Goal: Communication & Community: Answer question/provide support

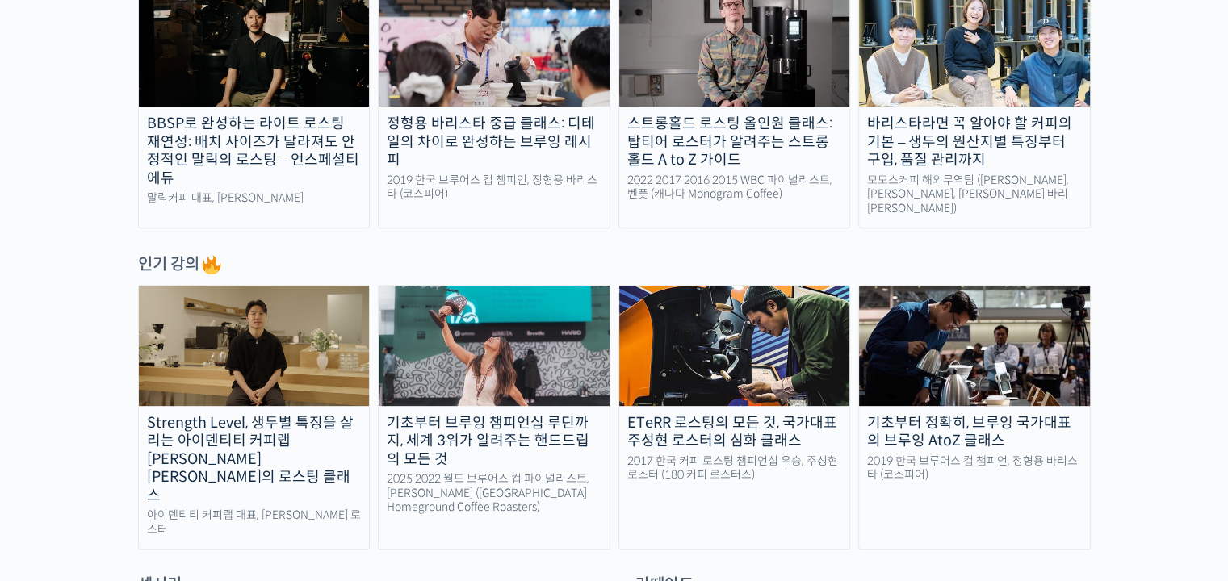
scroll to position [646, 0]
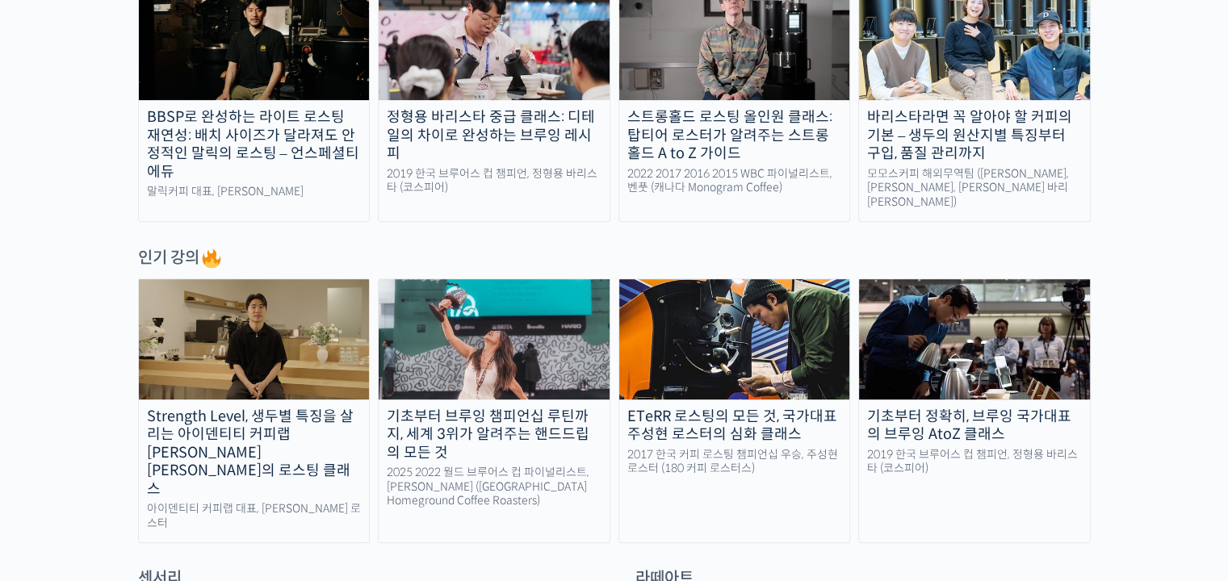
click at [790, 409] on div "ETeRR 로스팅의 모든 것, 국가대표 주성현 로스터의 심화 클래스" at bounding box center [734, 426] width 231 height 36
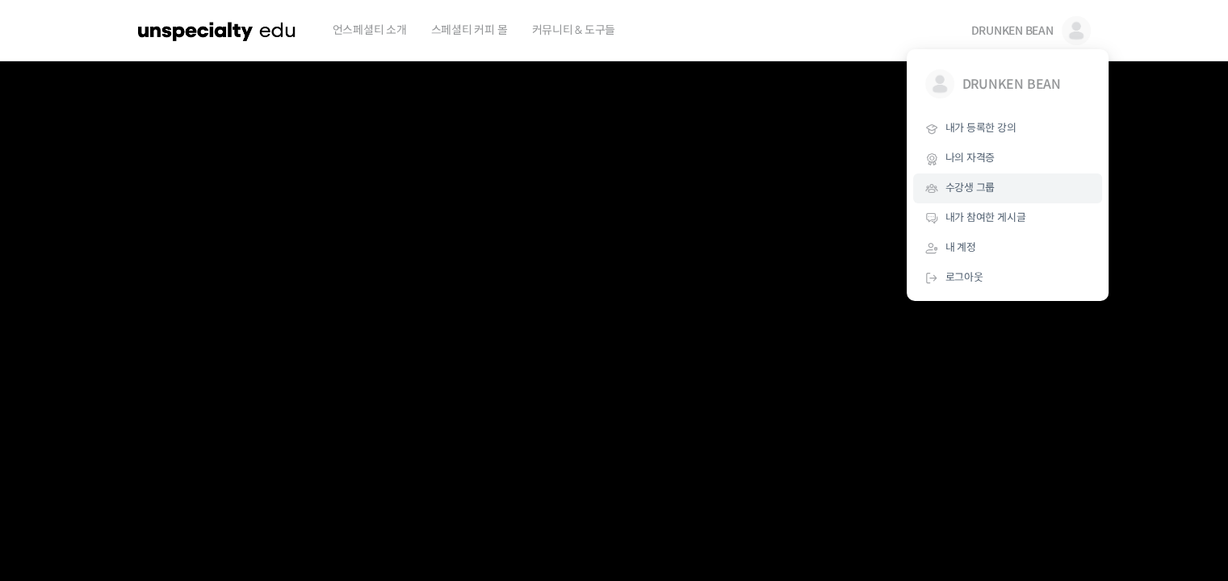
click at [973, 193] on span "수강생 그룹" at bounding box center [971, 188] width 50 height 14
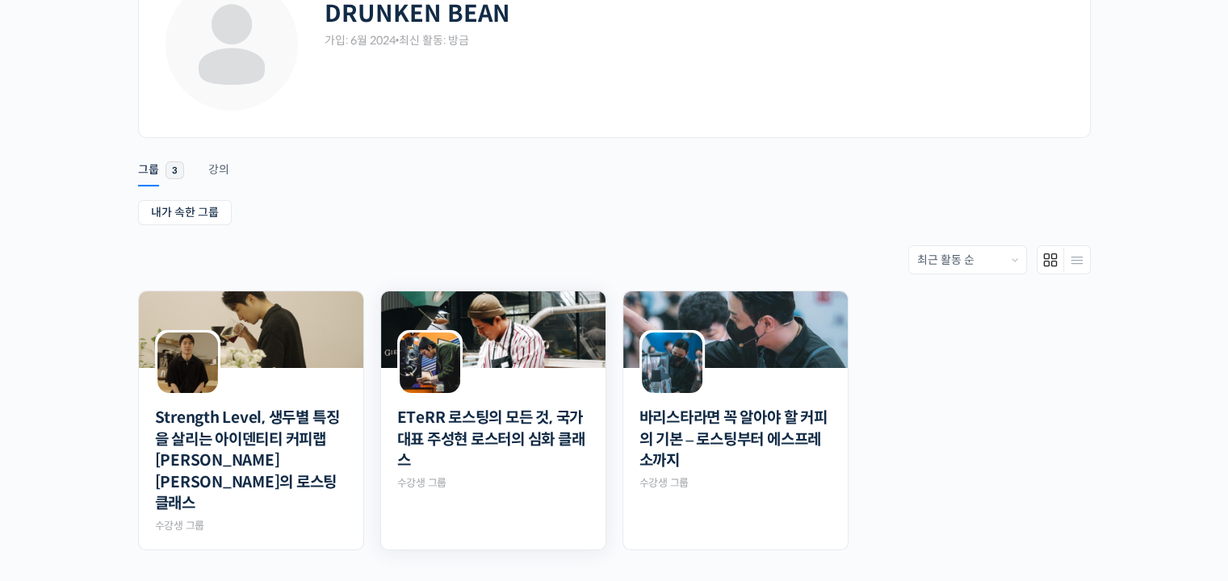
scroll to position [300, 0]
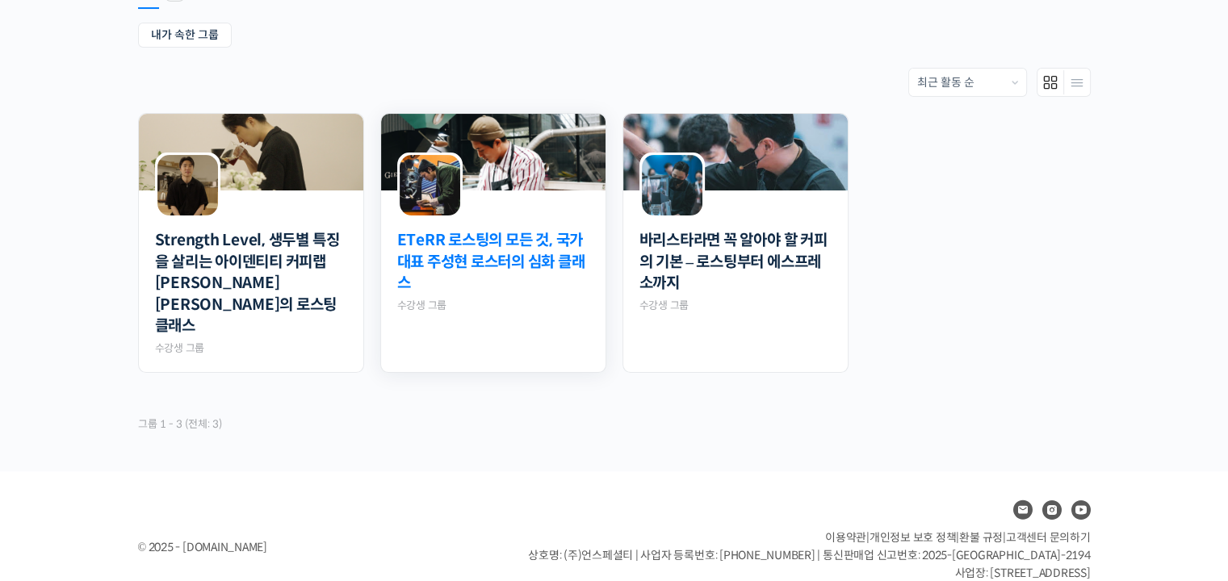
click at [563, 273] on link "ETeRR 로스팅의 모든 것, 국가대표 주성현 로스터의 심화 클래스" at bounding box center [493, 262] width 192 height 65
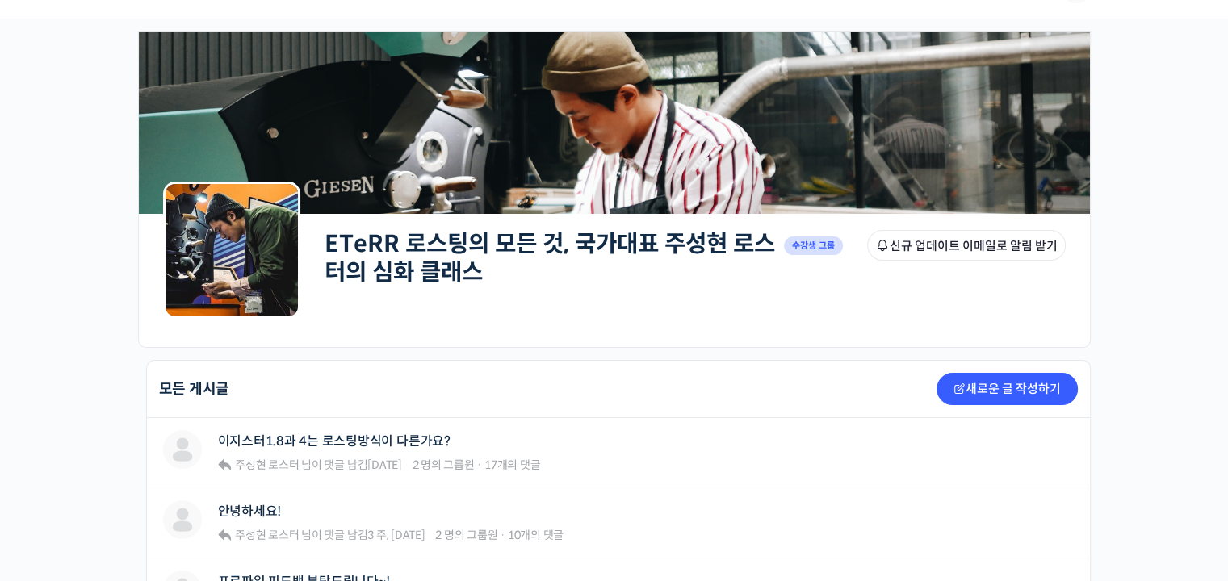
scroll to position [81, 0]
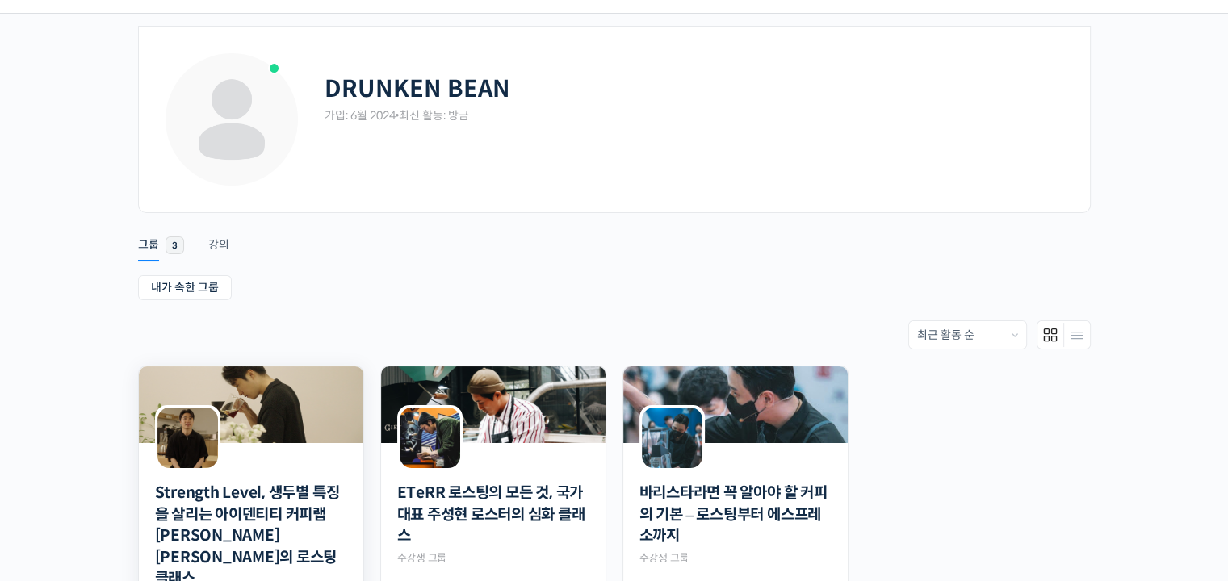
click at [260, 461] on div at bounding box center [251, 456] width 224 height 27
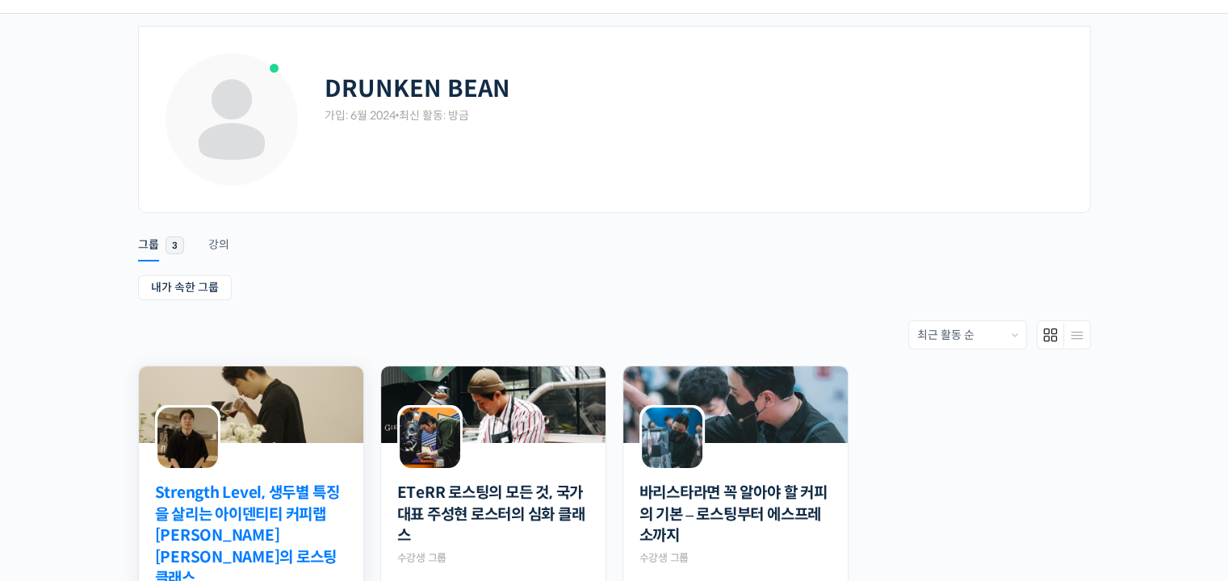
click at [271, 532] on link "Strength Level, 생두별 특징을 살리는 아이덴티티 커피랩 [PERSON_NAME] [PERSON_NAME]의 로스팅 클래스" at bounding box center [251, 536] width 192 height 107
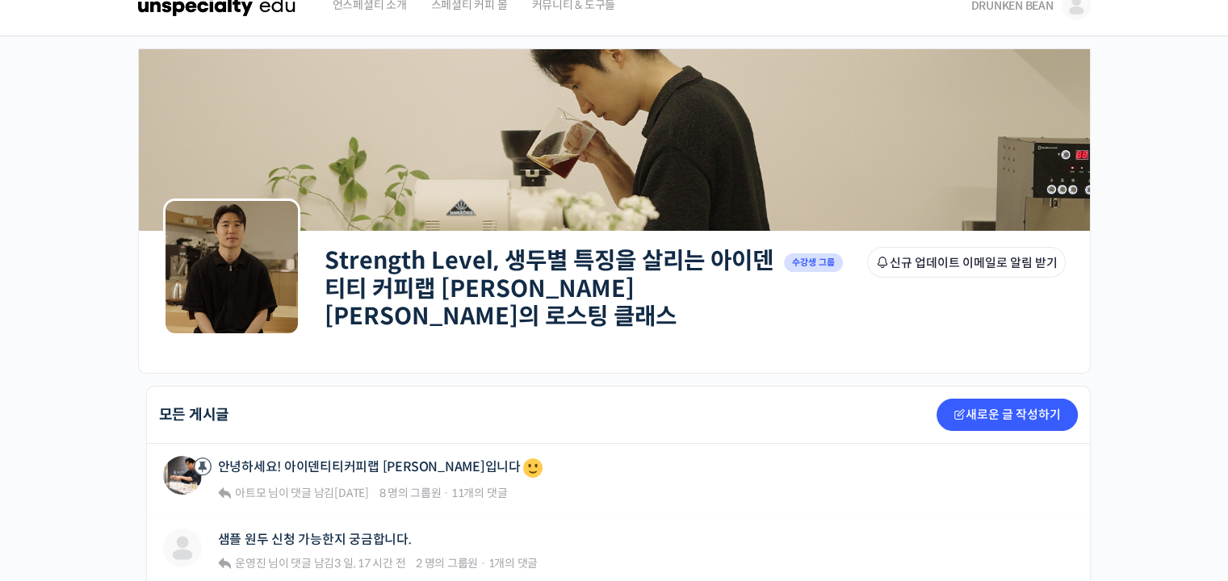
scroll to position [242, 0]
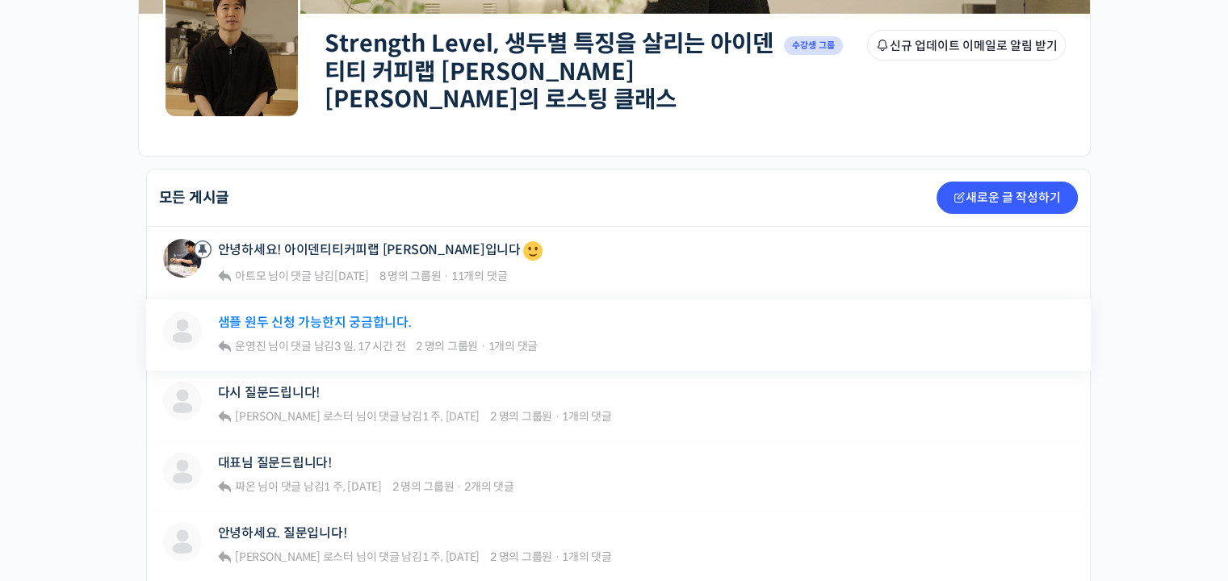
click at [374, 315] on link "샘플 원두 신청 가능한지 궁금합니다." at bounding box center [315, 322] width 194 height 15
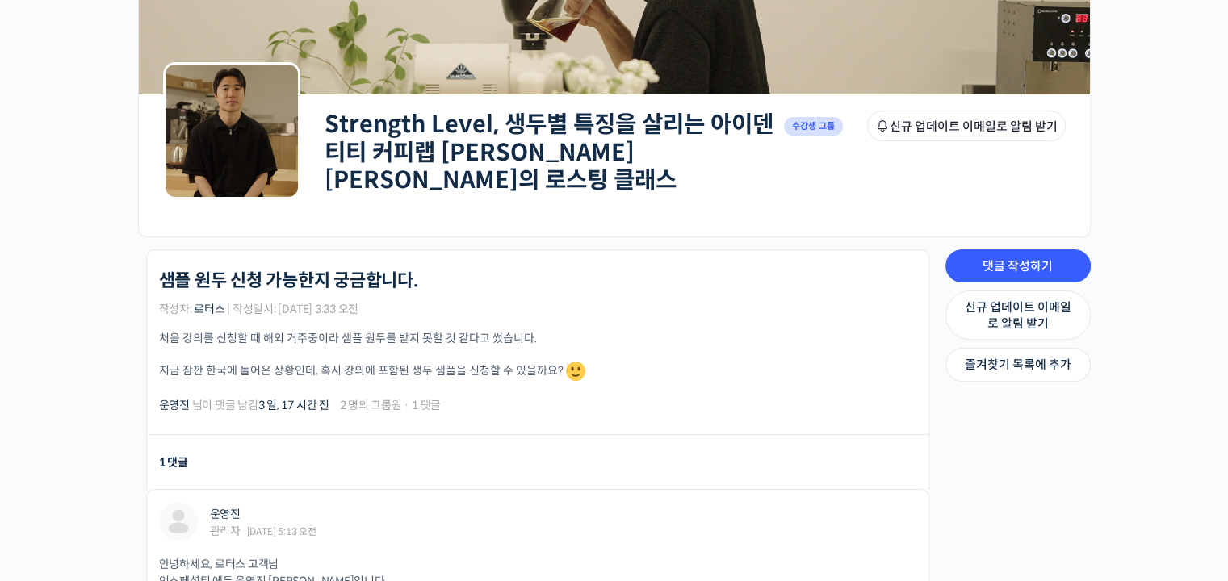
scroll to position [404, 0]
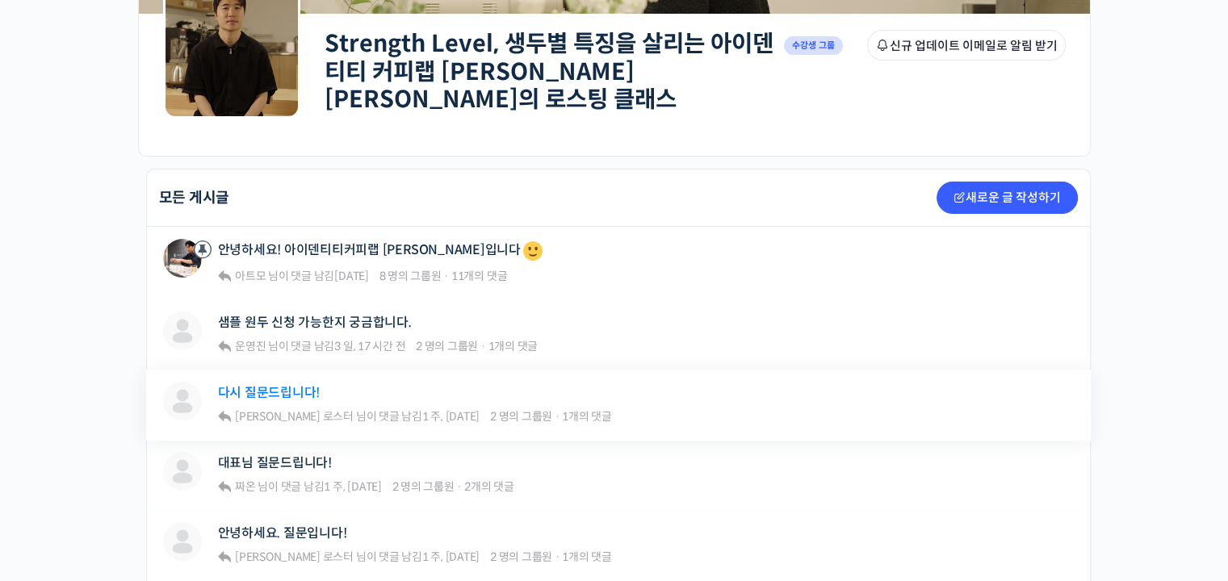
click at [315, 385] on link "다시 질문드립니다!" at bounding box center [269, 392] width 103 height 15
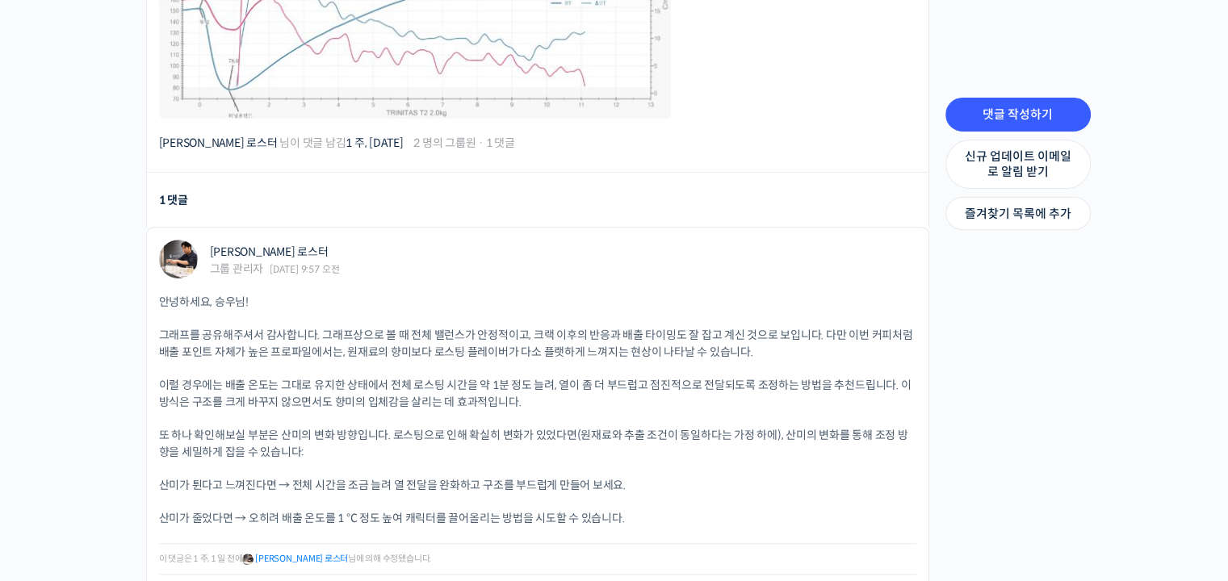
scroll to position [969, 0]
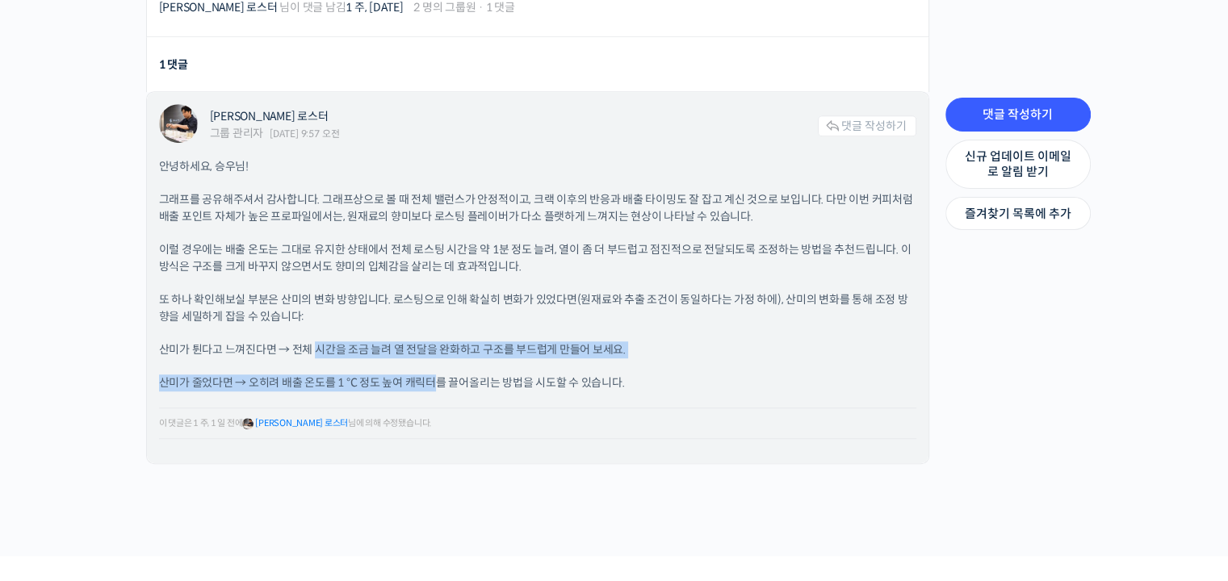
drag, startPoint x: 313, startPoint y: 341, endPoint x: 433, endPoint y: 359, distance: 120.9
click at [433, 359] on div "안녕하세요, 승우님! 그래프를 공유해주셔서 감사합니다. 그래프상으로 볼 때 전체 밸런스가 안정적이고, 크랙 이후의 반응과 배출 타이밍도 잘 잡…" at bounding box center [537, 304] width 757 height 293
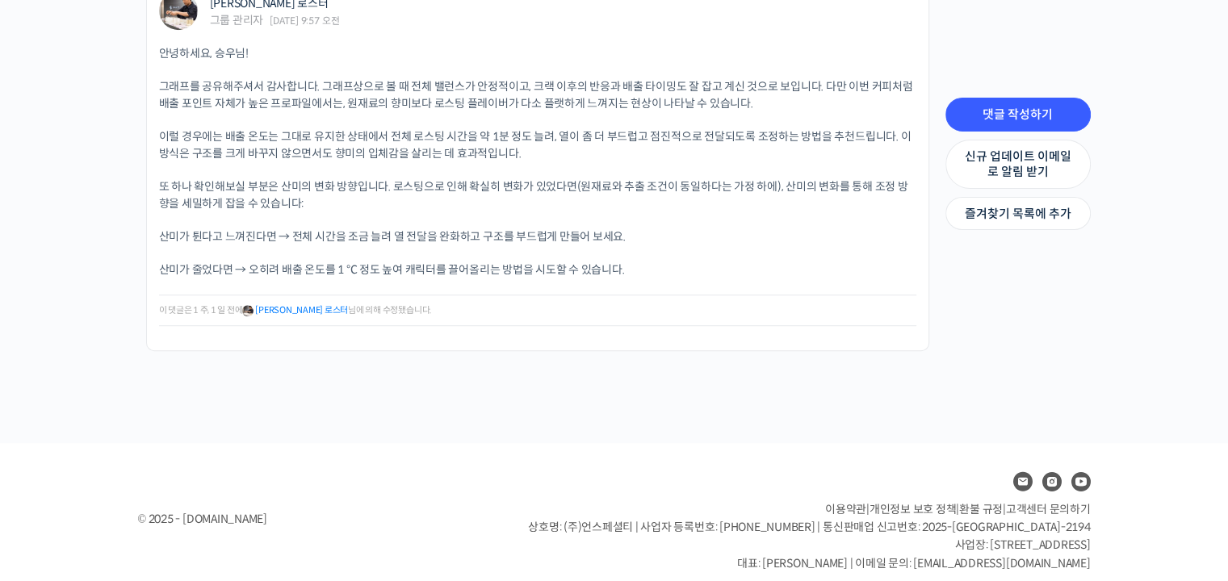
scroll to position [1088, 0]
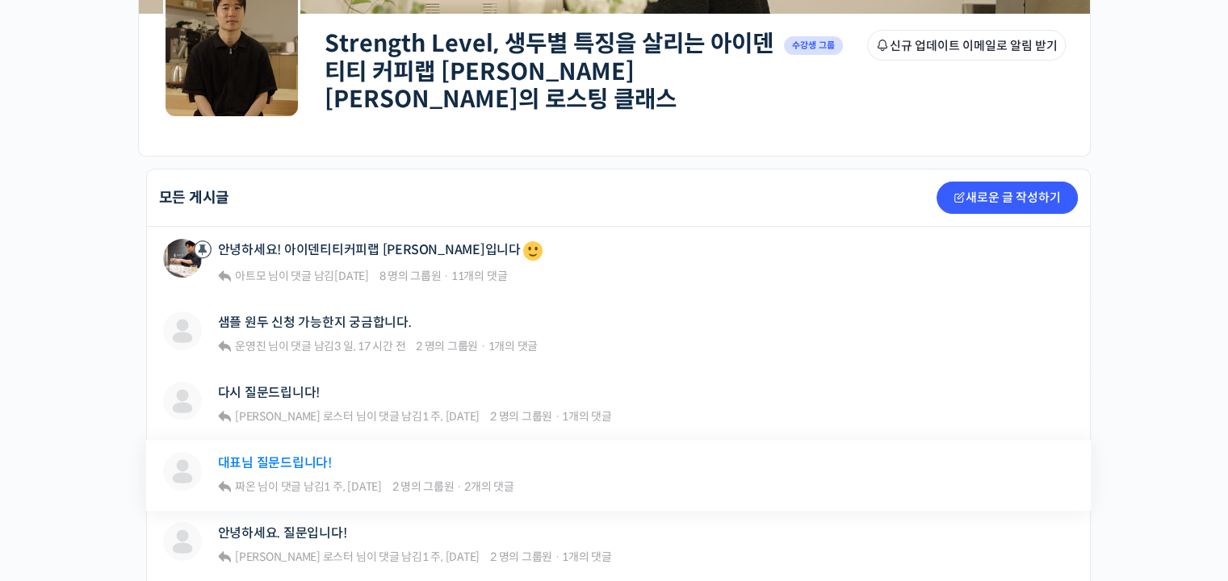
click at [294, 455] on link "대표님 질문드립니다!" at bounding box center [275, 462] width 114 height 15
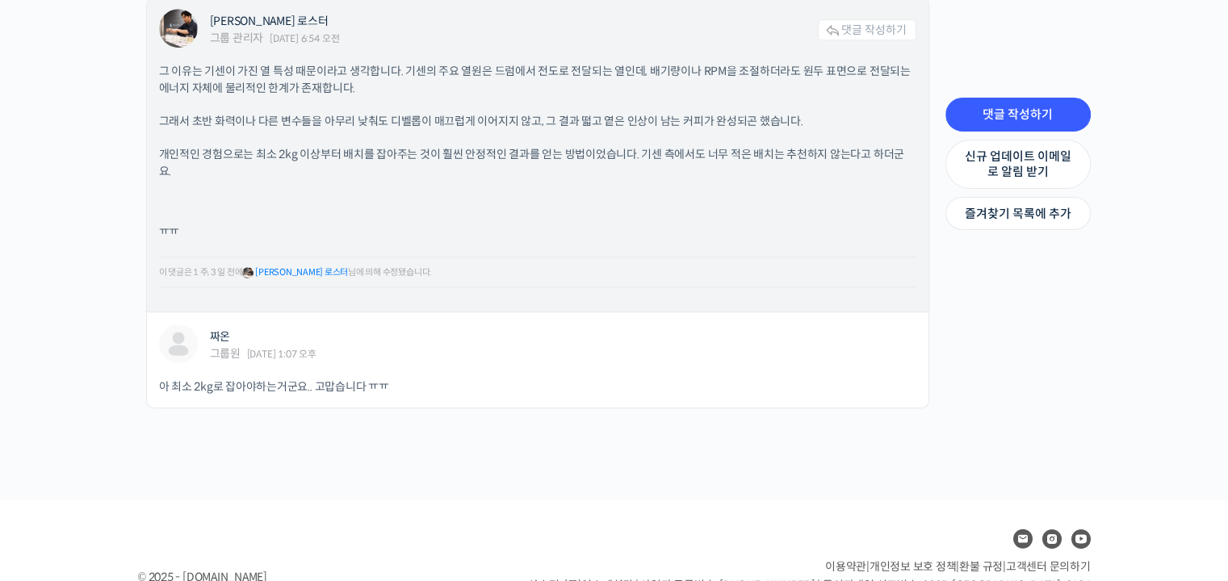
scroll to position [808, 0]
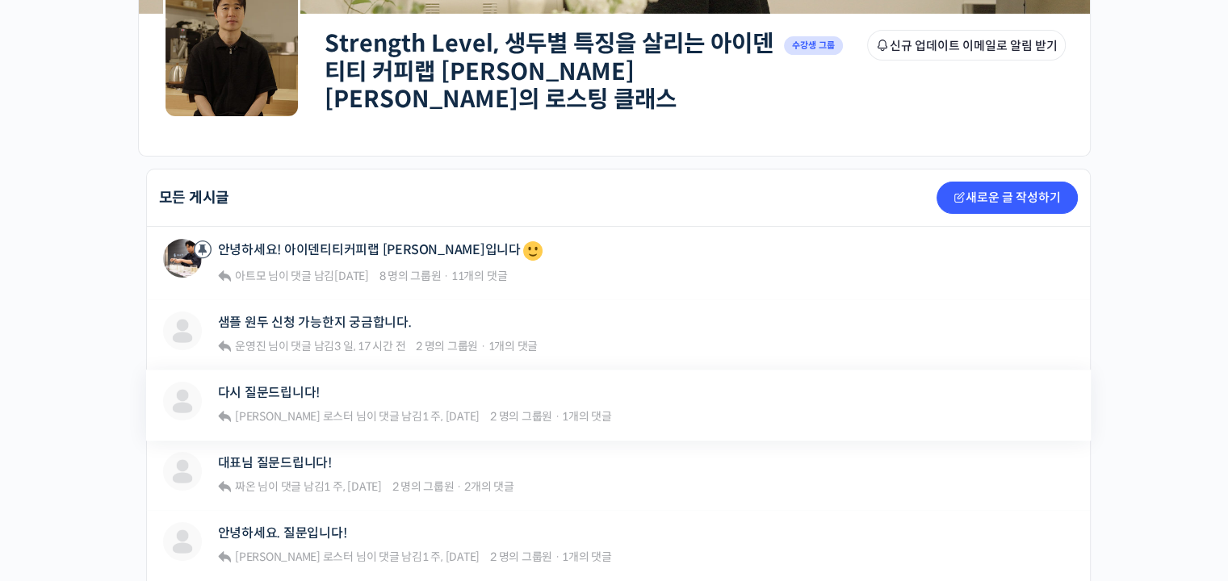
scroll to position [242, 0]
click at [278, 455] on link "대표님 질문드립니다!" at bounding box center [275, 462] width 114 height 15
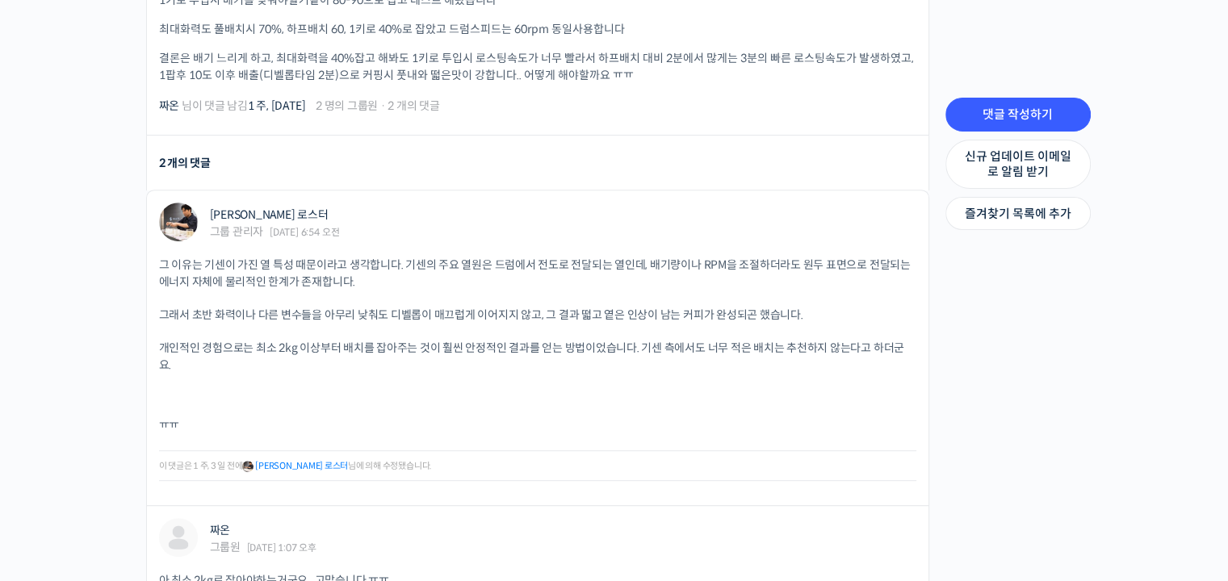
scroll to position [843, 0]
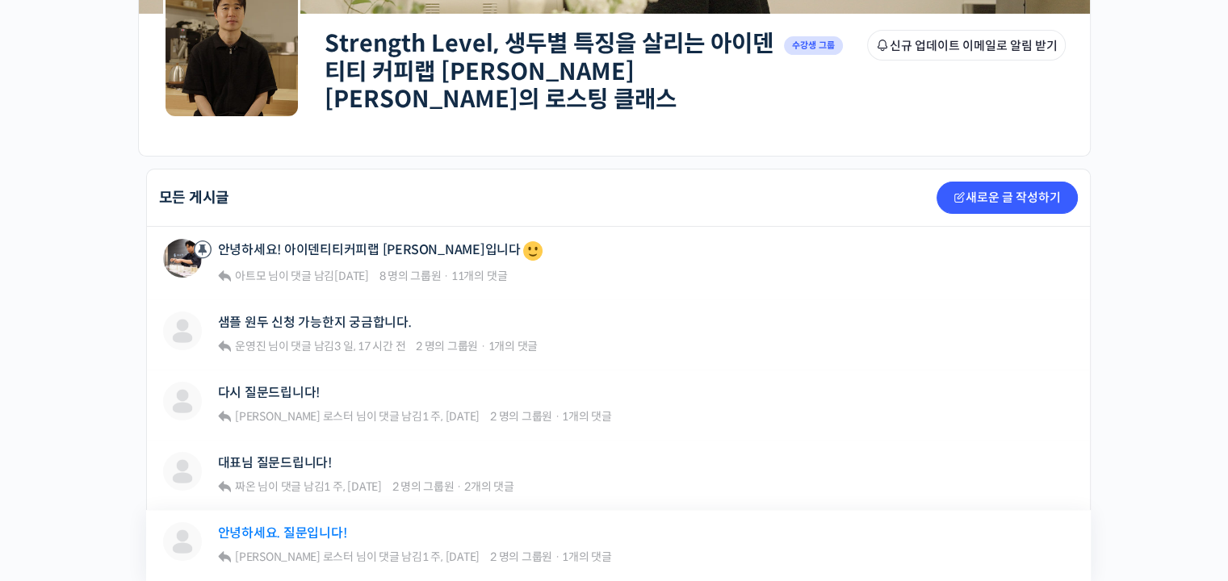
click at [310, 526] on link "안녕하세요. 질문입니다!" at bounding box center [282, 533] width 129 height 15
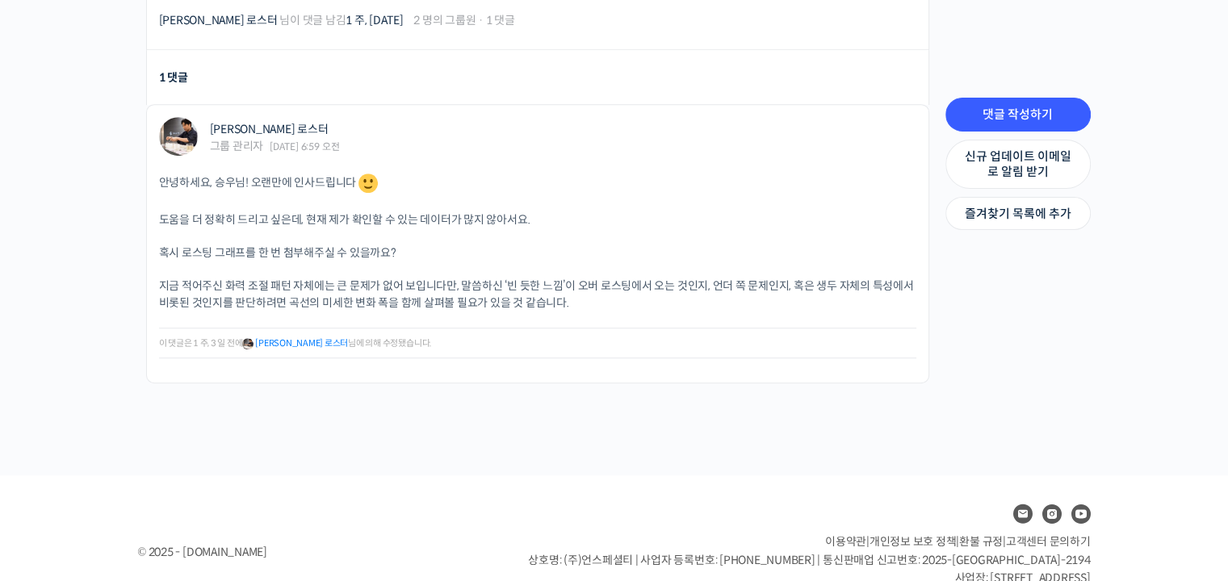
scroll to position [969, 0]
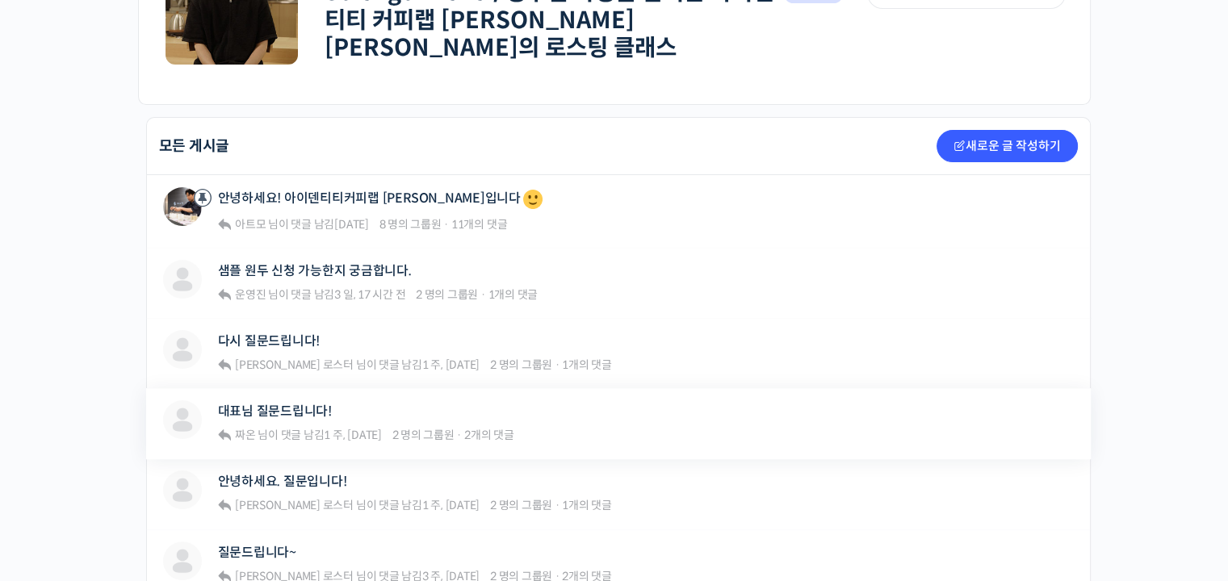
scroll to position [323, 0]
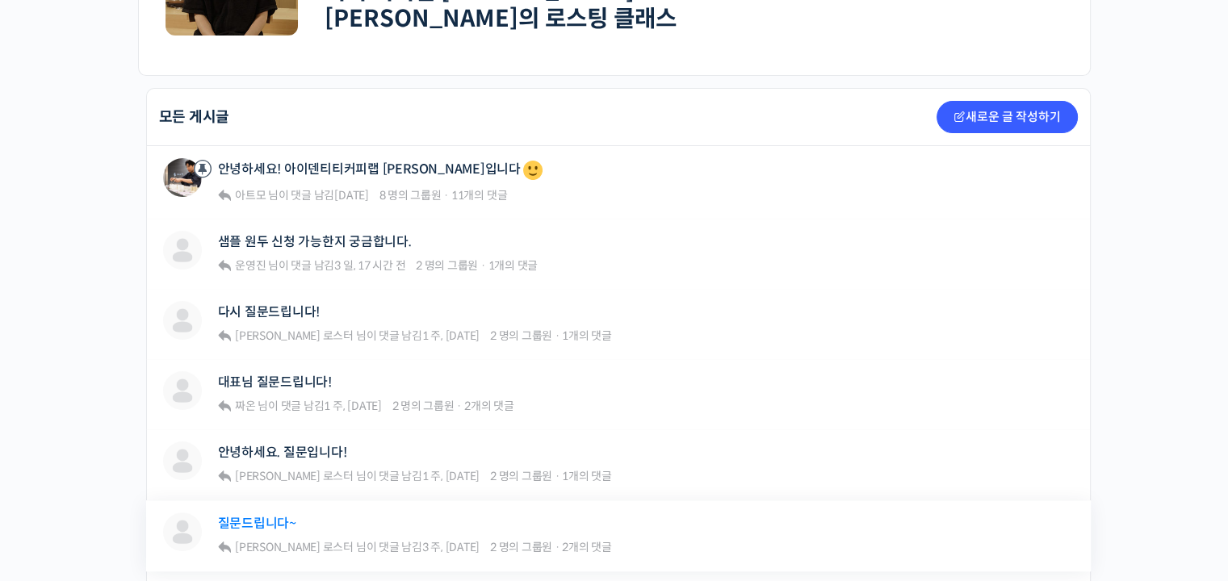
click at [264, 516] on link "질문드립니다~" at bounding box center [257, 523] width 78 height 15
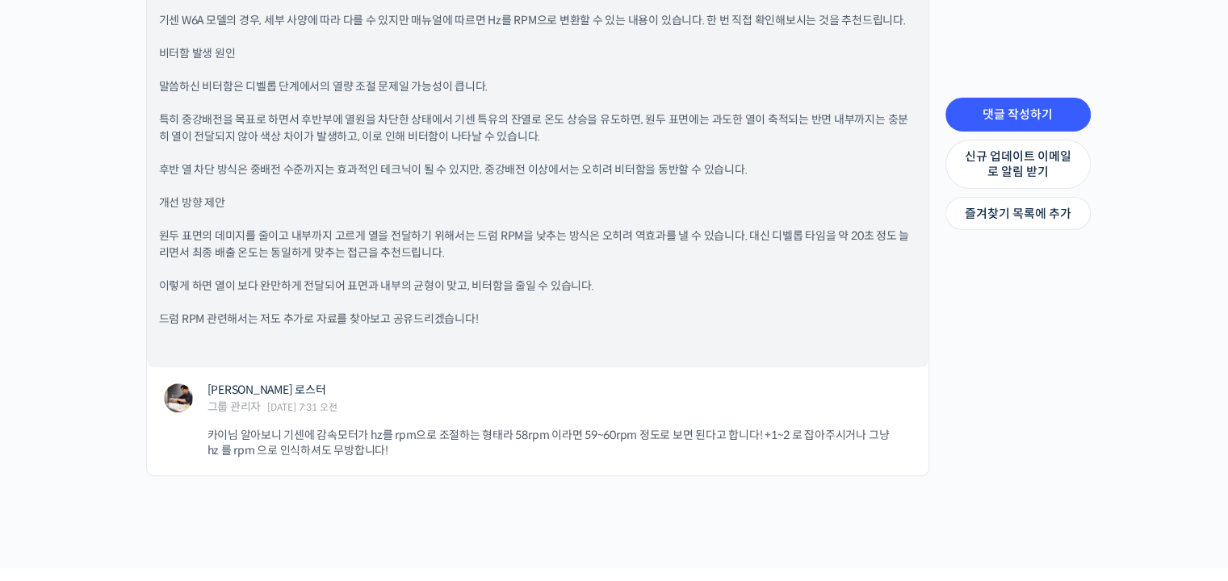
scroll to position [1649, 0]
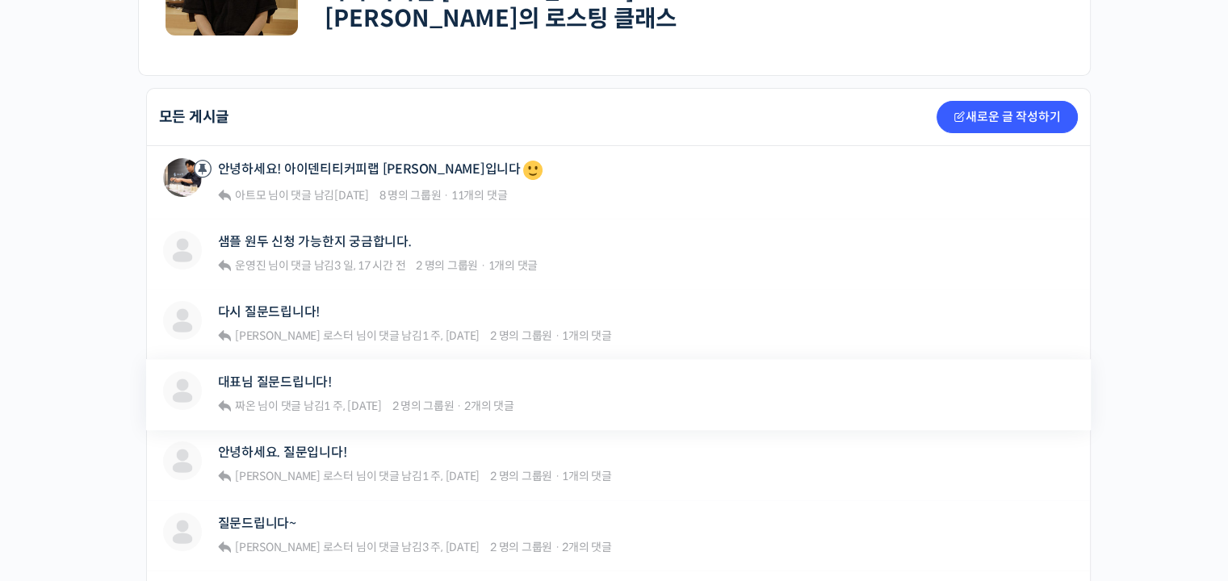
scroll to position [404, 0]
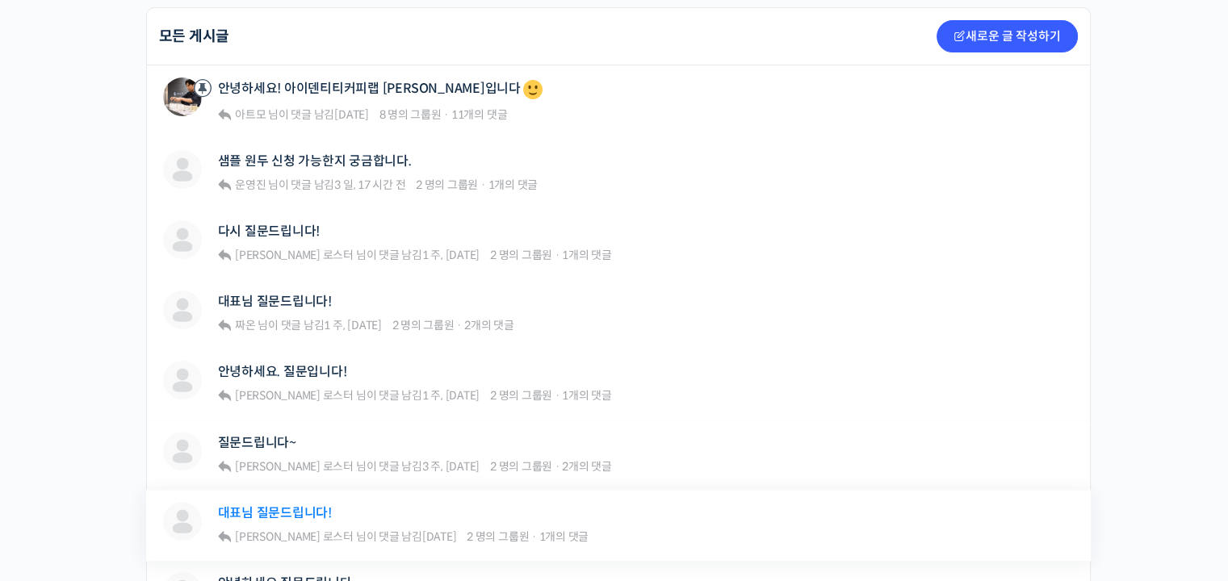
click at [320, 506] on link "대표님 질문드립니다!" at bounding box center [275, 513] width 114 height 15
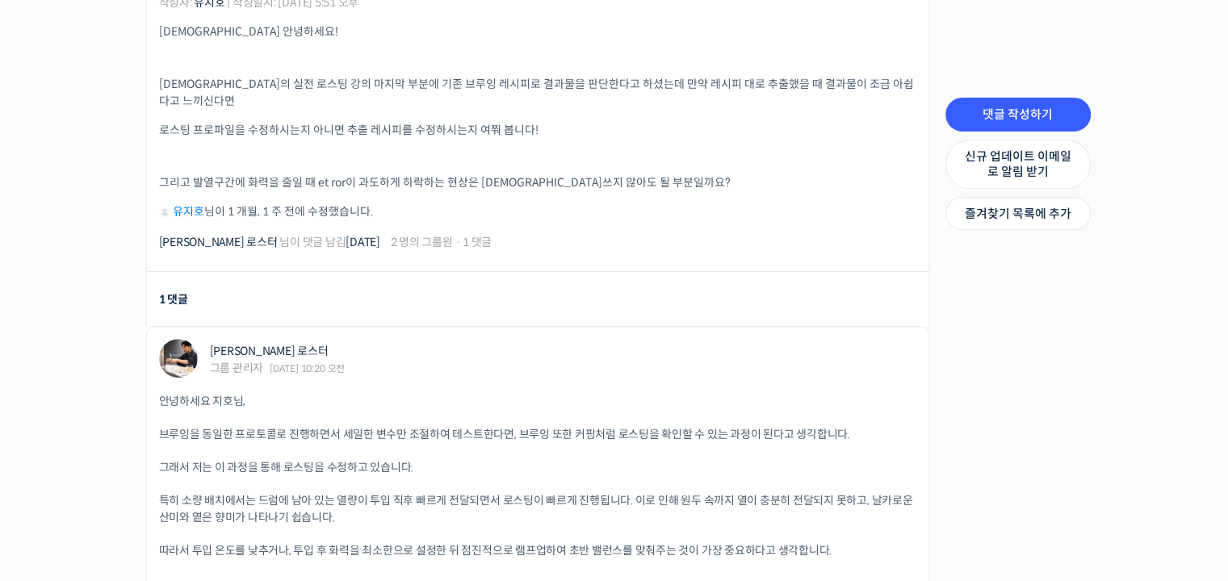
scroll to position [646, 0]
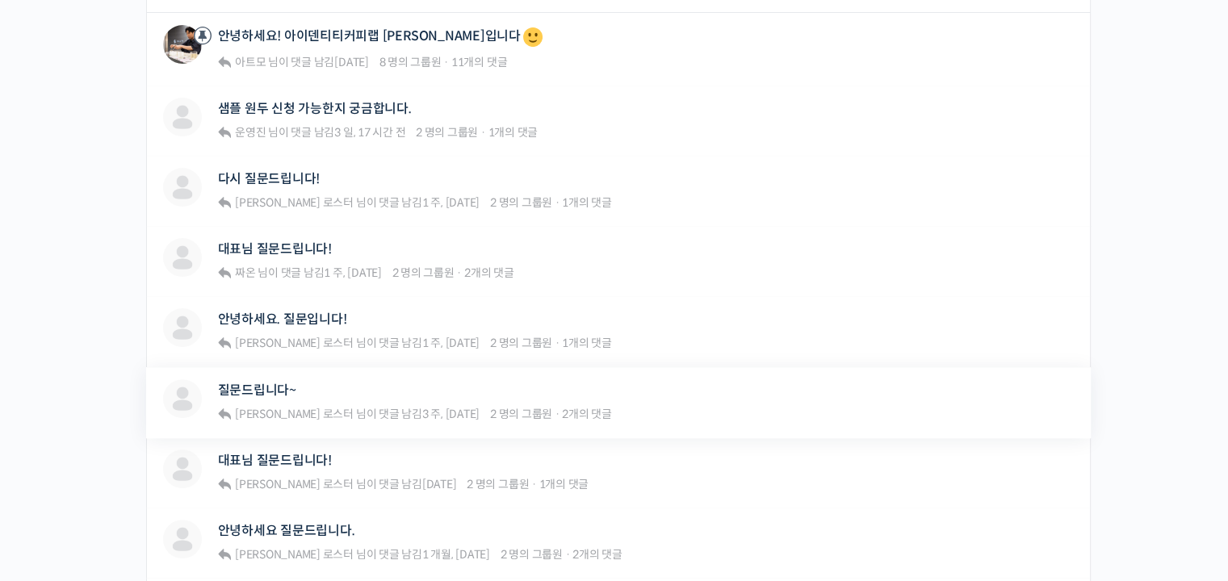
scroll to position [485, 0]
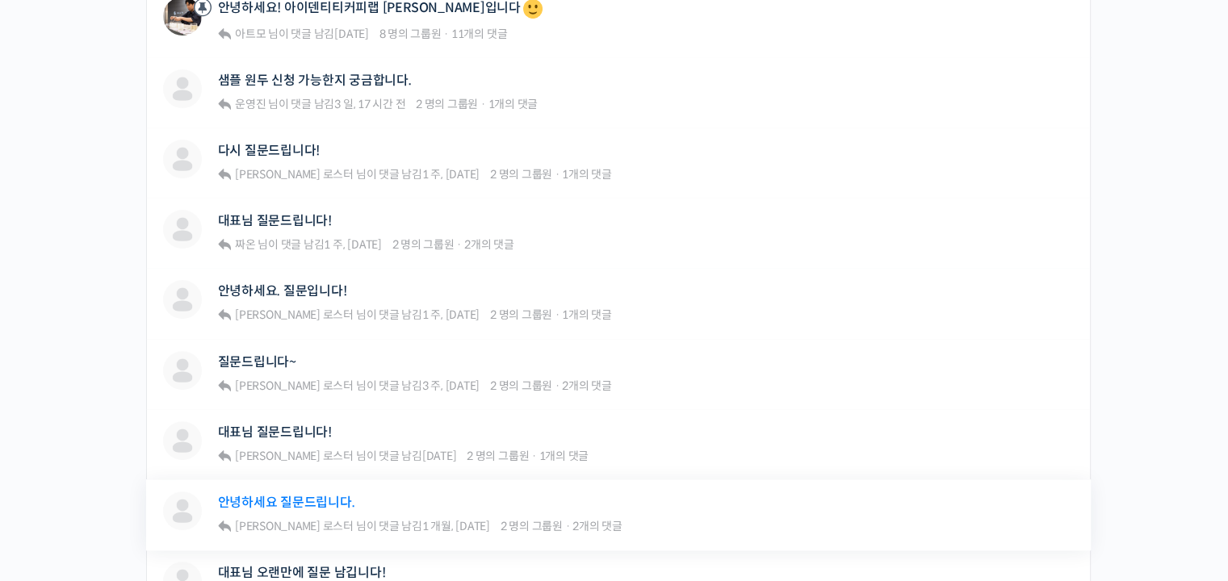
click at [326, 495] on link "안녕하세요 질문드립니다." at bounding box center [286, 502] width 137 height 15
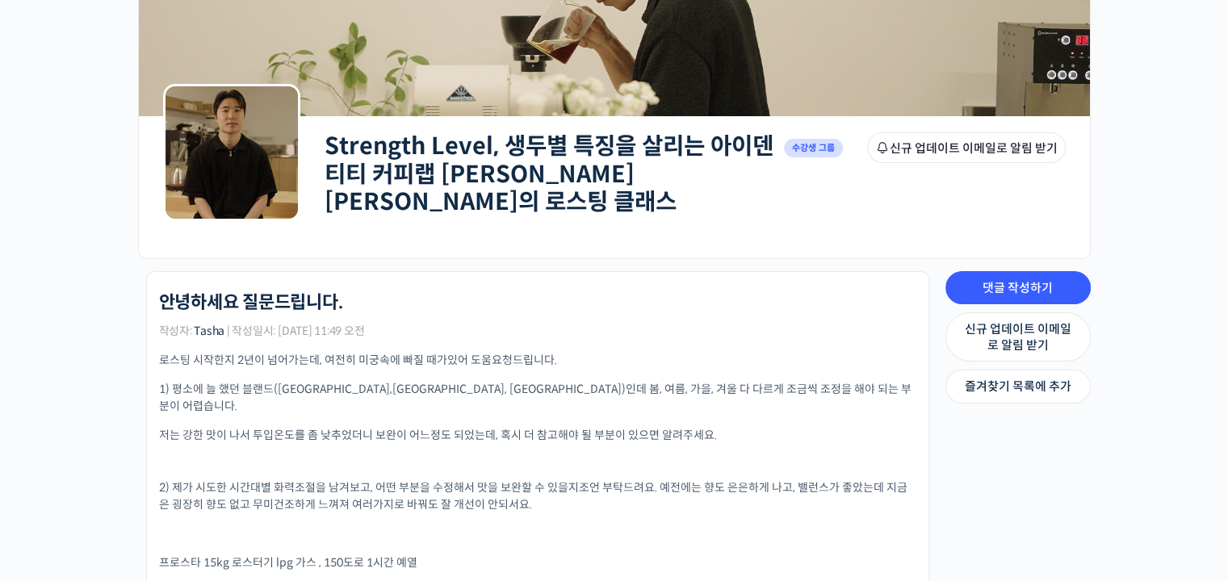
scroll to position [242, 0]
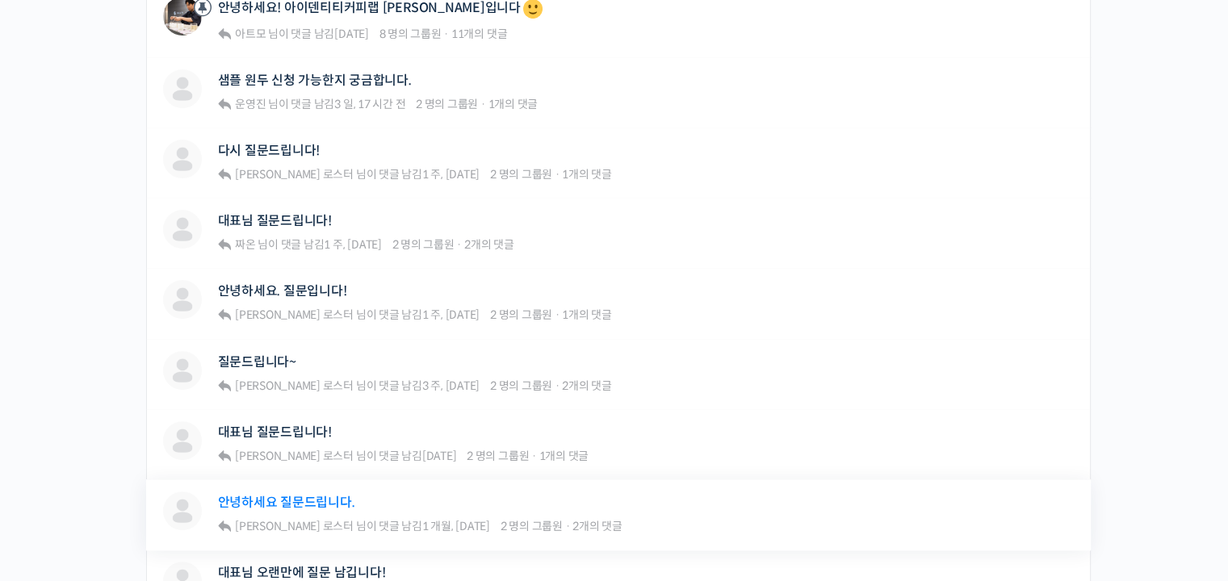
click at [325, 495] on link "안녕하세요 질문드립니다." at bounding box center [286, 502] width 137 height 15
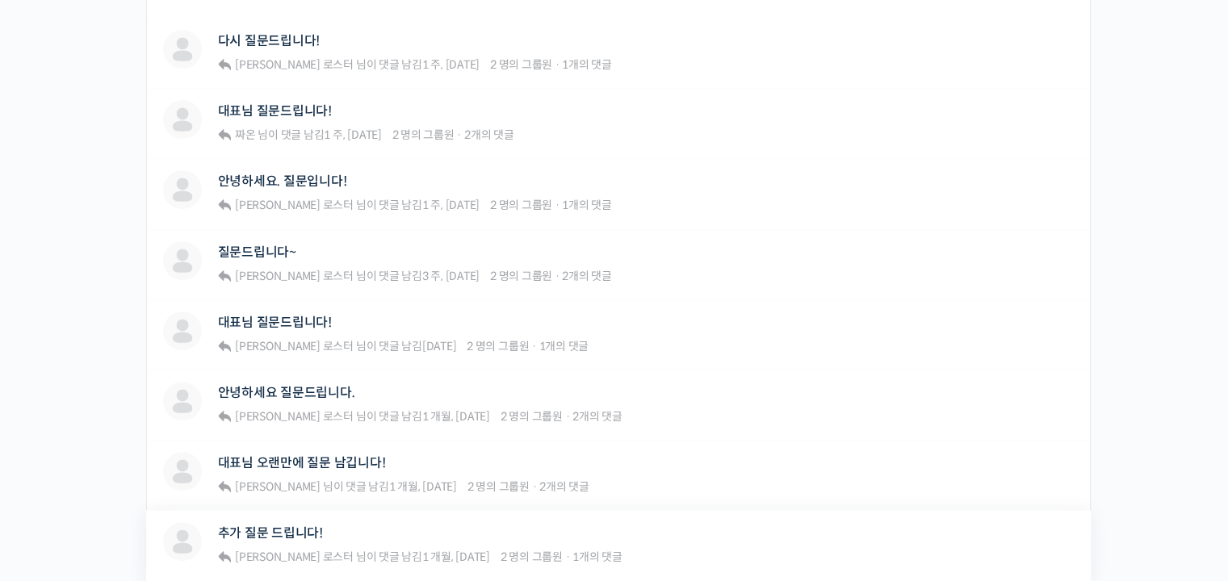
scroll to position [727, 0]
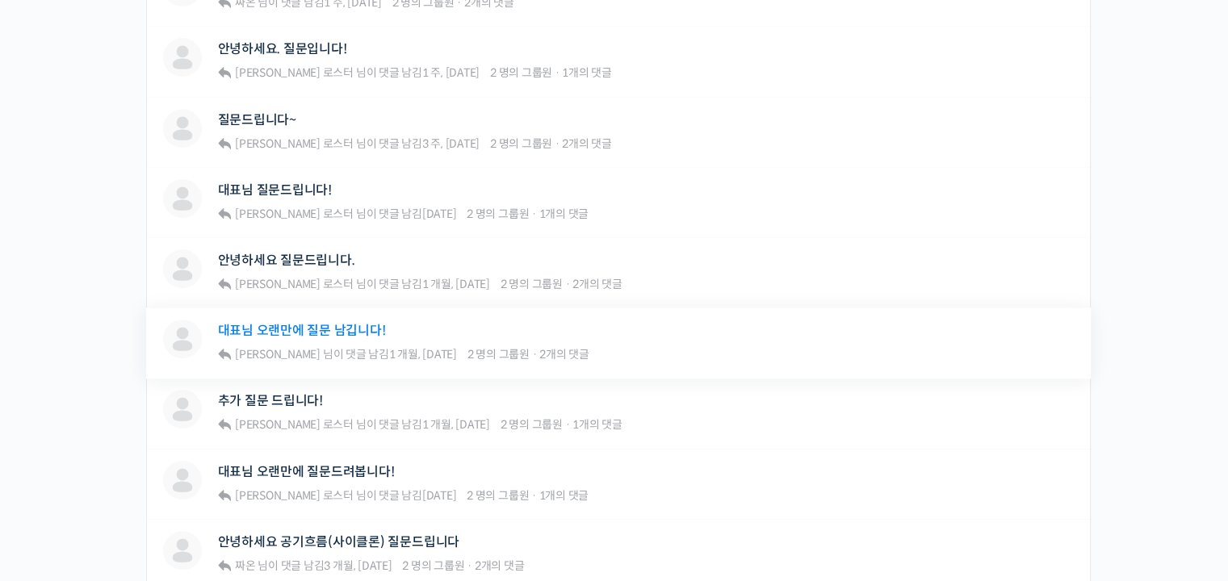
click at [362, 323] on link "대표님 오랜만에 질문 남깁니다!" at bounding box center [302, 330] width 168 height 15
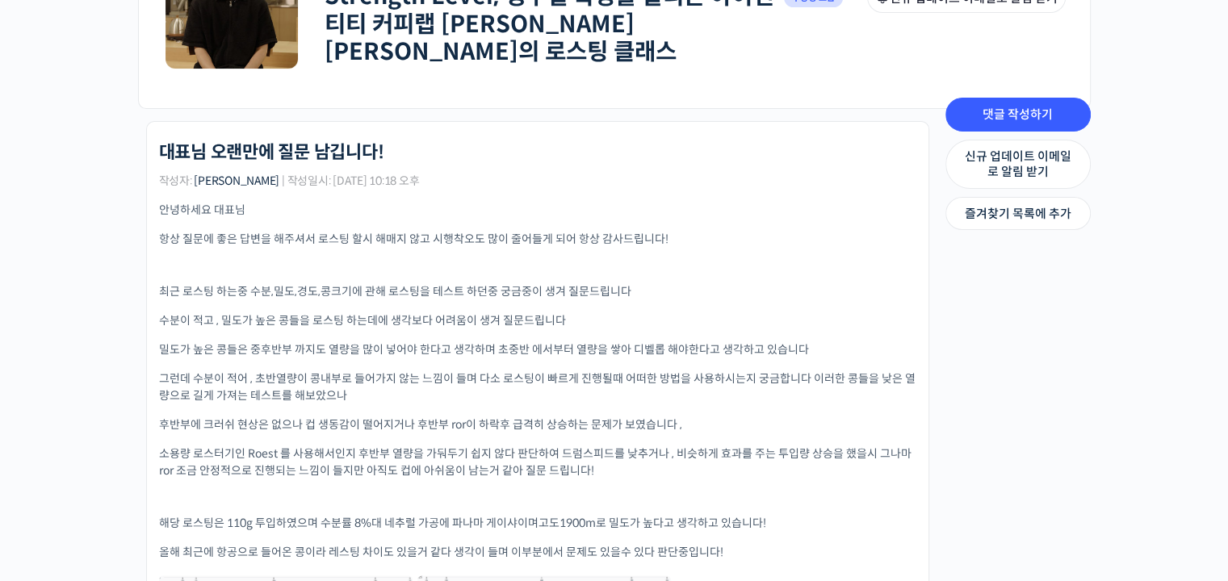
scroll to position [323, 0]
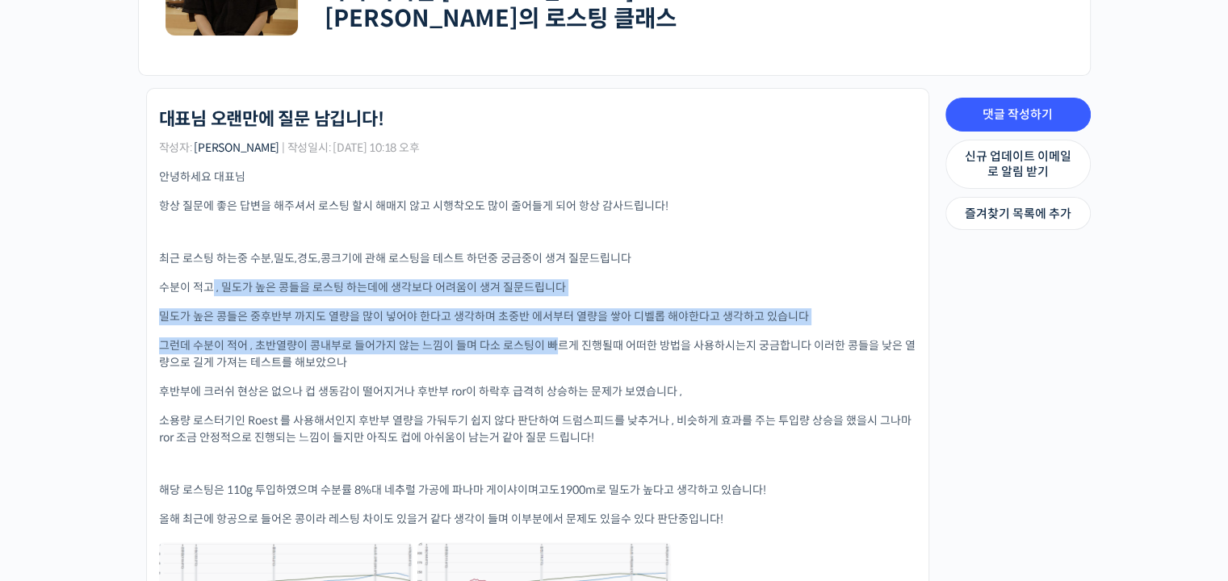
drag, startPoint x: 208, startPoint y: 264, endPoint x: 552, endPoint y: 322, distance: 349.7
click at [552, 322] on div "안녕하세요 대표님 항상 질문에 좋은 답변을 해주셔서 로스팅 할시 해매지 않고 시행착오도 많이 줄어들게 되어 항상 감사드립니다! 최근 로스팅 하…" at bounding box center [537, 458] width 757 height 579
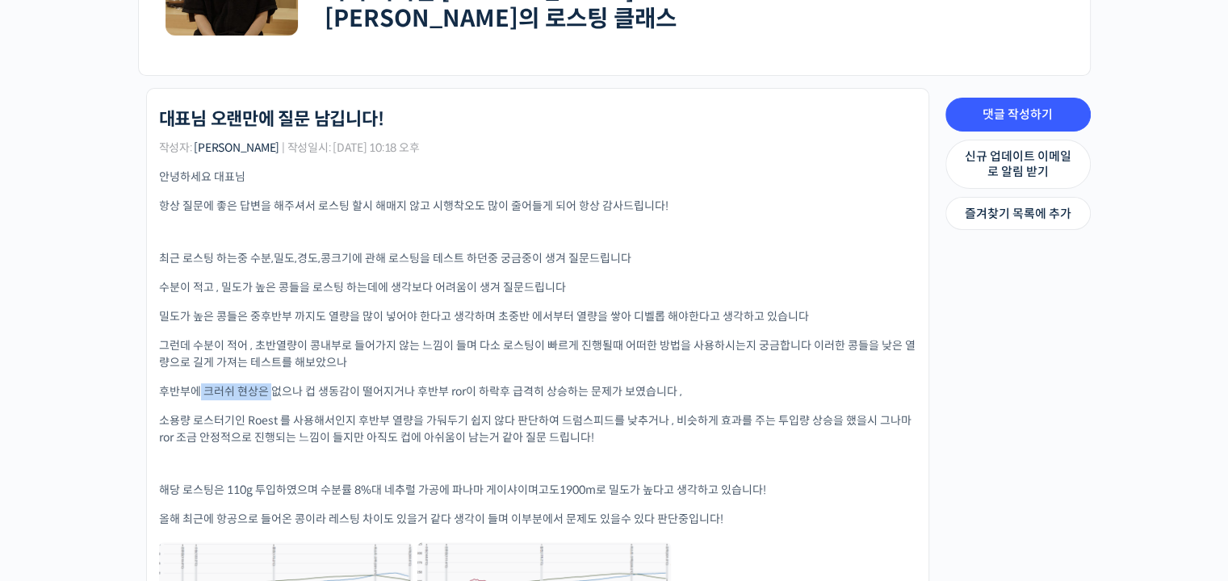
drag, startPoint x: 198, startPoint y: 384, endPoint x: 275, endPoint y: 384, distance: 76.7
click at [275, 384] on p "후반부에 크러쉬 현상은 없으나 컵 생동감이 떨어지거나 후반부 ror이 하락후 급격히 상승하는 문제가 보였습니다 ," at bounding box center [537, 392] width 757 height 17
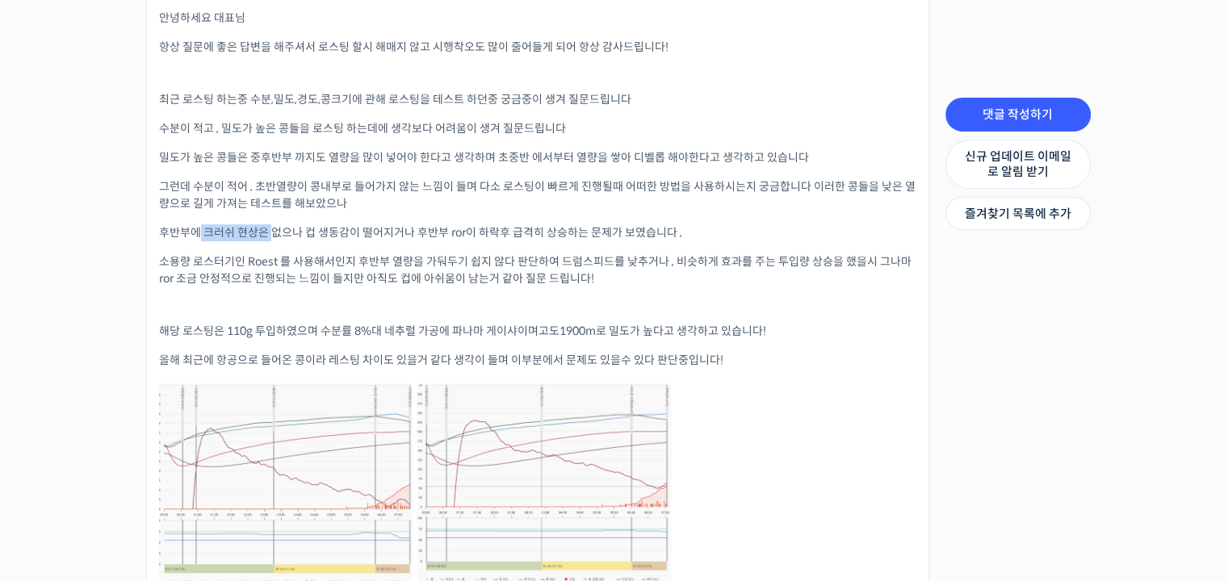
scroll to position [485, 0]
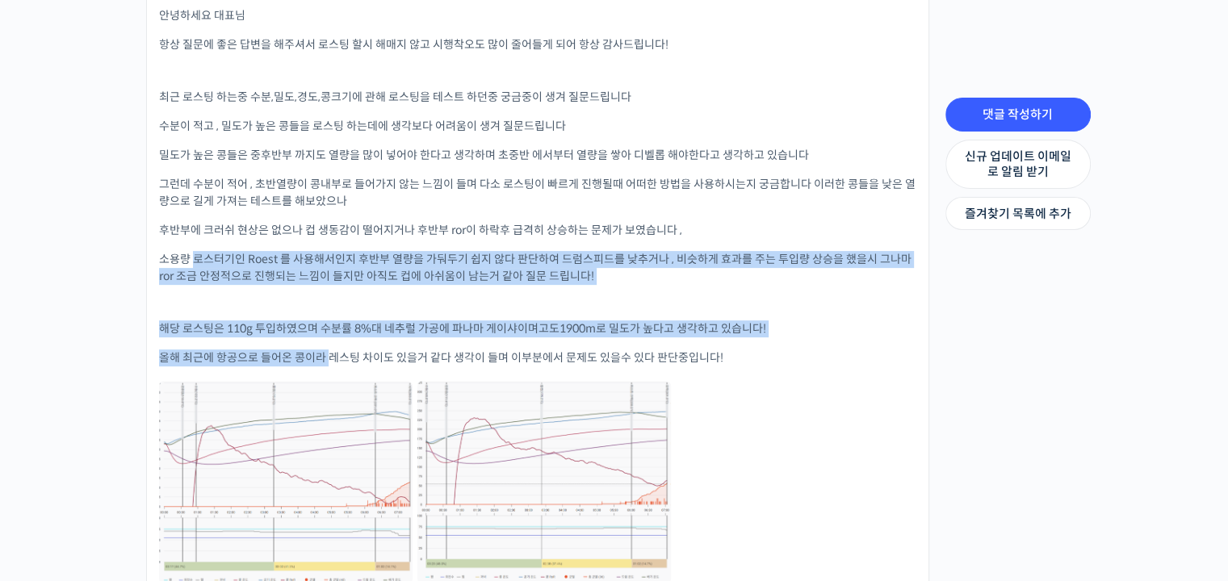
drag, startPoint x: 224, startPoint y: 247, endPoint x: 329, endPoint y: 346, distance: 144.5
click at [329, 346] on div "안녕하세요 대표님 항상 질문에 좋은 답변을 해주셔서 로스팅 할시 해매지 않고 시행착오도 많이 줄어들게 되어 항상 감사드립니다! 최근 로스팅 하…" at bounding box center [537, 296] width 757 height 579
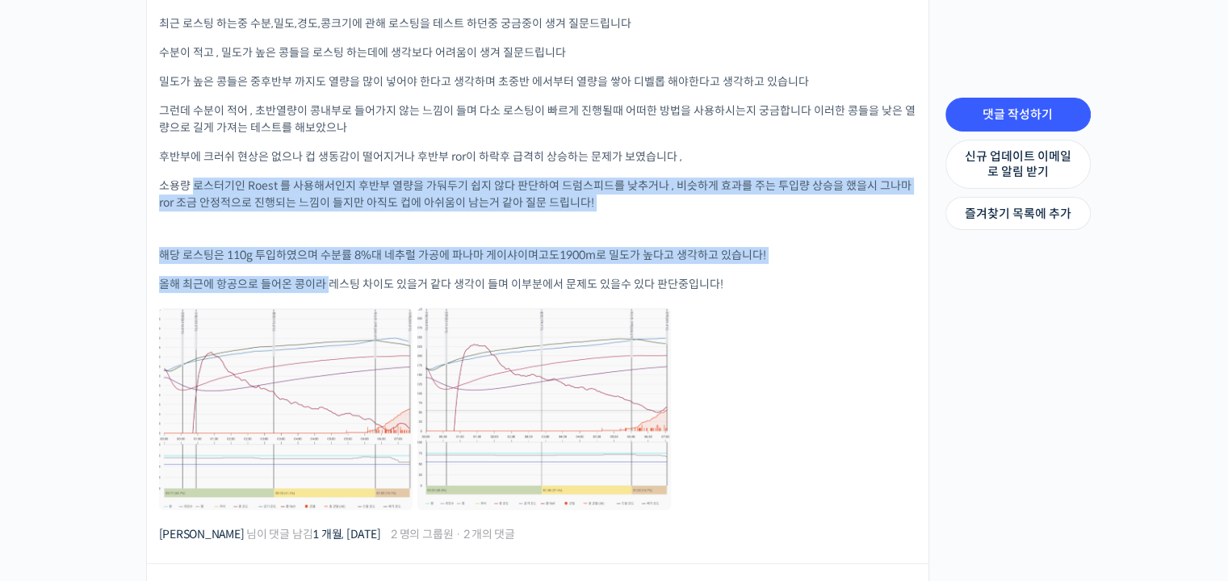
scroll to position [646, 0]
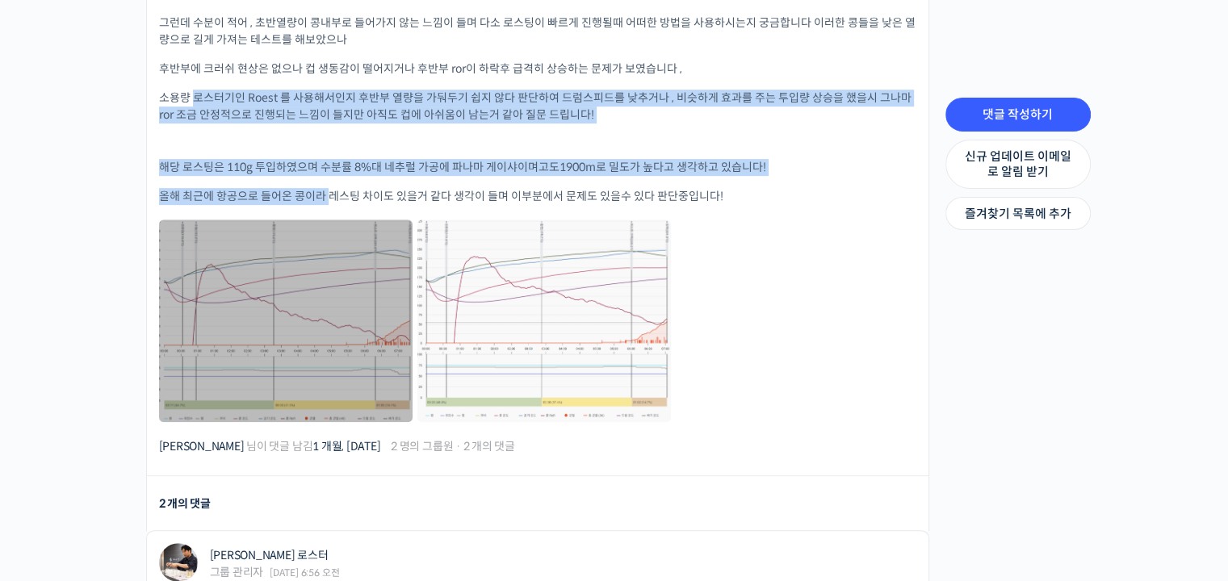
click at [350, 325] on link at bounding box center [286, 321] width 254 height 203
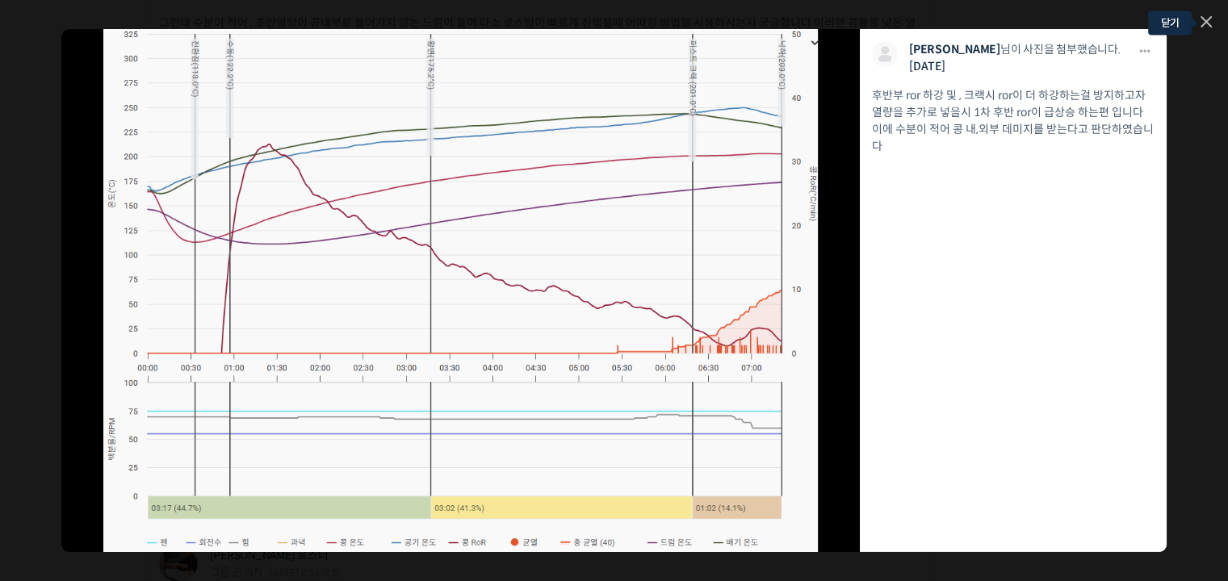
click at [1208, 23] on icon at bounding box center [1206, 21] width 11 height 11
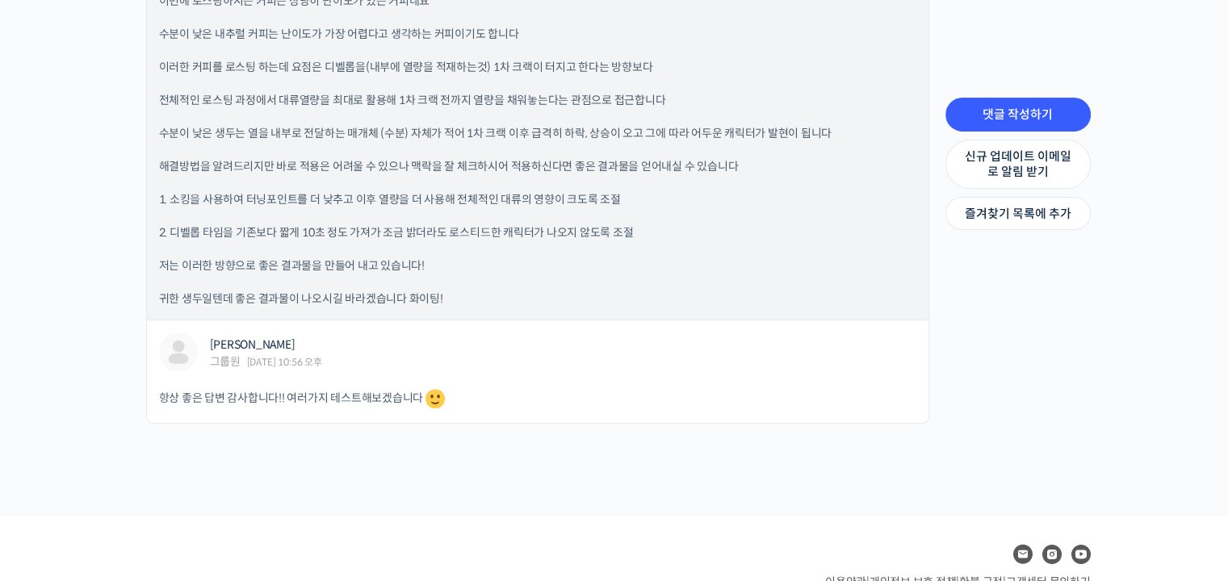
scroll to position [1292, 0]
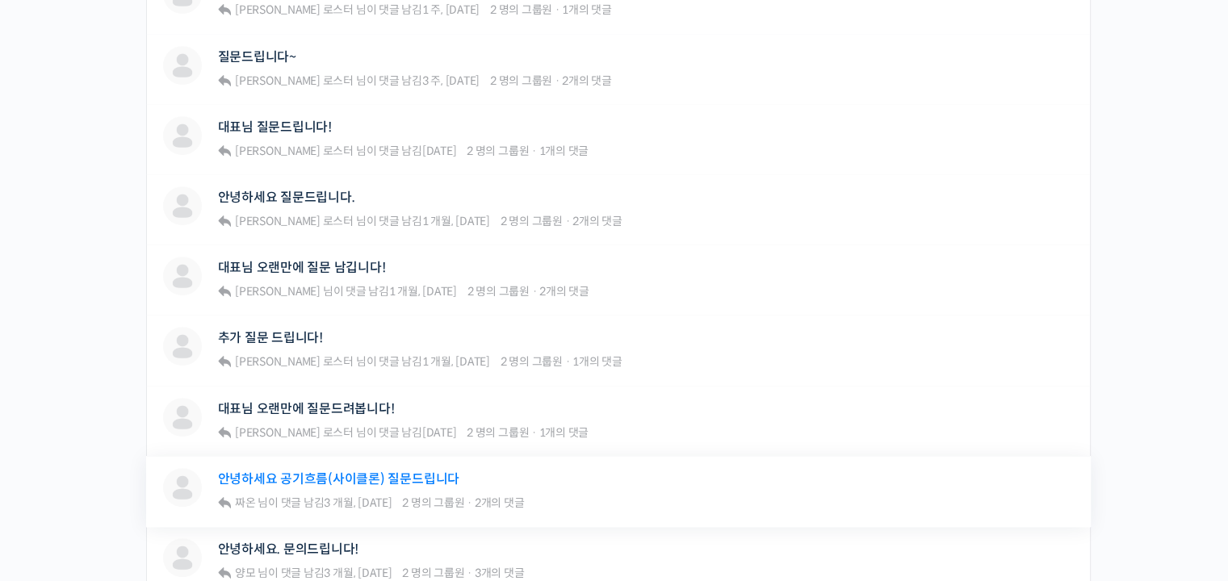
scroll to position [888, 0]
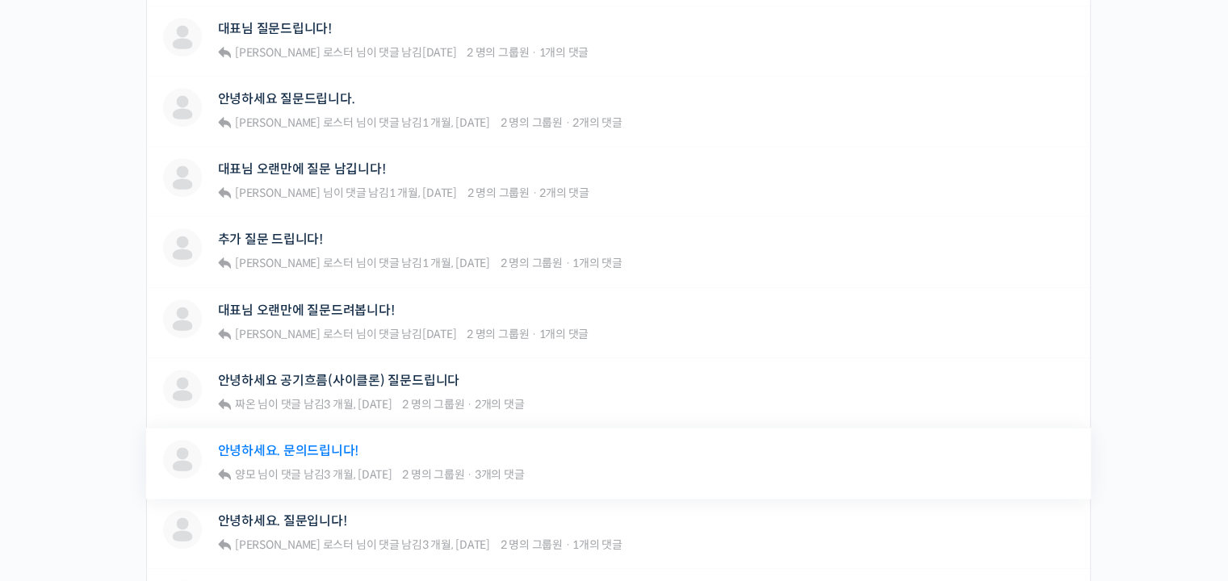
click at [328, 443] on link "안녕하세요. 문의드립니다!" at bounding box center [288, 450] width 141 height 15
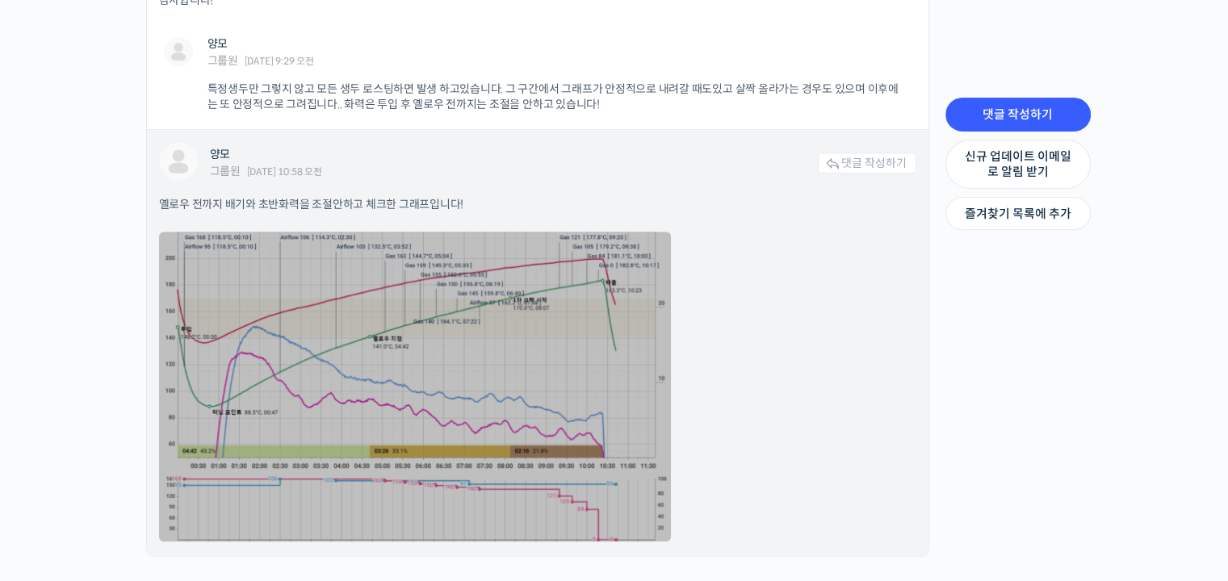
scroll to position [1100, 0]
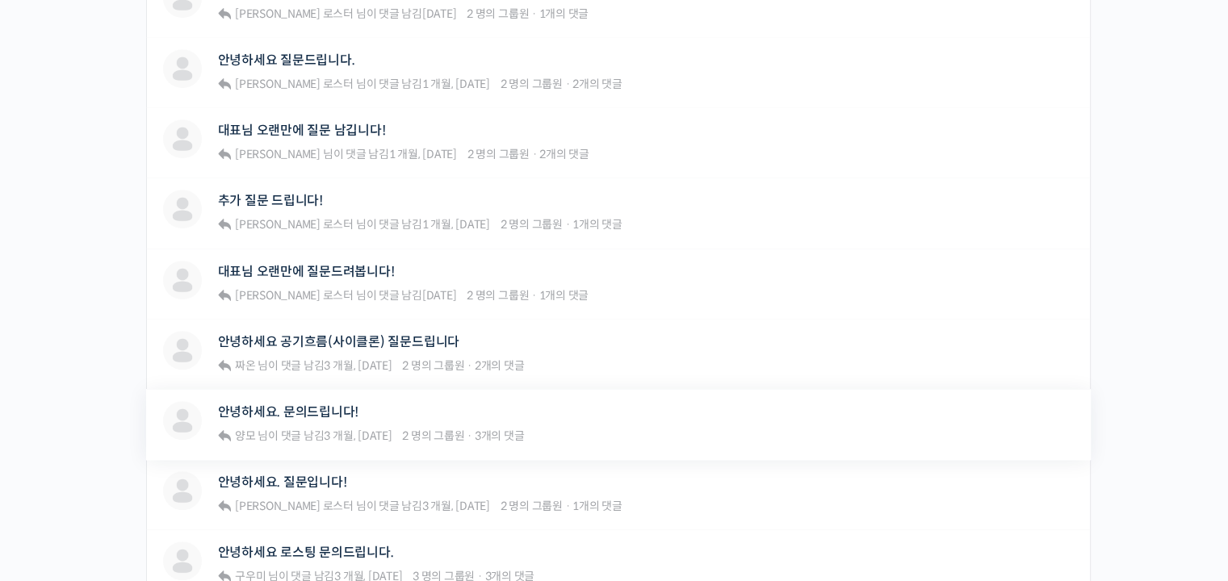
scroll to position [1211, 0]
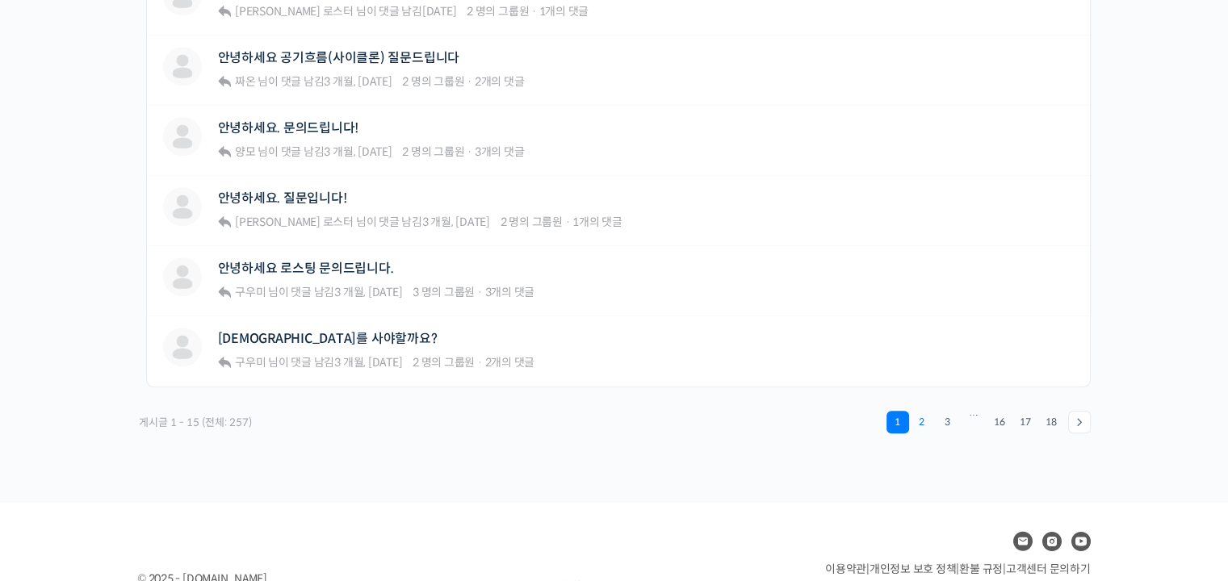
click at [925, 416] on link "2" at bounding box center [922, 422] width 23 height 23
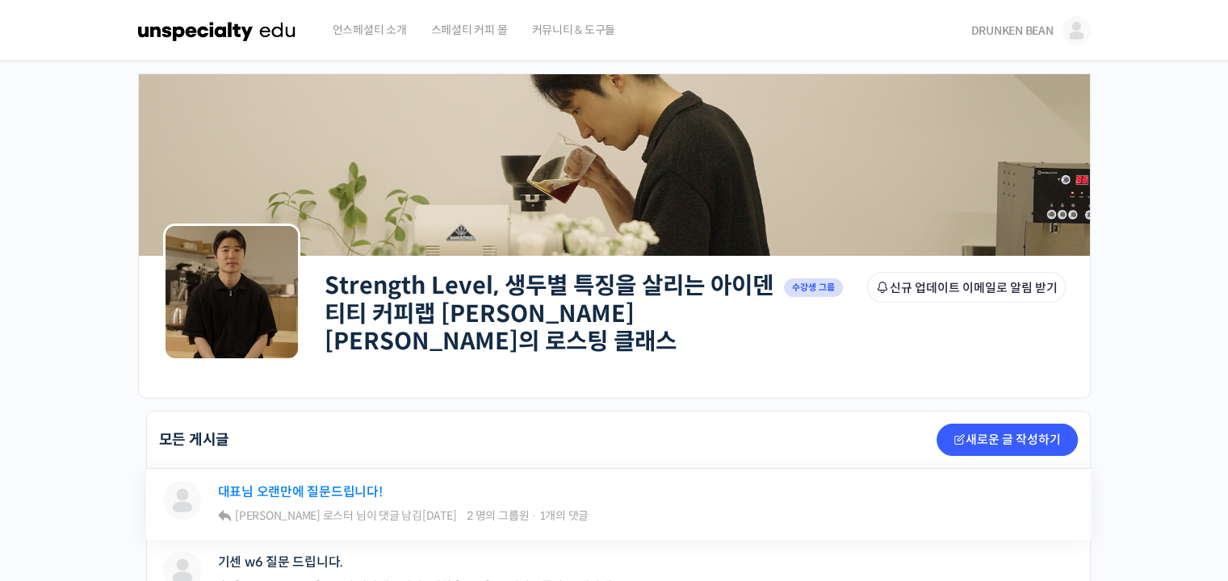
click at [323, 485] on link "대표님 오랜만에 질문드립니다!" at bounding box center [300, 492] width 165 height 15
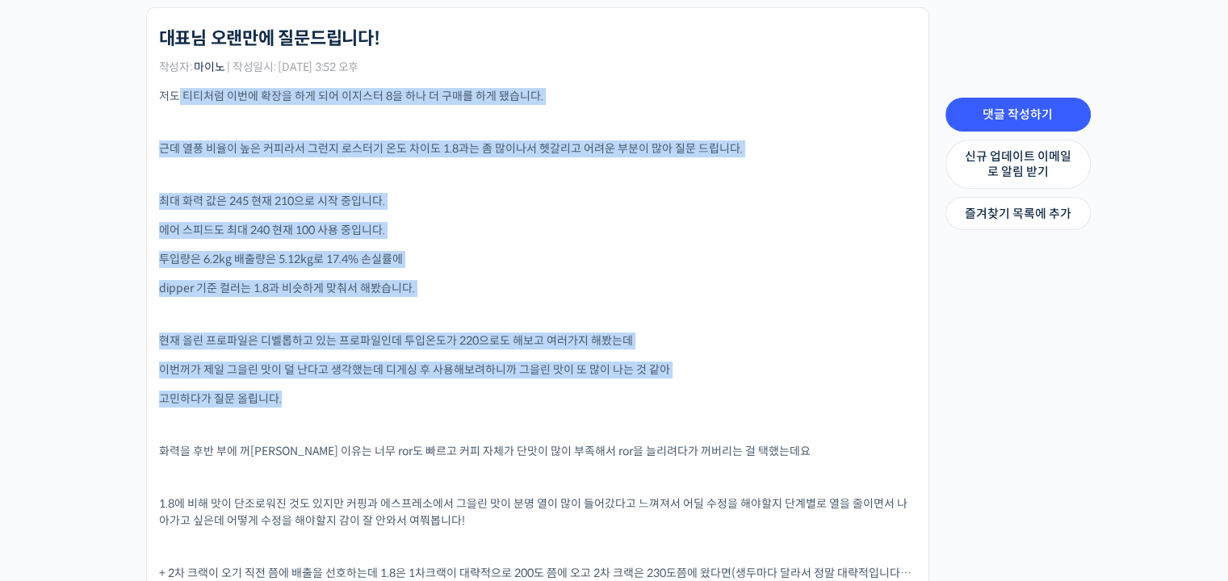
drag, startPoint x: 176, startPoint y: 87, endPoint x: 698, endPoint y: 378, distance: 597.2
click at [698, 378] on div "저도 티티처럼 이번에 확장을 하게 되어 이지스터 8을 하나 더 구매를 하게 됐습니다. 근데 열풍 비율이 높은 커피라서 그런지 로스터기 온도 차…" at bounding box center [537, 575] width 757 height 975
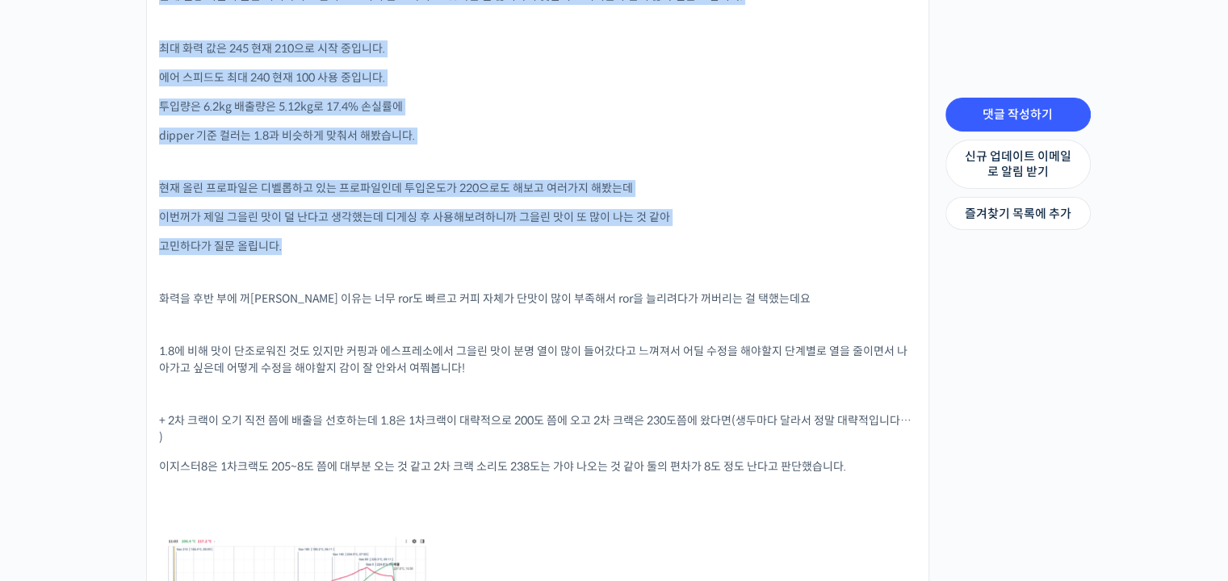
scroll to position [646, 0]
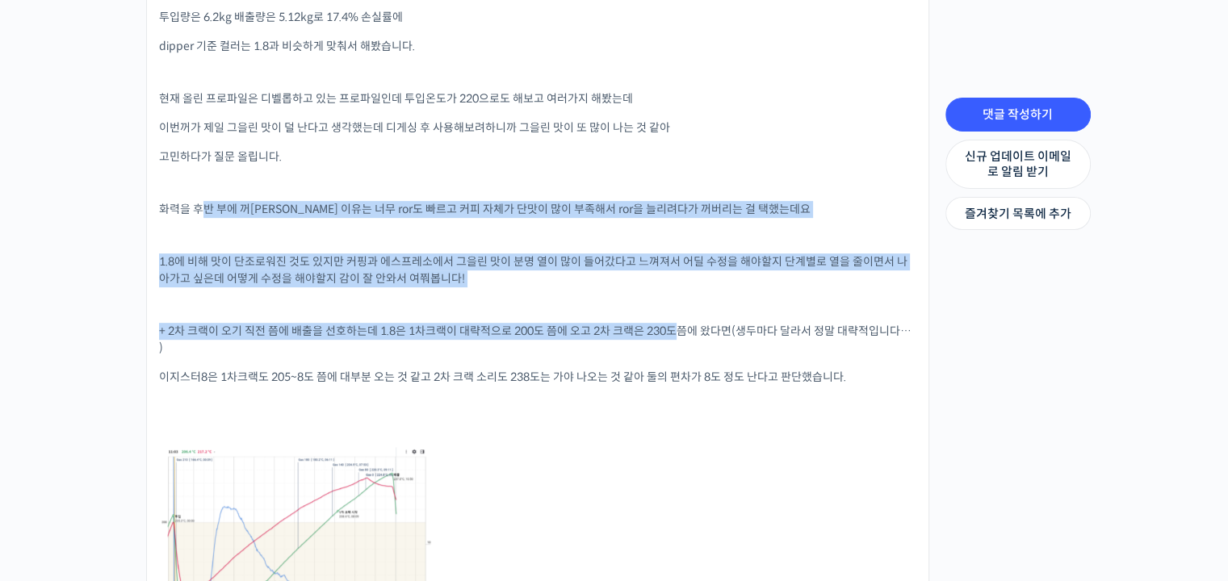
drag, startPoint x: 203, startPoint y: 199, endPoint x: 675, endPoint y: 302, distance: 482.8
click at [678, 310] on div "저도 티티처럼 이번에 확장을 하게 되어 이지스터 8을 하나 더 구매를 하게 됐습니다. 근데 열풍 비율이 높은 커피라서 그런지 로스터기 온도 차…" at bounding box center [537, 324] width 757 height 956
click at [666, 283] on div "저도 티티처럼 이번에 확장을 하게 되어 이지스터 8을 하나 더 구매를 하게 됐습니다. 근데 열풍 비율이 높은 커피라서 그런지 로스터기 온도 차…" at bounding box center [537, 324] width 757 height 956
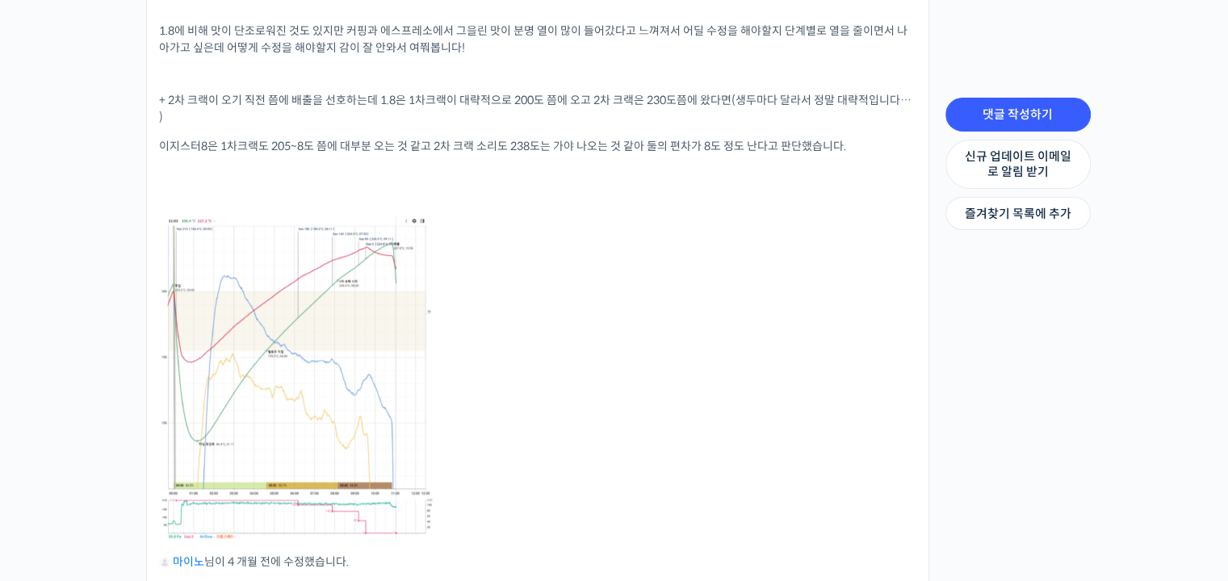
scroll to position [888, 0]
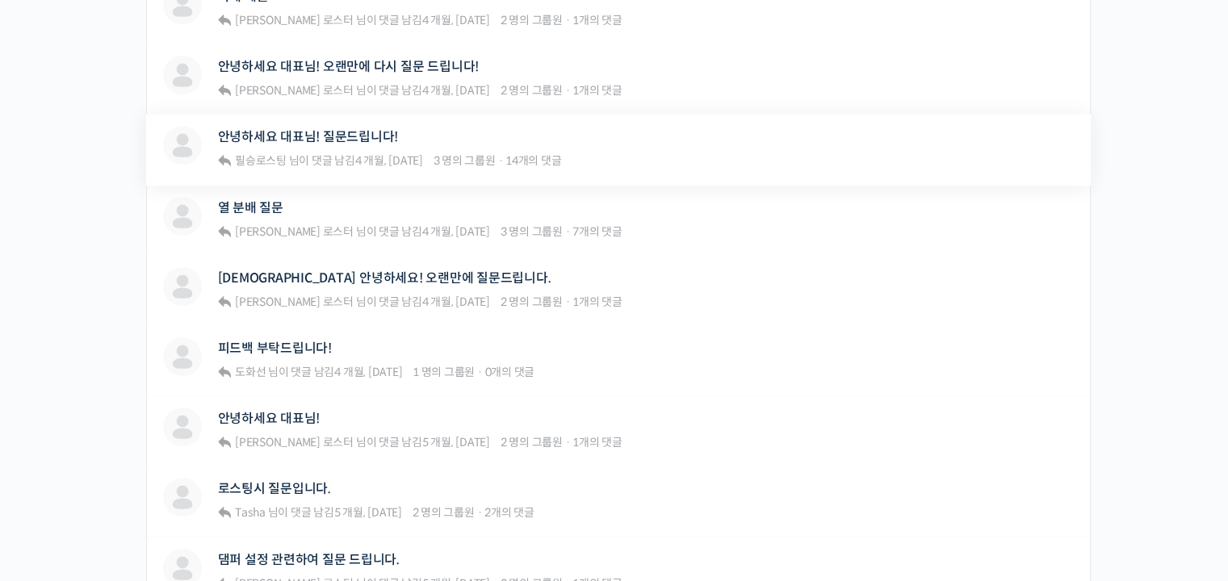
scroll to position [808, 0]
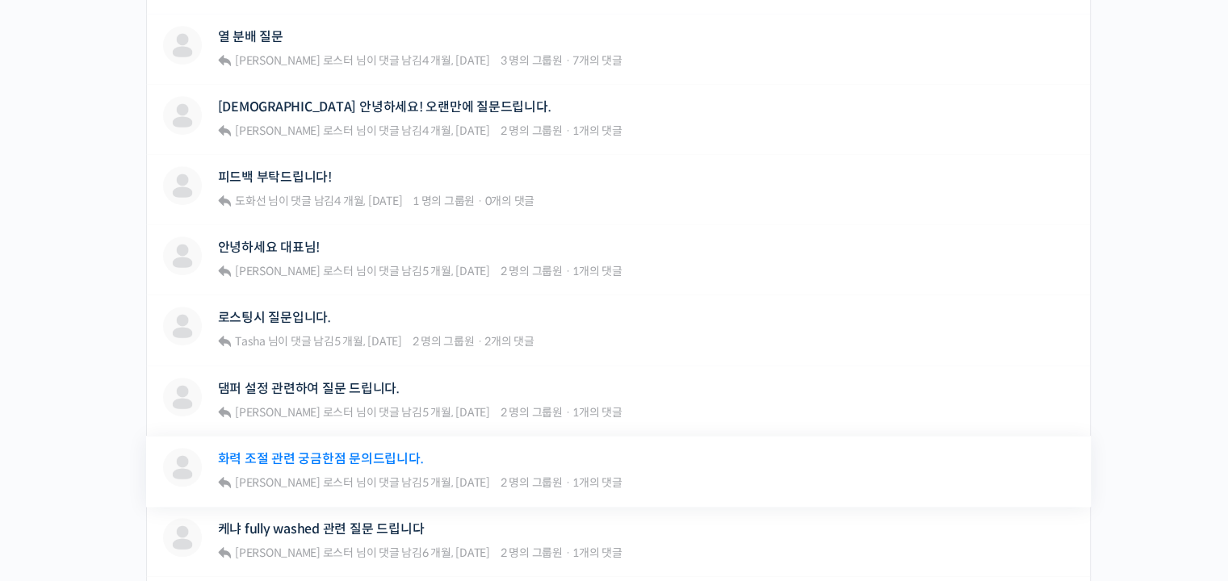
click at [390, 451] on link "화력 조절 관련 궁금한점 문의드립니다." at bounding box center [321, 458] width 206 height 15
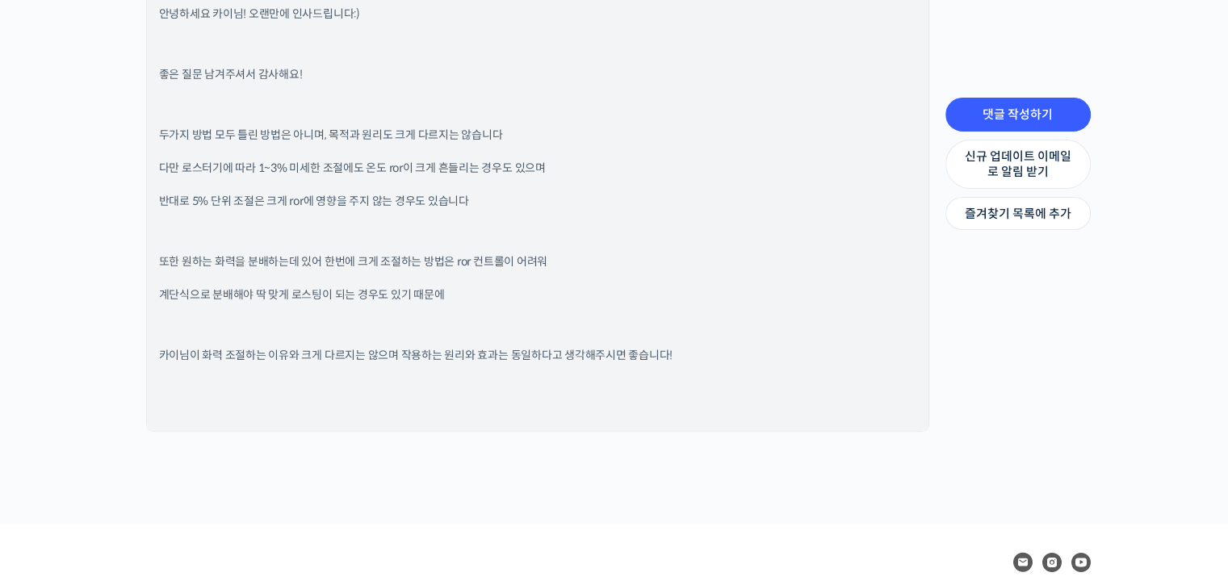
scroll to position [1425, 0]
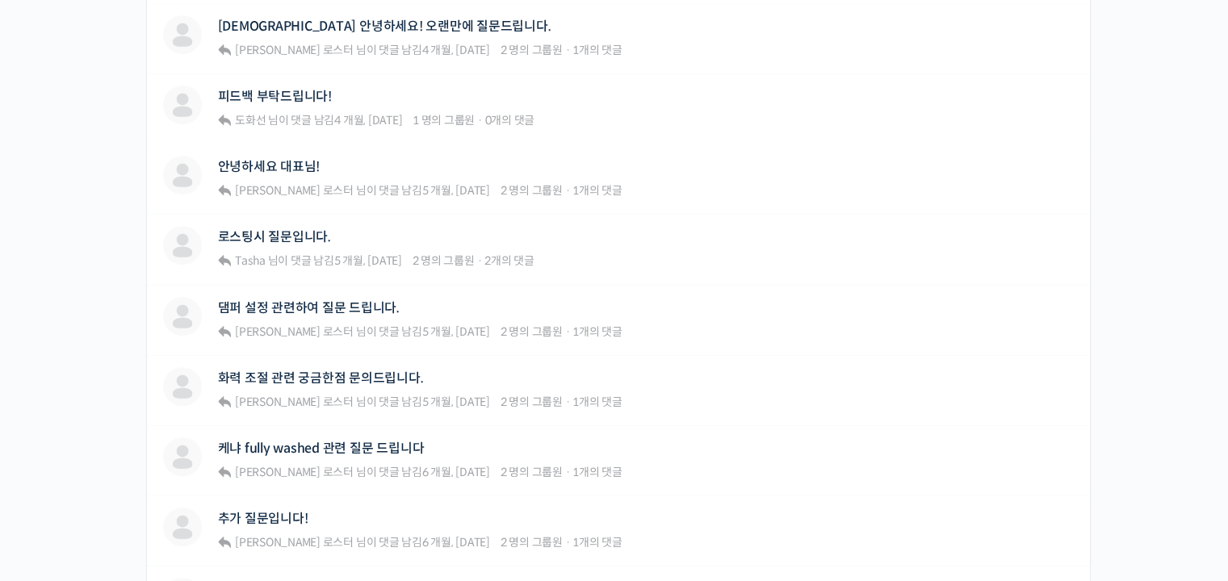
scroll to position [1050, 0]
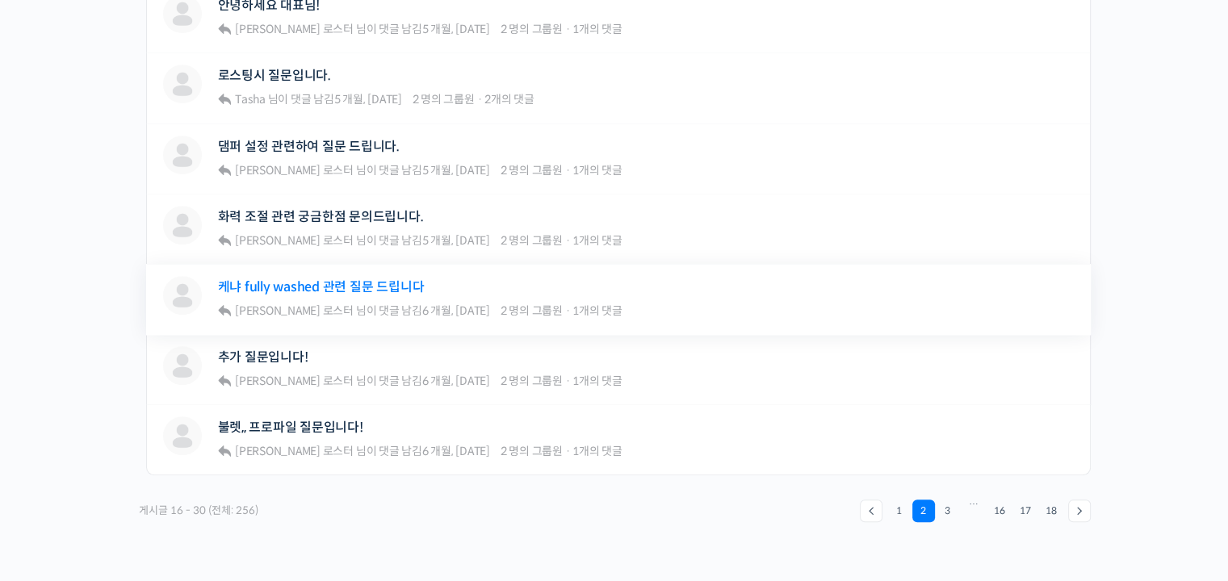
click at [333, 279] on link "케냐 fully washed 관련 질문 드립니다" at bounding box center [321, 286] width 207 height 15
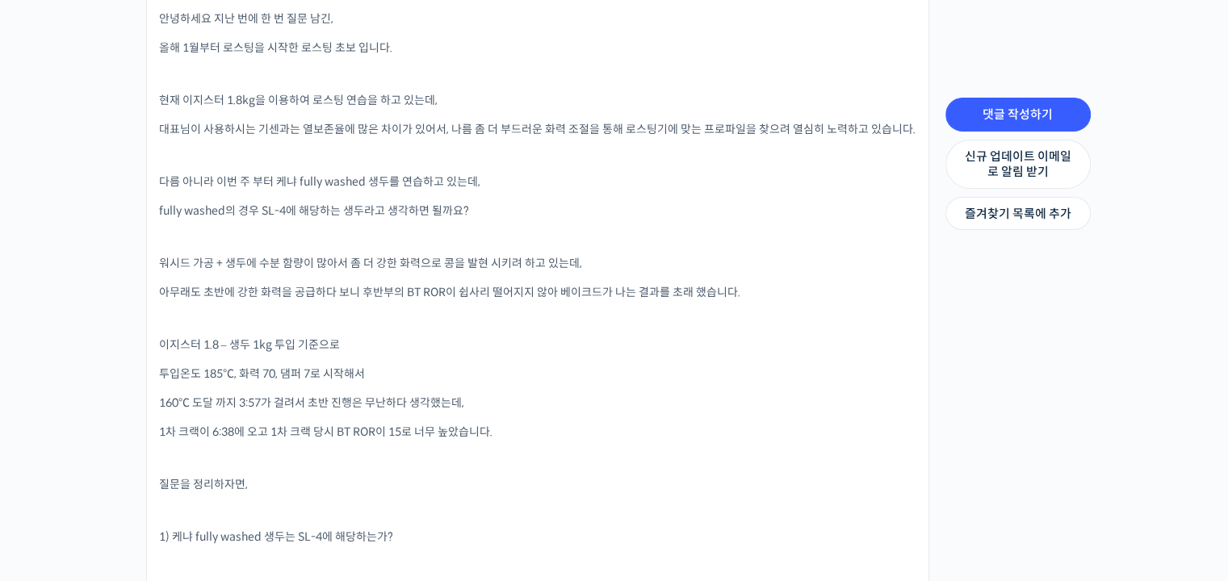
scroll to position [485, 0]
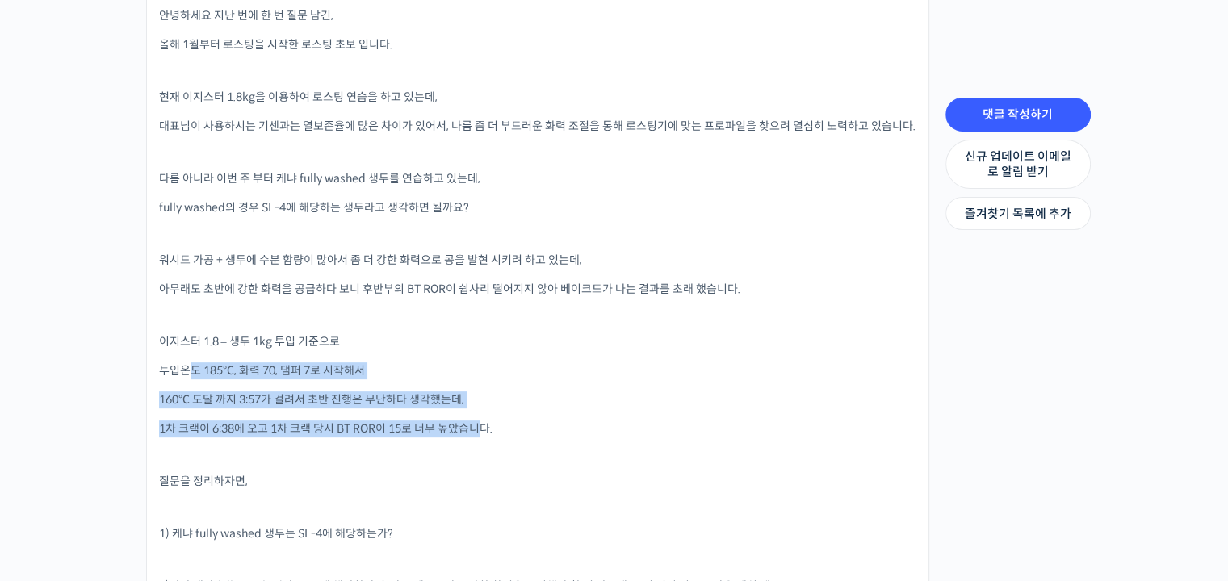
drag, startPoint x: 187, startPoint y: 362, endPoint x: 485, endPoint y: 411, distance: 301.2
click at [485, 411] on div "안녕하세요 지난 번에 한 번 질문 남긴, 올해 1월부터 로스팅을 시작한 로스팅 초보 입니다. 현재 이지스터 1.8kg을 이용하여 로스팅 연습을…" at bounding box center [537, 446] width 757 height 878
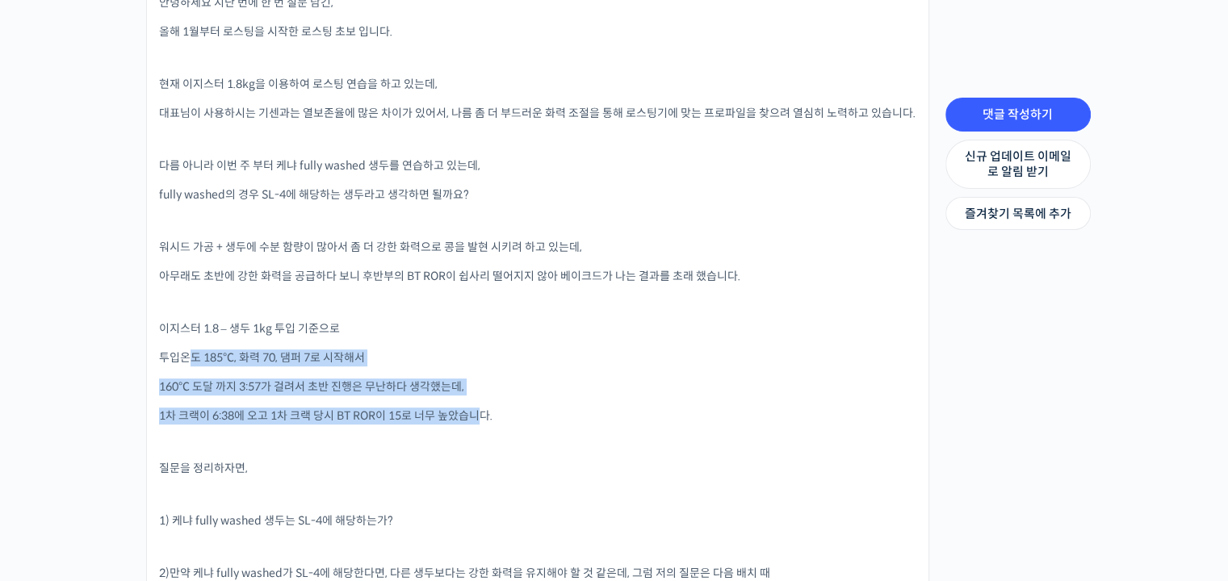
scroll to position [727, 0]
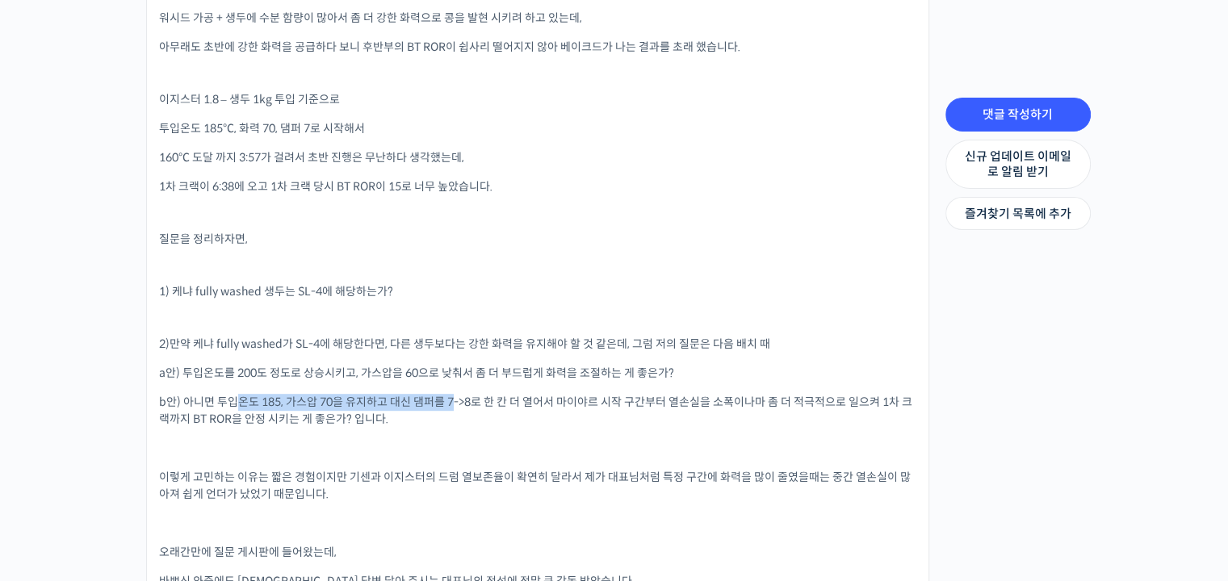
drag, startPoint x: 233, startPoint y: 388, endPoint x: 452, endPoint y: 389, distance: 218.8
click at [452, 395] on span "b안) 아니면 투입온도 185, 가스압 70을 유지하고 대신 댐퍼를 7->8로 한 칸 더 열어서 마이야르 시작 구간부터 열손실을 소폭이나마 좀…" at bounding box center [535, 410] width 753 height 31
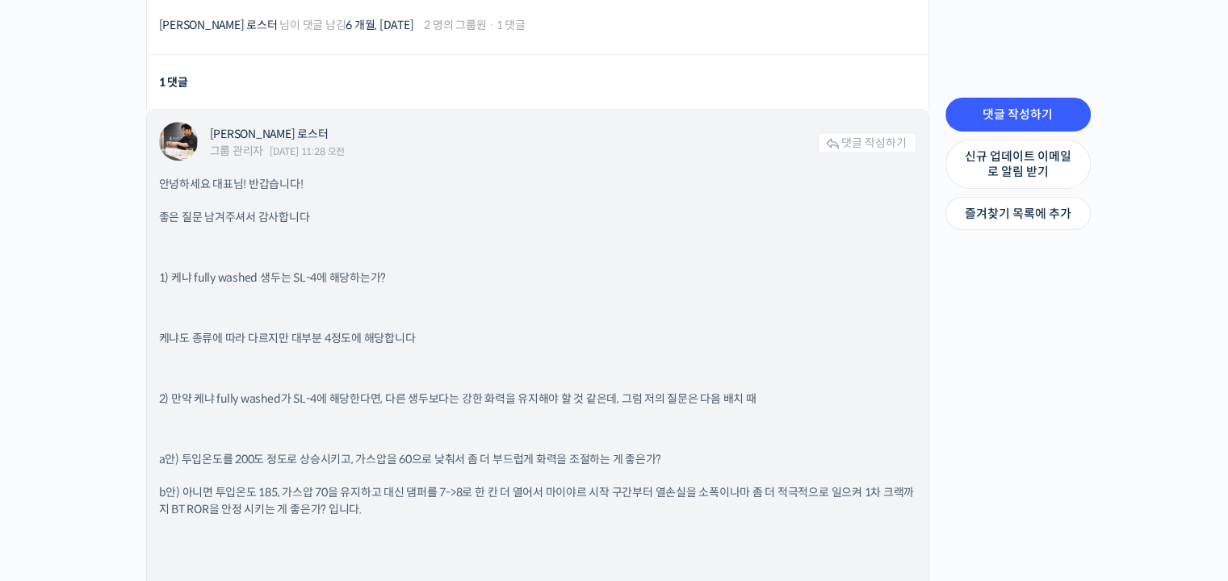
scroll to position [1454, 0]
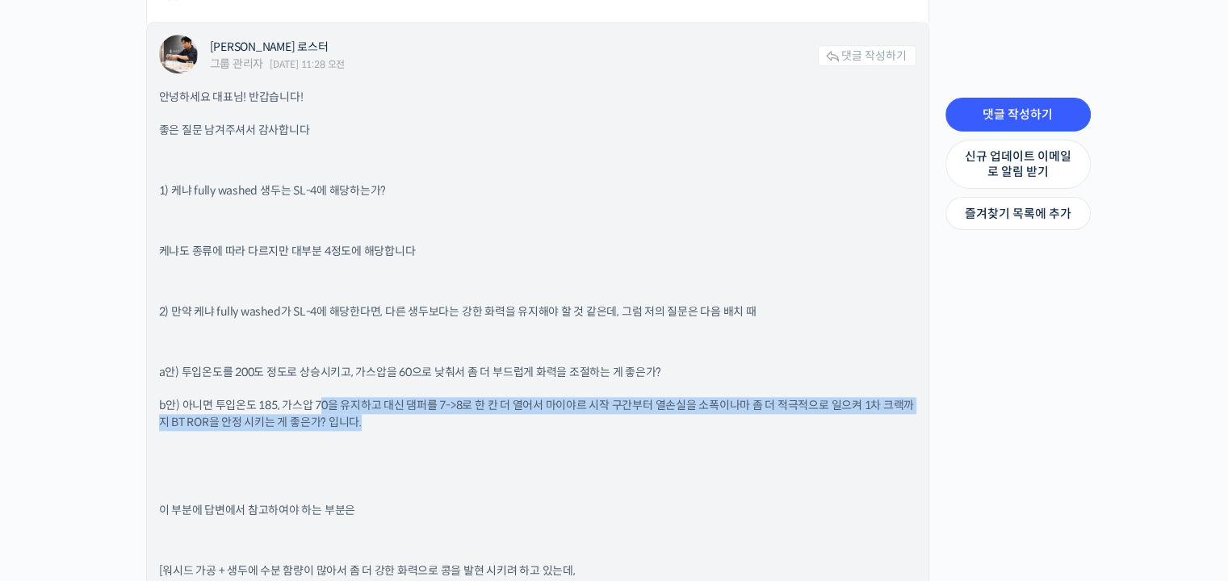
drag, startPoint x: 322, startPoint y: 400, endPoint x: 374, endPoint y: 414, distance: 53.7
click at [374, 414] on p "b안) 아니면 투입온도 185, 가스압 70을 유지하고 대신 댐퍼를 7->8로 한 칸 더 열어서 마이야르 시작 구간부터 열손실을 소폭이나마 좀…" at bounding box center [537, 414] width 757 height 34
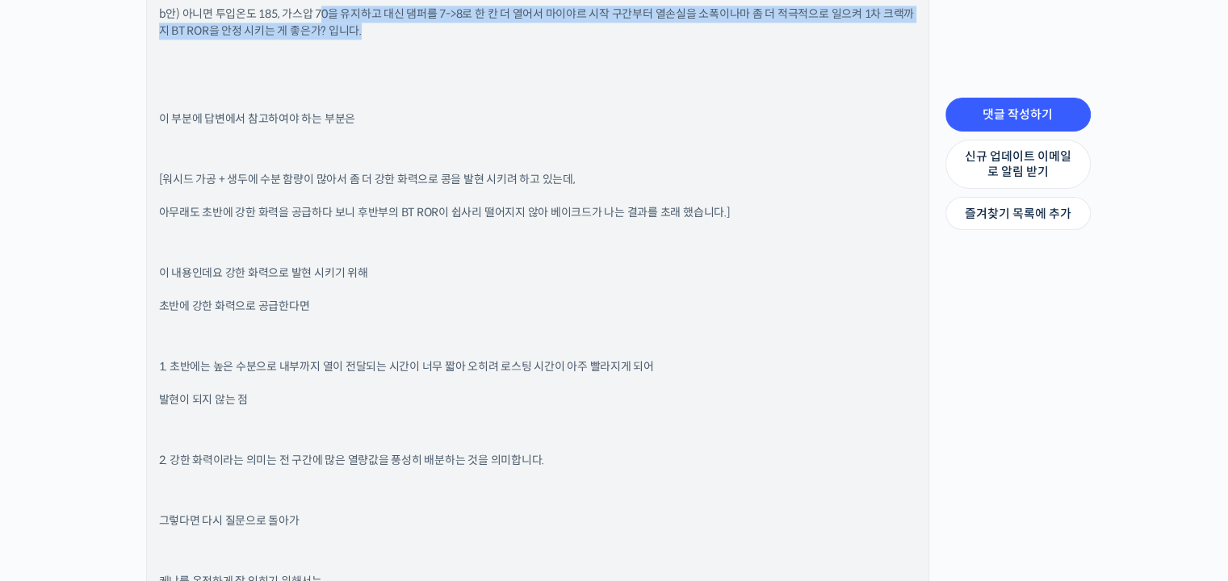
scroll to position [1857, 0]
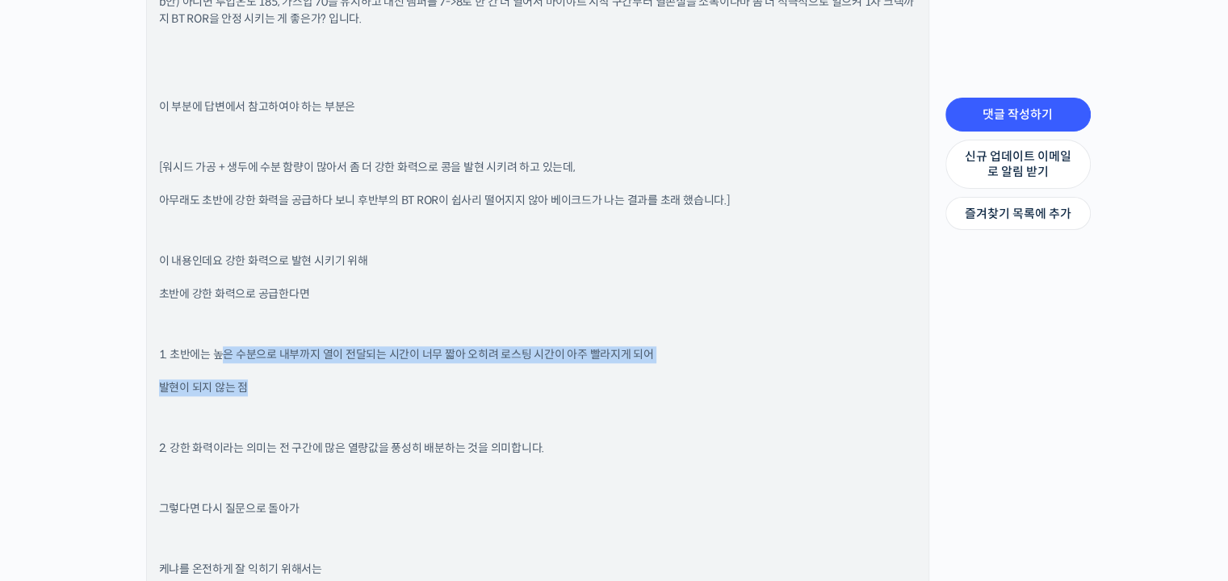
drag, startPoint x: 220, startPoint y: 351, endPoint x: 478, endPoint y: 396, distance: 262.3
click at [478, 396] on div "안녕하세요 대표님! 반갑습니다! 좋은 질문 남겨주셔서 감사합니다 1) 케냐 fully washed 생두는 SL-4에 해당하는가? 케냐도 종류에…" at bounding box center [537, 302] width 757 height 1235
click at [479, 397] on div "안녕하세요 대표님! 반갑습니다! 좋은 질문 남겨주셔서 감사합니다 1) 케냐 fully washed 생두는 SL-4에 해당하는가? 케냐도 종류에…" at bounding box center [537, 302] width 757 height 1235
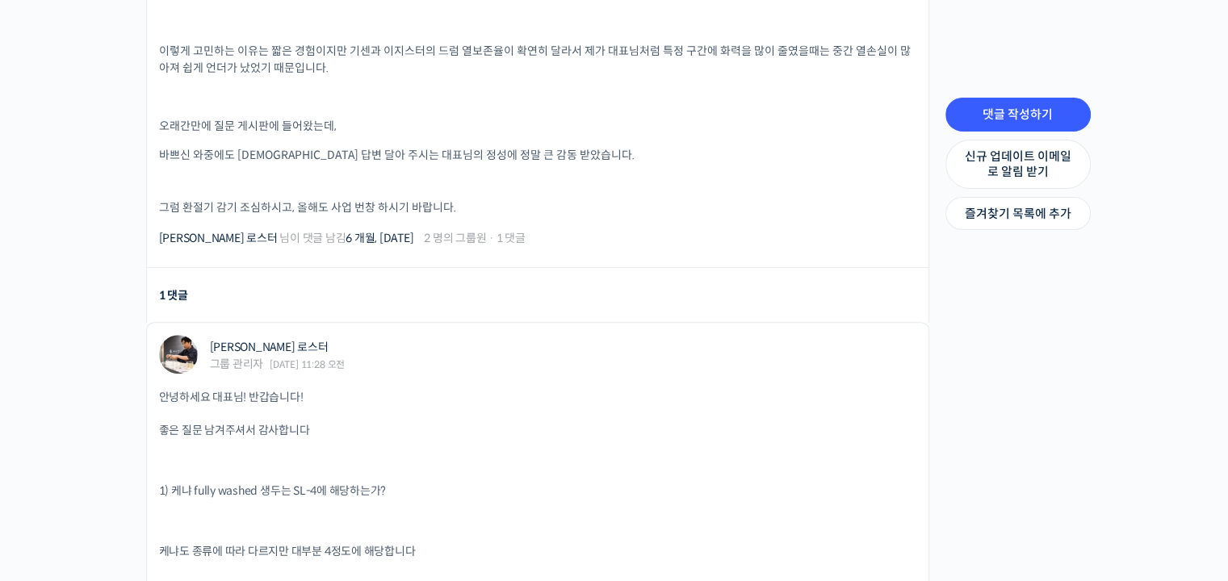
scroll to position [588, 0]
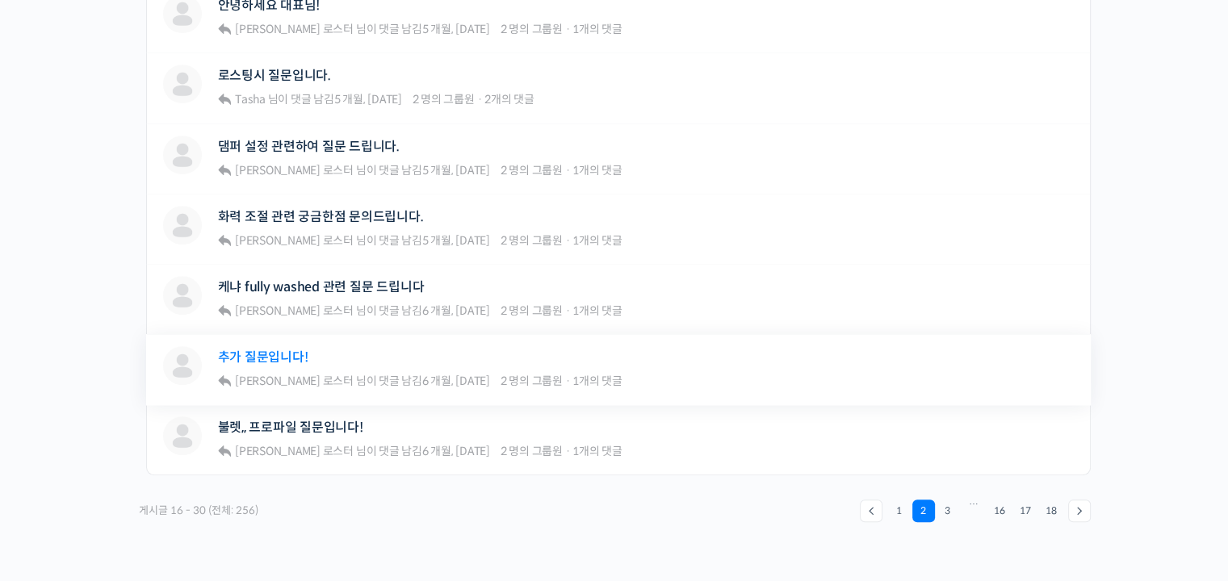
click at [287, 351] on link "추가 질문입니다!" at bounding box center [263, 357] width 90 height 15
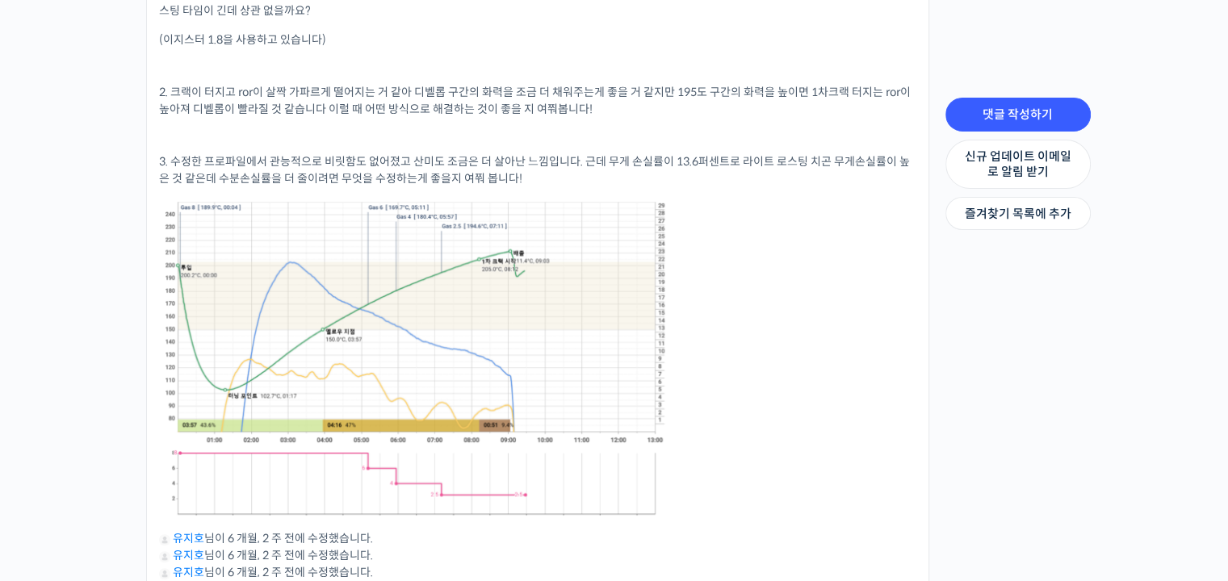
scroll to position [1050, 0]
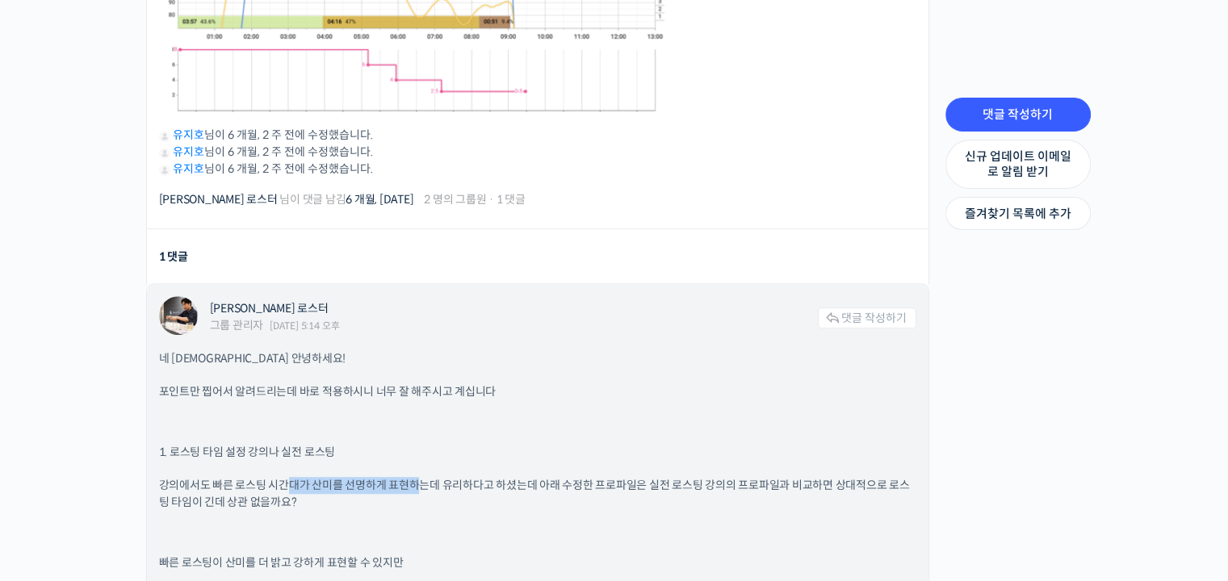
drag, startPoint x: 288, startPoint y: 477, endPoint x: 417, endPoint y: 471, distance: 128.6
click at [417, 477] on p "강의에서도 빠른 로스팅 시간대가 산미를 선명하게 표현하는데 유리하다고 하셨는데 아래 수정한 프로파일은 실전 로스팅 강의의 프로파일과 비교하면 …" at bounding box center [537, 494] width 757 height 34
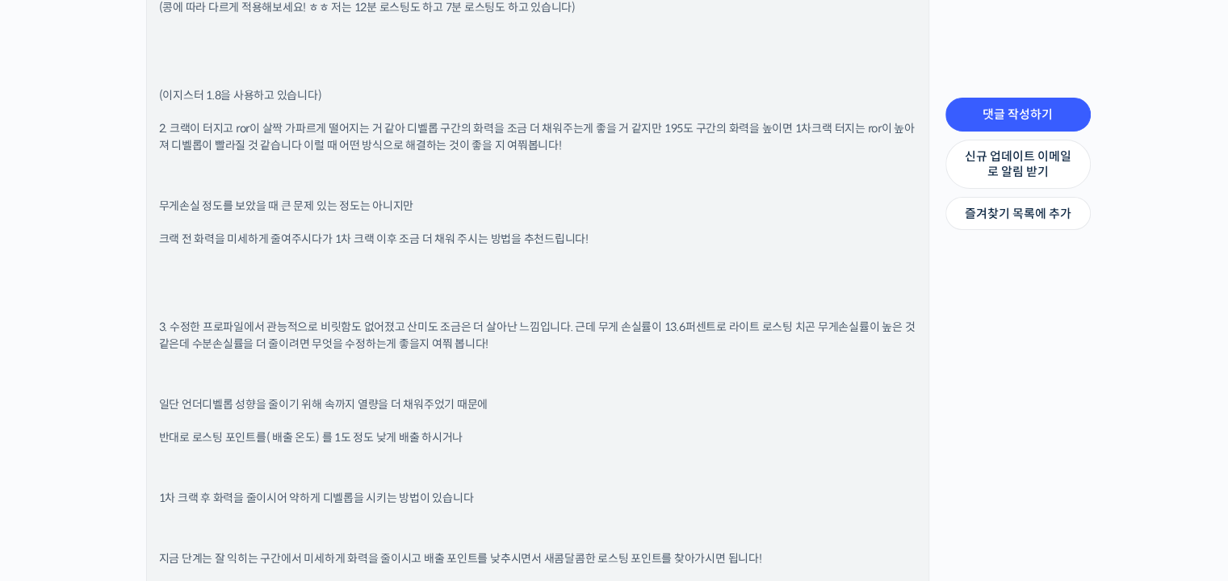
scroll to position [1777, 0]
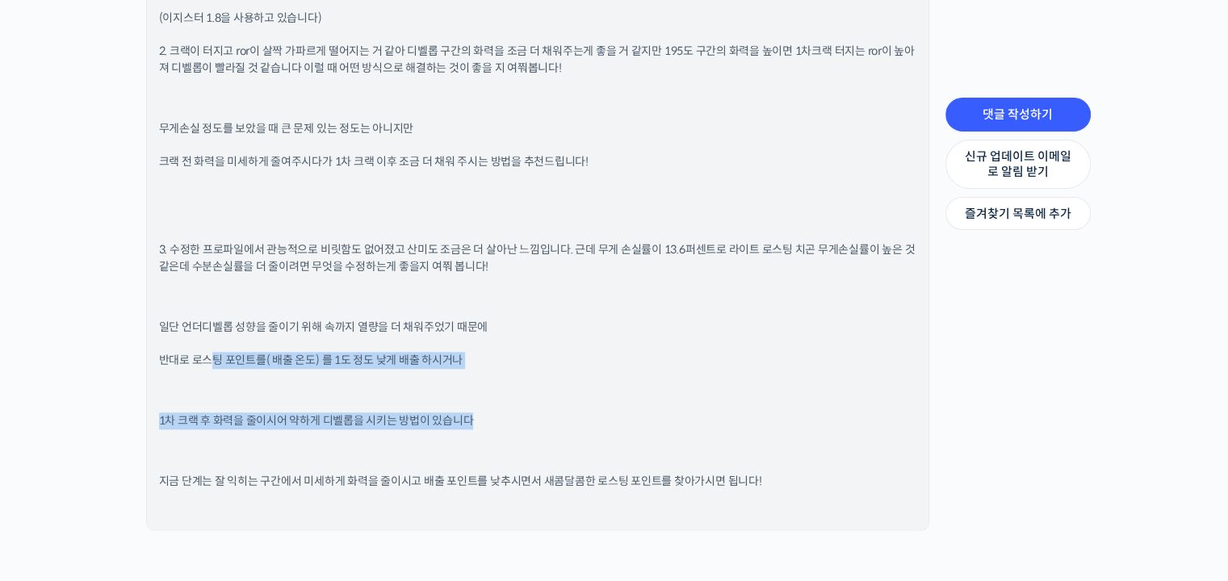
drag, startPoint x: 215, startPoint y: 350, endPoint x: 463, endPoint y: 443, distance: 264.7
click at [463, 443] on div "네 대표님 안녕하세요! 포인트만 찝어서 알려드리는데 바로 적용하시니 너무 잘 해주시고 계십니다 1. 로스팅 타임 설정 강의나 실전 로스팅 강의…" at bounding box center [537, 71] width 757 height 894
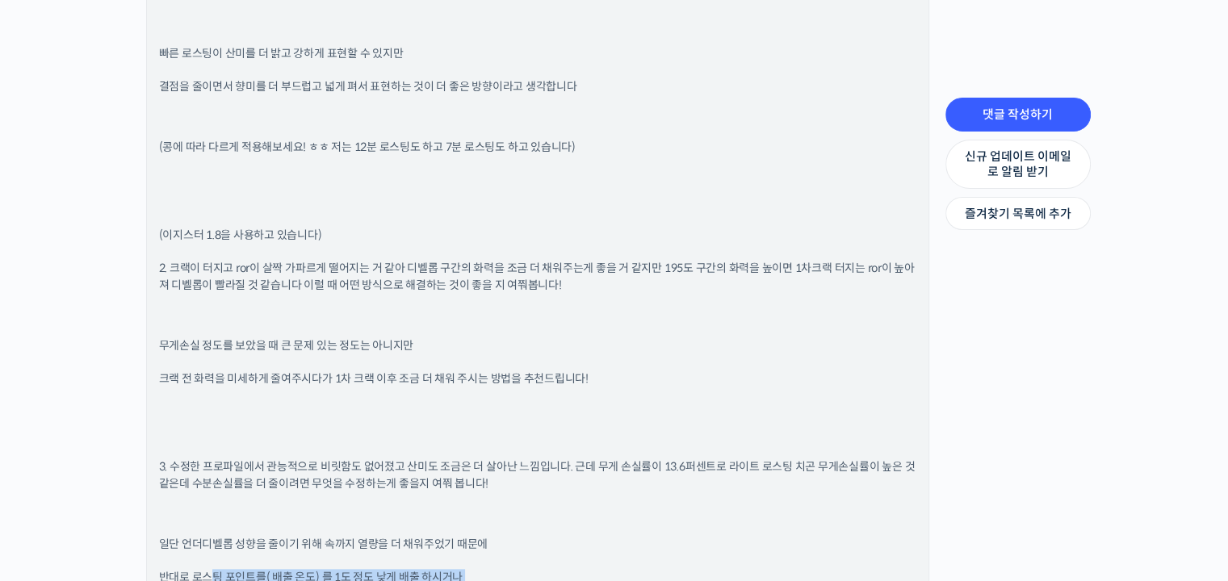
scroll to position [1558, 0]
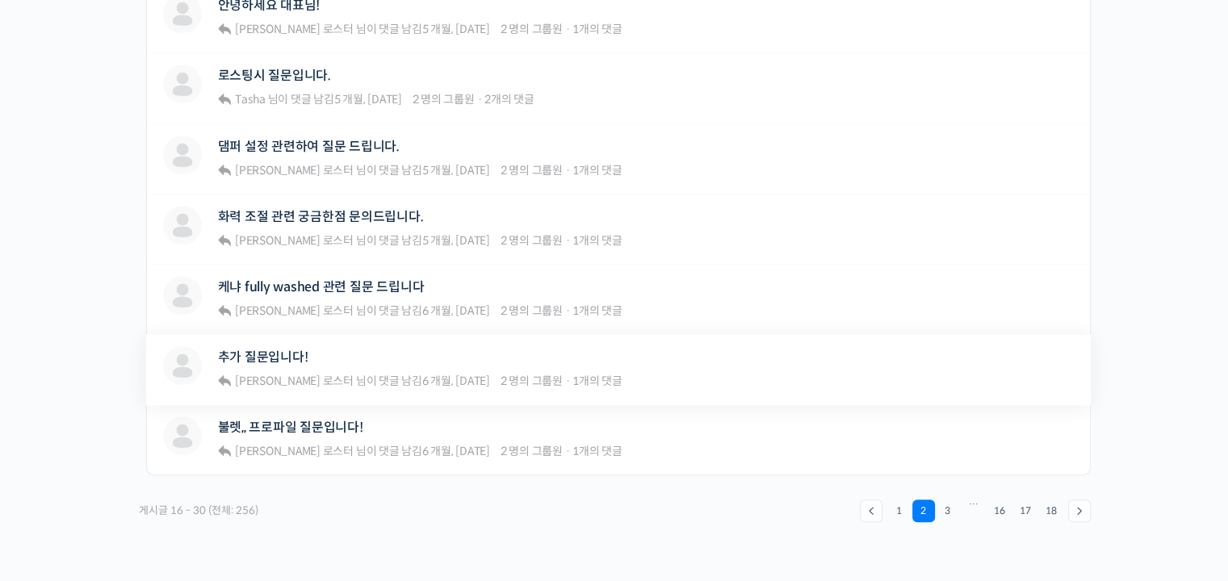
scroll to position [808, 0]
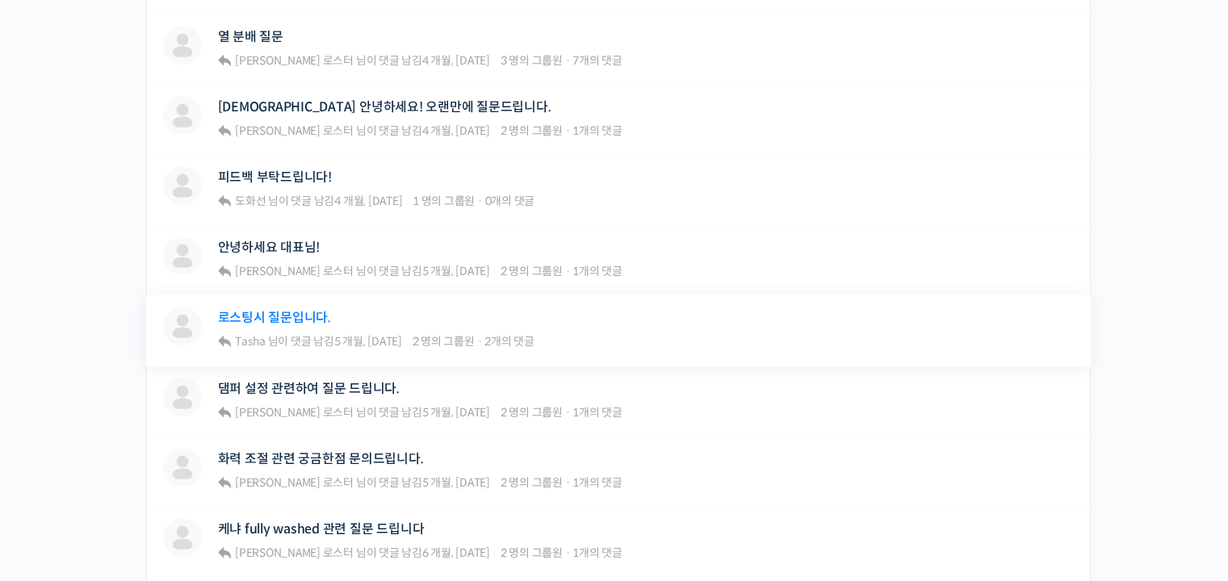
click at [303, 310] on link "로스팅시 질문입니다." at bounding box center [274, 317] width 113 height 15
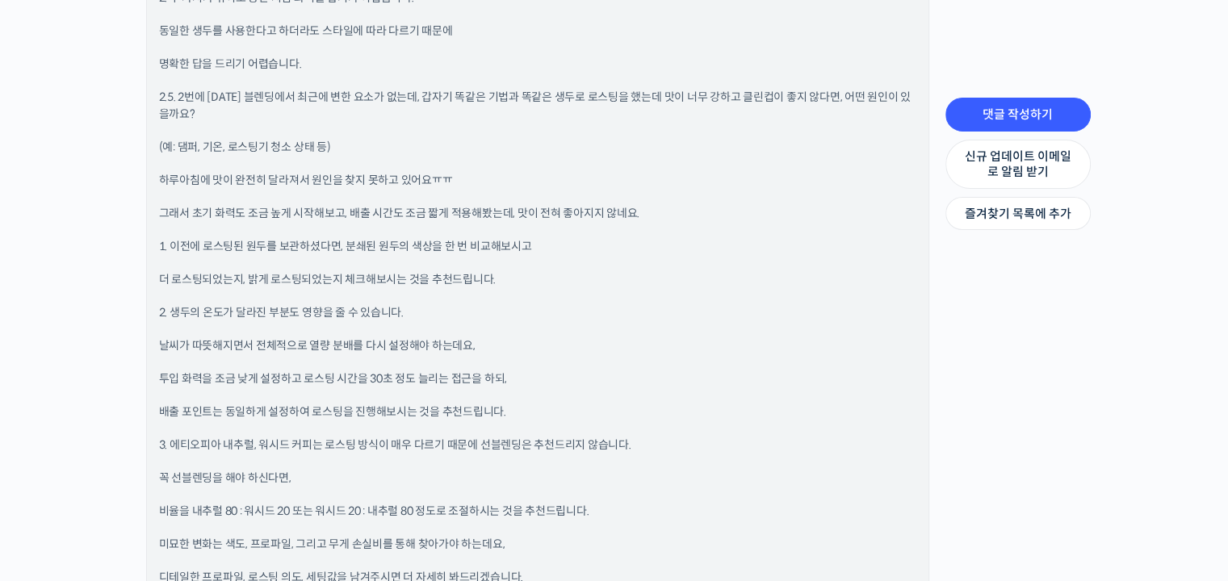
scroll to position [1050, 0]
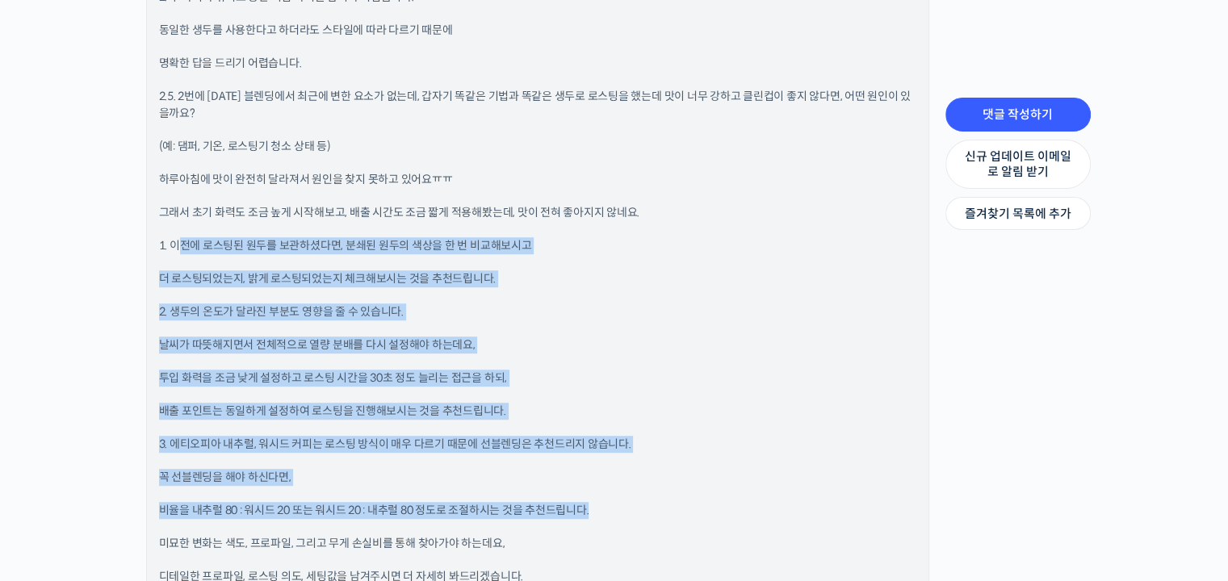
drag, startPoint x: 176, startPoint y: 238, endPoint x: 581, endPoint y: 468, distance: 465.8
click at [589, 478] on div "안녕하세요! 강의를 연속으로 들어주시고, 노력해주셔서 감사합니다! 1. 디카페인도 생두에 따라 다양합니다. 디카페인이기 때문에 스트렝스 레벨에…" at bounding box center [537, 273] width 757 height 835
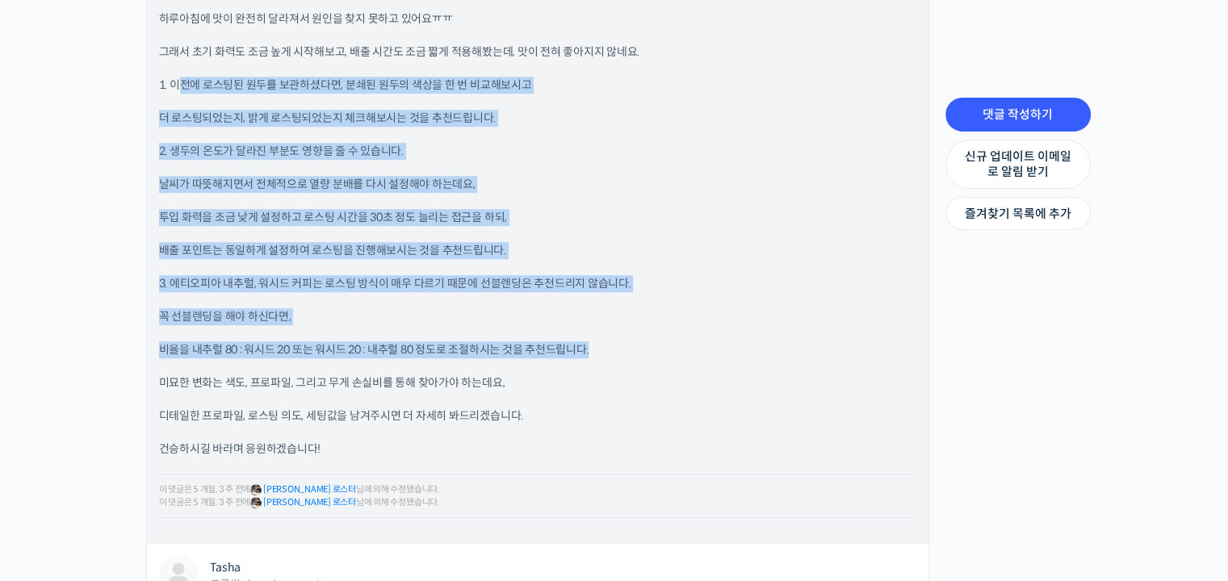
scroll to position [1211, 0]
click at [360, 308] on p "꼭 선블렌딩을 해야 하신다면," at bounding box center [537, 316] width 757 height 17
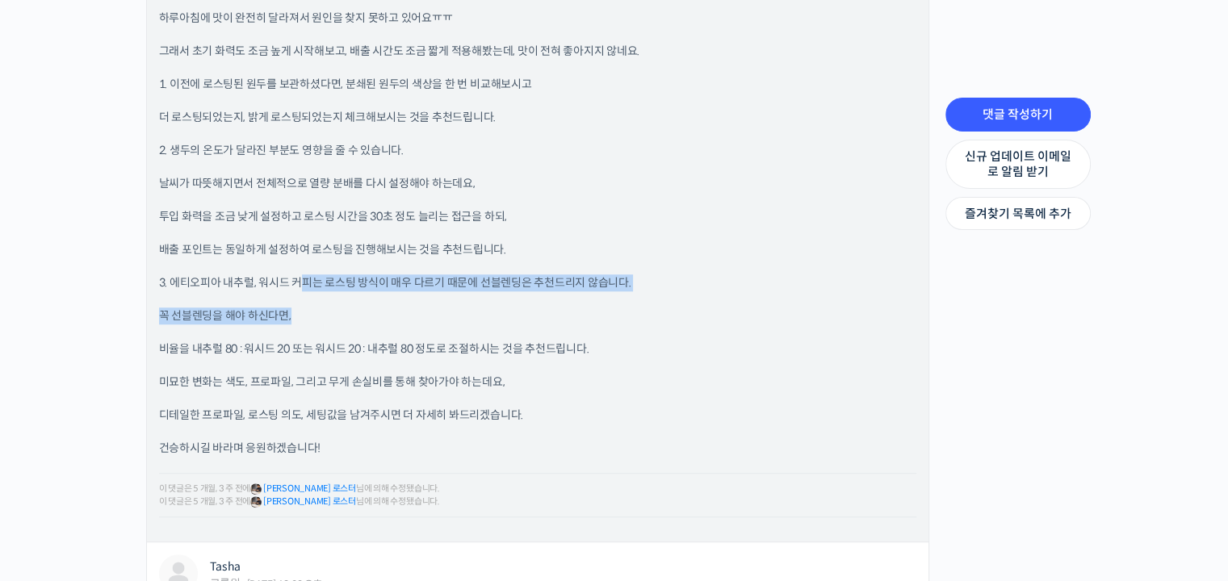
drag, startPoint x: 299, startPoint y: 272, endPoint x: 501, endPoint y: 302, distance: 204.9
click at [501, 302] on div "안녕하세요! 강의를 연속으로 들어주시고, 노력해주셔서 감사합니다! 1. 디카페인도 생두에 따라 다양합니다. 디카페인이기 때문에 스트렝스 레벨에…" at bounding box center [537, 112] width 757 height 835
click at [501, 308] on p "꼭 선블렌딩을 해야 하신다면," at bounding box center [537, 316] width 757 height 17
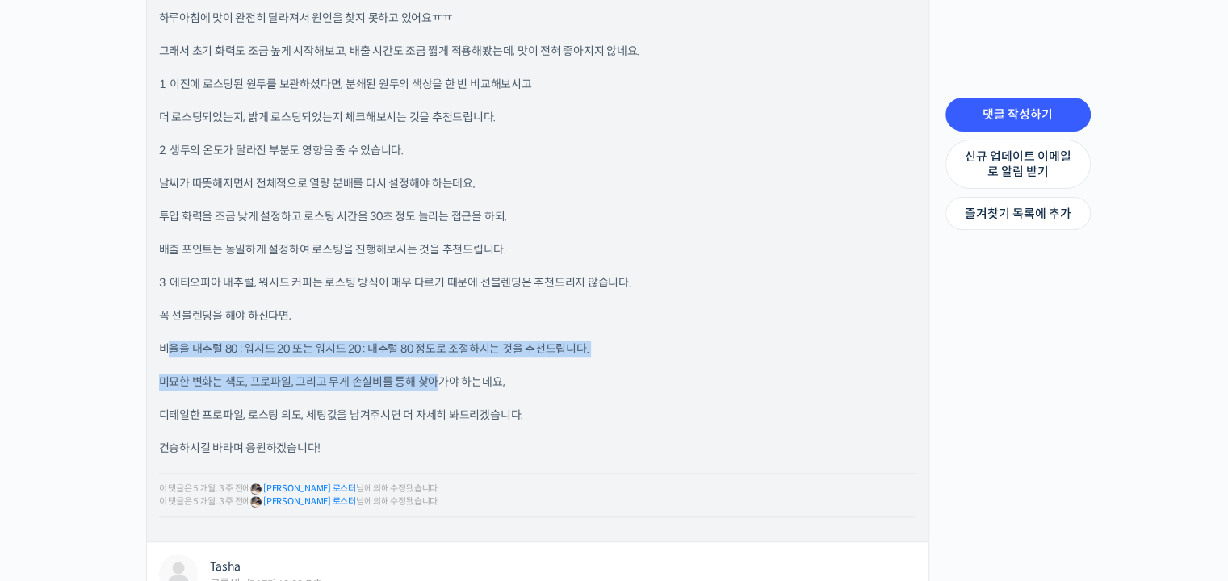
drag, startPoint x: 170, startPoint y: 341, endPoint x: 433, endPoint y: 352, distance: 262.7
click at [433, 352] on div "안녕하세요! 강의를 연속으로 들어주시고, 노력해주셔서 감사합니다! 1. 디카페인도 생두에 따라 다양합니다. 디카페인이기 때문에 스트렝스 레벨에…" at bounding box center [537, 112] width 757 height 835
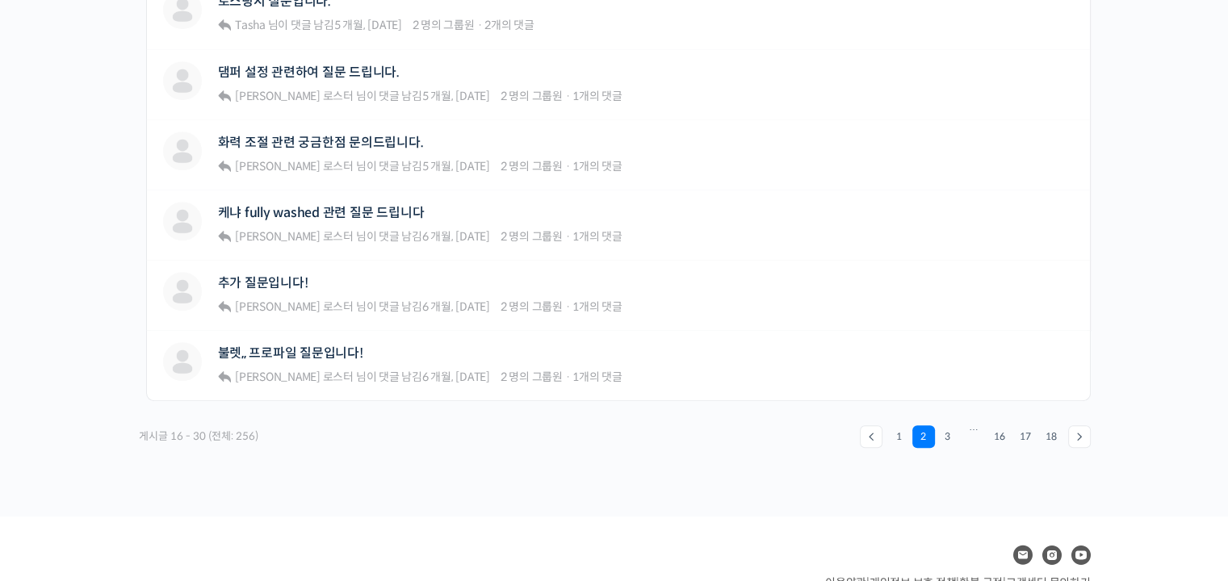
scroll to position [1131, 0]
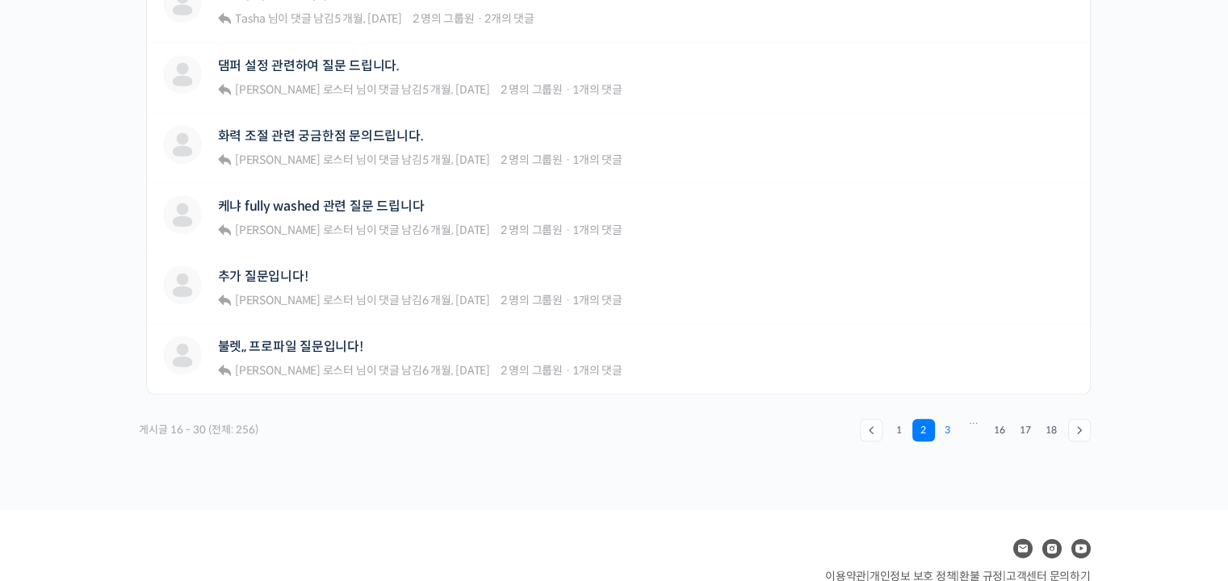
click at [954, 419] on link "3" at bounding box center [948, 430] width 23 height 23
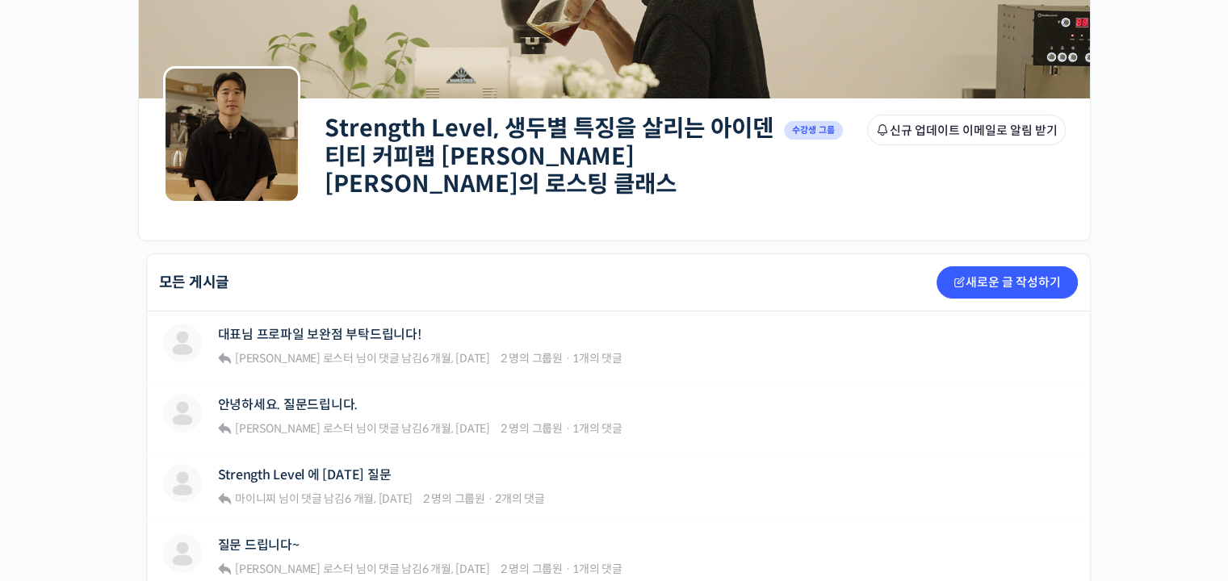
scroll to position [323, 0]
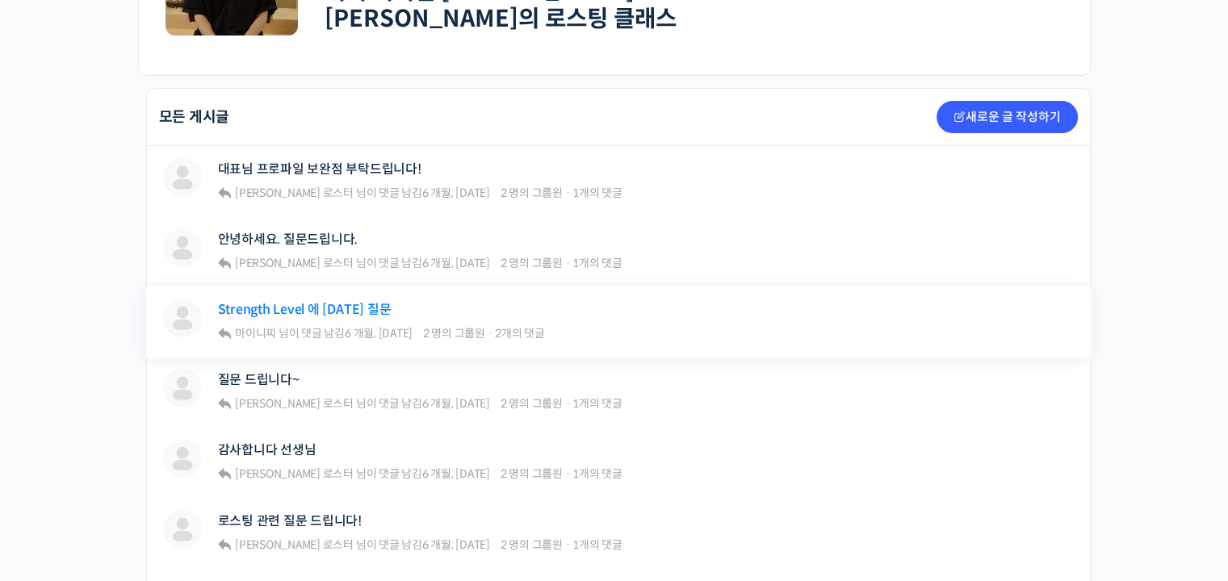
click at [357, 302] on link "Strength Level 에 [DATE] 질문" at bounding box center [305, 309] width 174 height 15
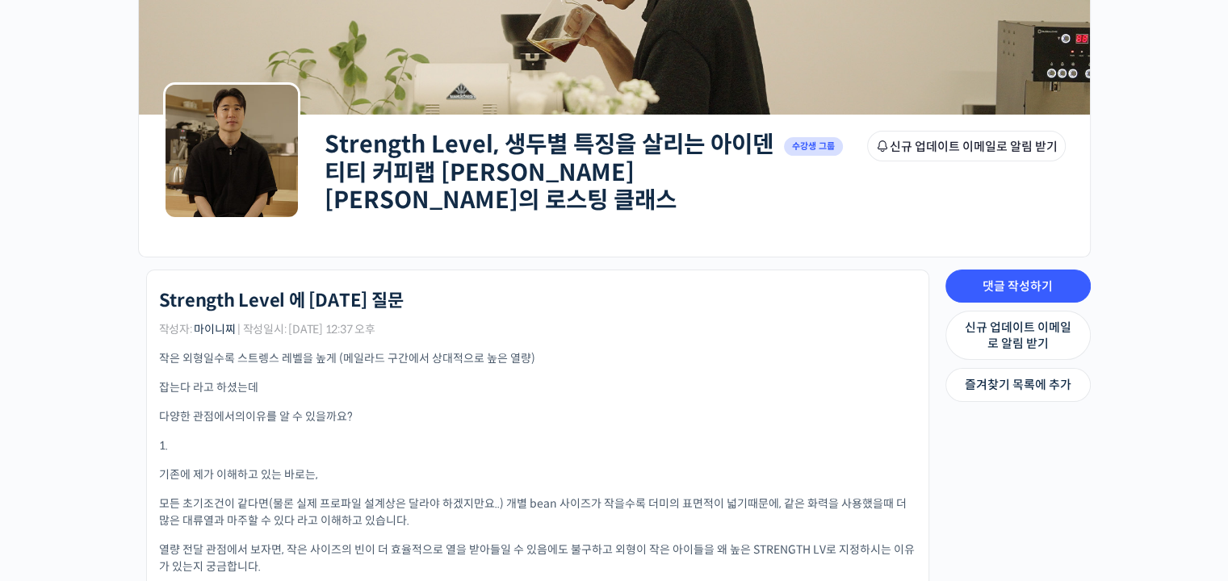
scroll to position [242, 0]
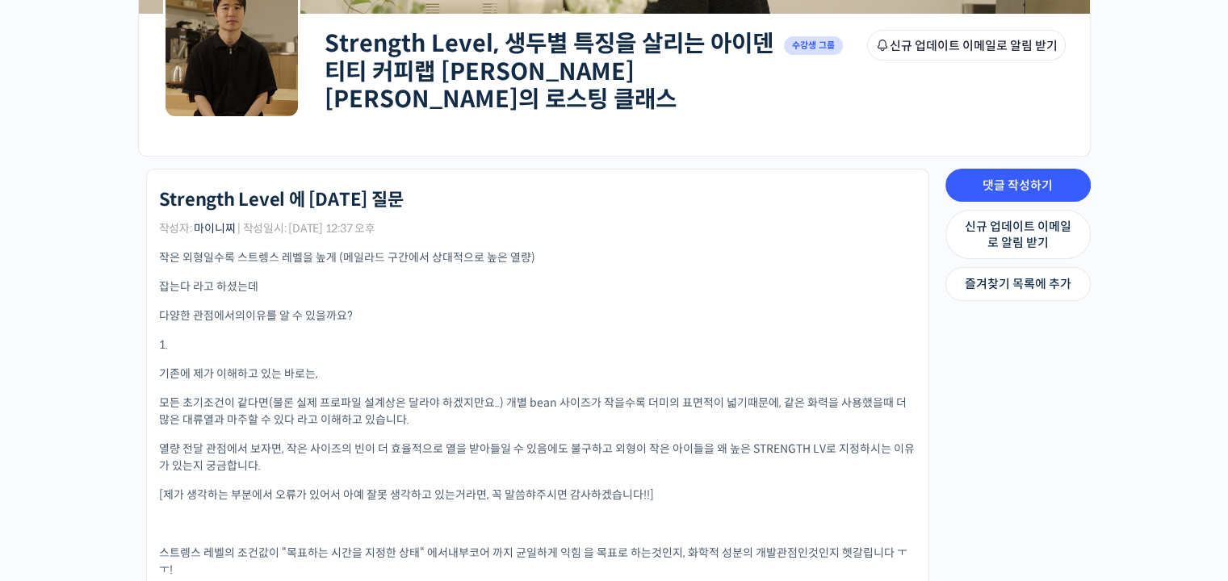
click at [375, 395] on p "모든 초기조건이 같다면(물론 실제 프로파일 설계상은 달라야 하겠지만요..) 개별 bean 사이즈가 작을수록 더미의 표면적이 넓기때문에, 같은 …" at bounding box center [537, 412] width 757 height 34
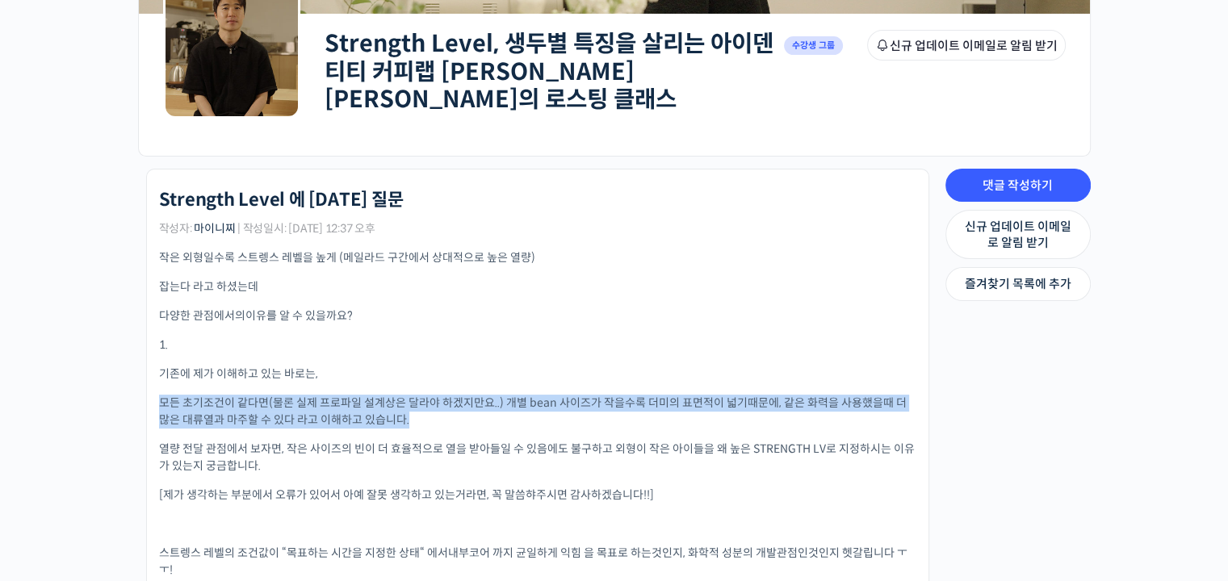
click at [375, 395] on p "모든 초기조건이 같다면(물론 실제 프로파일 설계상은 달라야 하겠지만요..) 개별 bean 사이즈가 작을수록 더미의 표면적이 넓기때문에, 같은 …" at bounding box center [537, 412] width 757 height 34
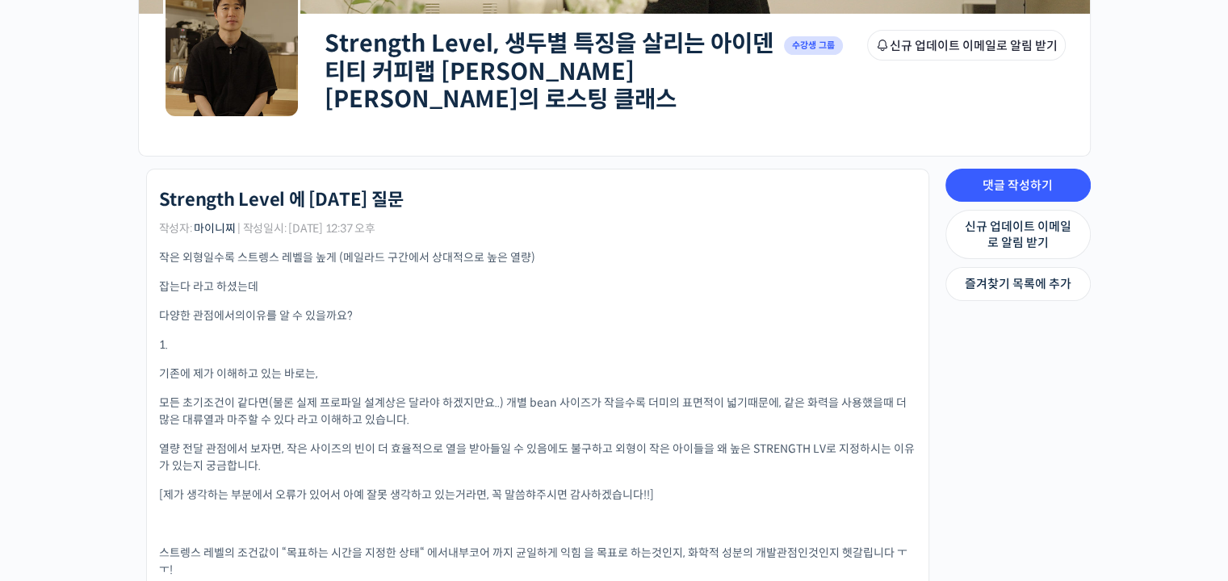
click at [305, 442] on span "열량 전달 관점에서 보자면, 작은 사이즈의 빈이 더 효율적으로 열을 받아들일 수 있음에도 불구하고 외형이 작은 아이들을 왜 높은 STRENGT…" at bounding box center [537, 457] width 756 height 31
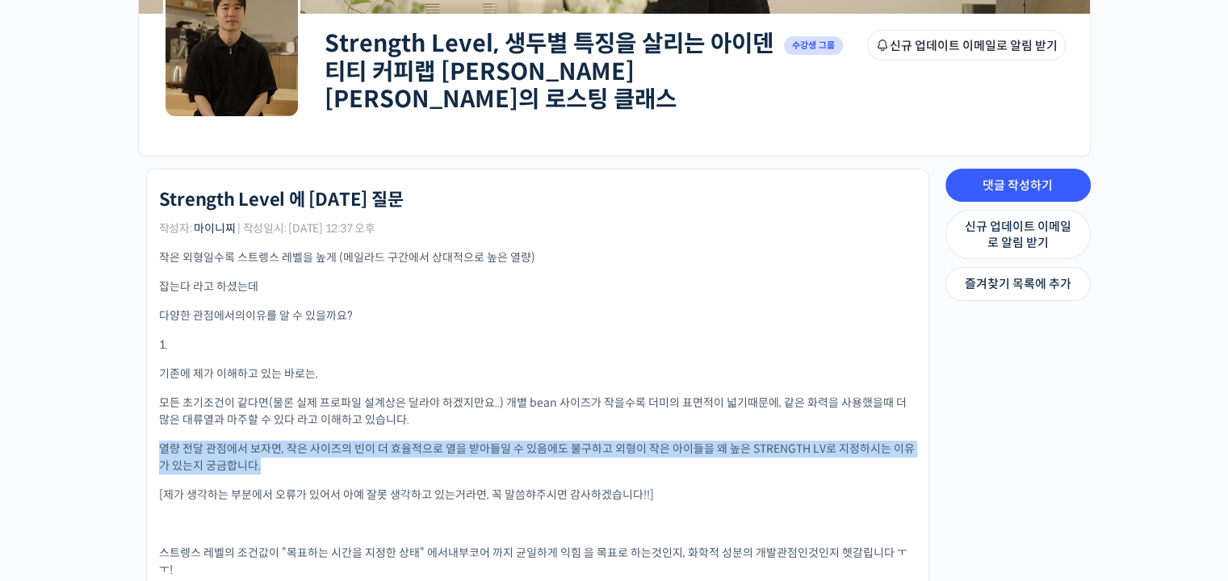
click at [305, 442] on span "열량 전달 관점에서 보자면, 작은 사이즈의 빈이 더 효율적으로 열을 받아들일 수 있음에도 불구하고 외형이 작은 아이들을 왜 높은 STRENGT…" at bounding box center [537, 457] width 756 height 31
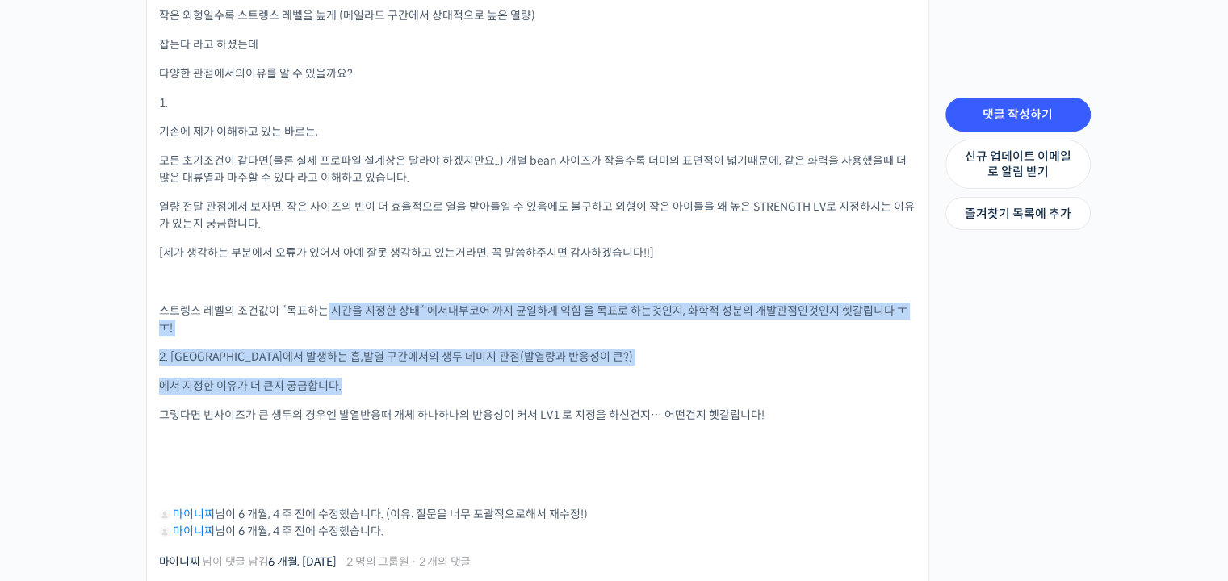
drag, startPoint x: 322, startPoint y: 296, endPoint x: 871, endPoint y: 371, distance: 553.3
click at [871, 371] on div "작은 외형일수록 스트렝스 레벨을 높게 (메일라드 구간에서 상대적으로 높은 열량) 잡는다 라고 하셨는데 다양한 관점에서의 이유를 알 수 있을까요…" at bounding box center [537, 273] width 757 height 533
click at [869, 378] on p "에서 지정한 이유가 더 큰지 궁금합니다." at bounding box center [537, 386] width 757 height 17
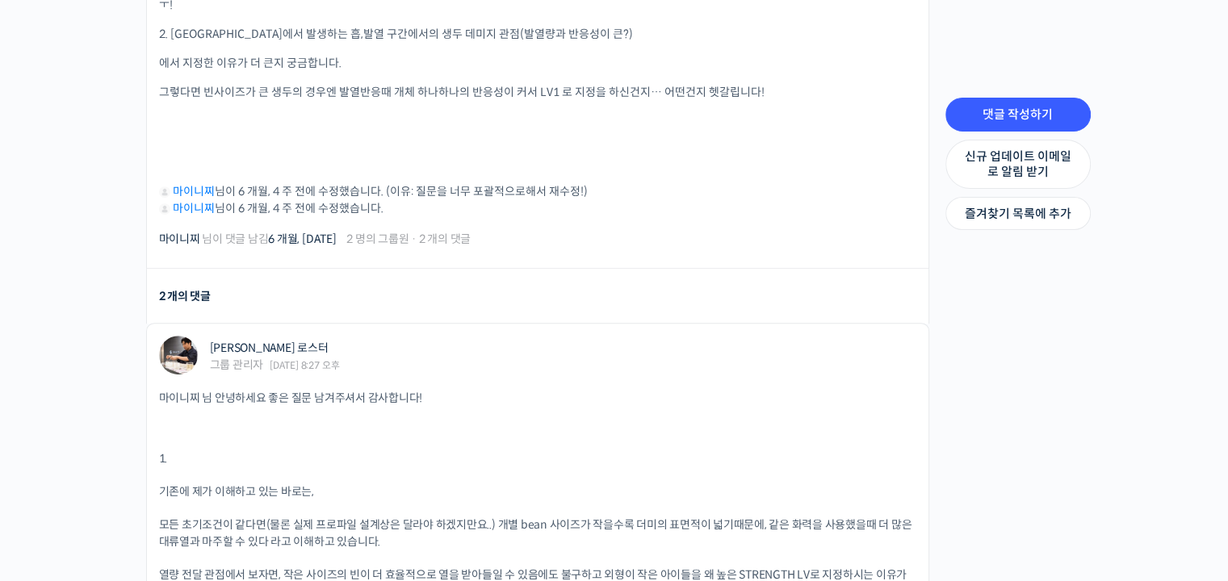
scroll to position [1050, 0]
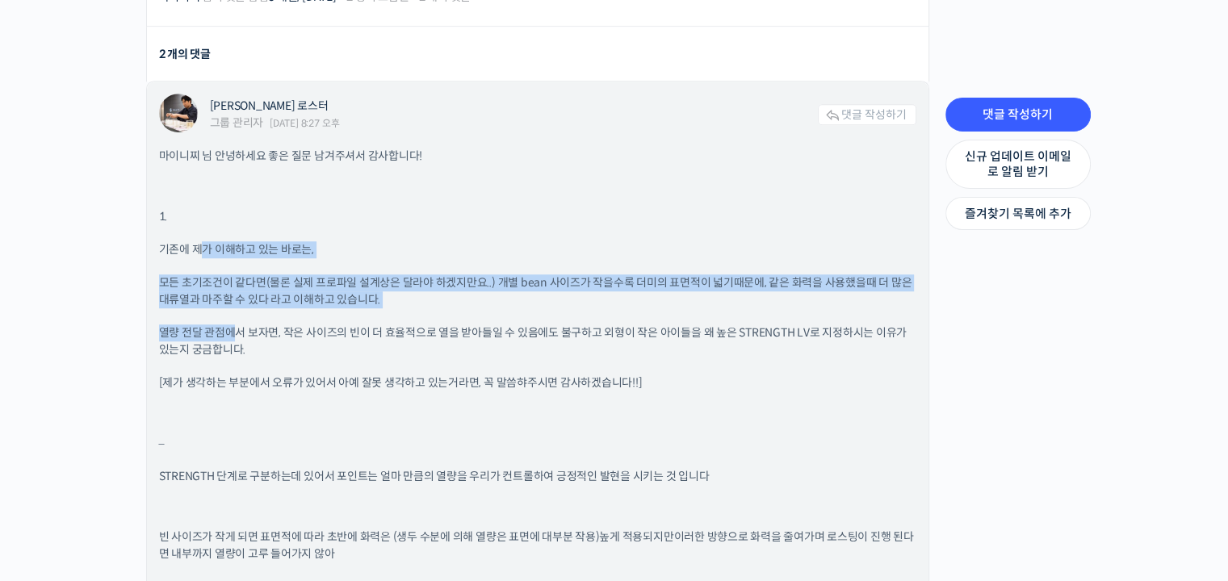
drag, startPoint x: 200, startPoint y: 235, endPoint x: 236, endPoint y: 330, distance: 101.7
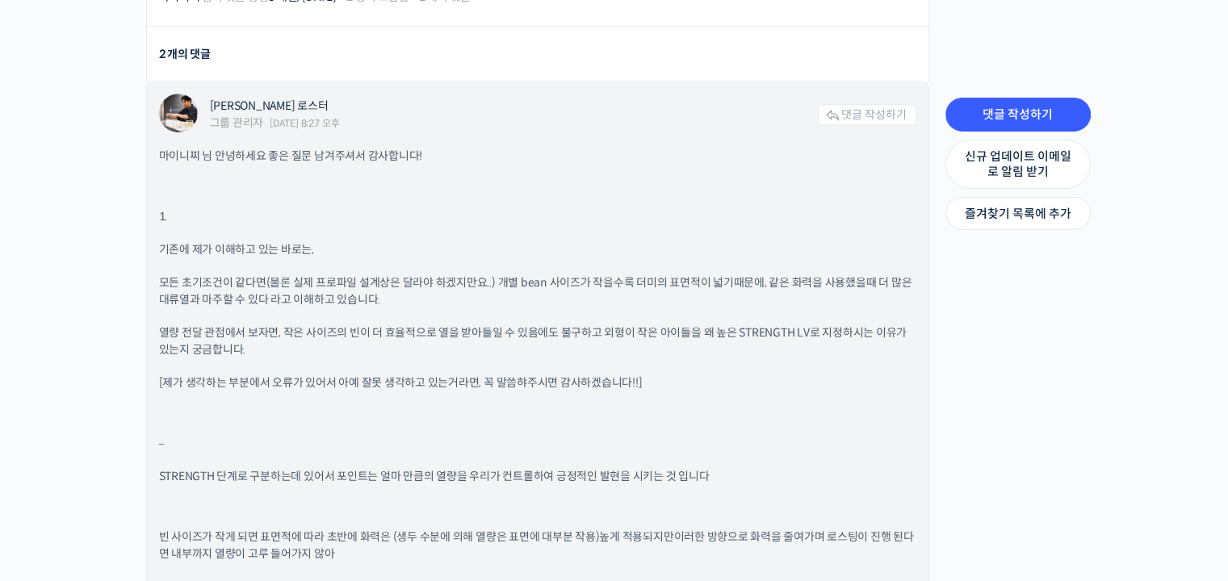
click at [194, 375] on p "[제가 생각하는 부분에서 오류가 있어서 아예 잘못 생각하고 있는거라면, 꼭 말씀햐주시면 감사하겠습니다!!]" at bounding box center [537, 383] width 757 height 17
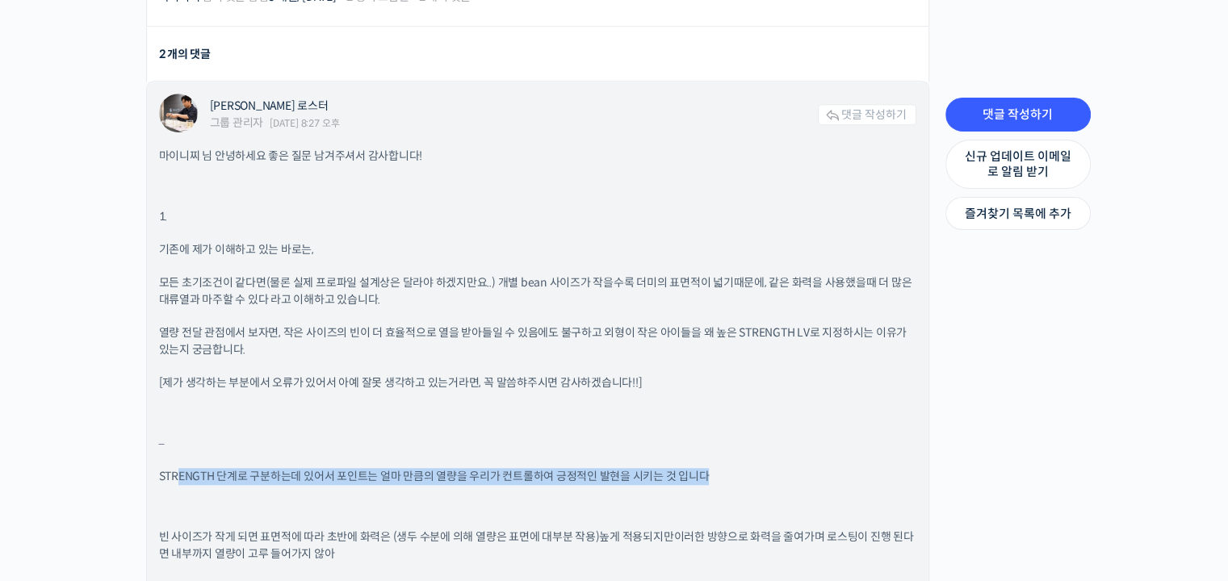
drag, startPoint x: 181, startPoint y: 474, endPoint x: 384, endPoint y: 474, distance: 203.5
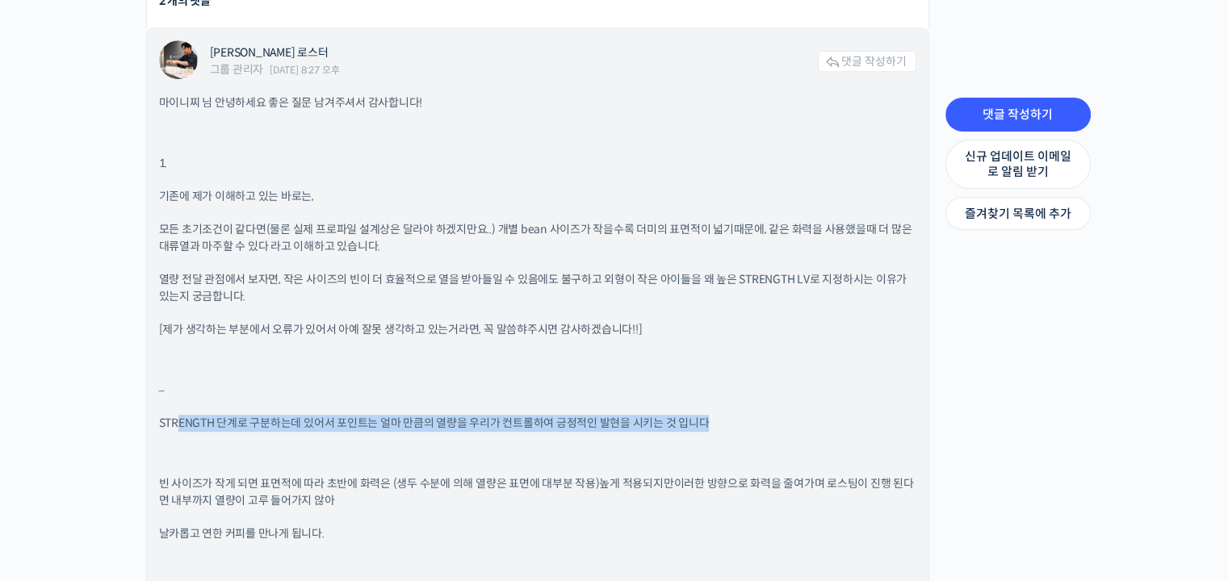
scroll to position [1211, 0]
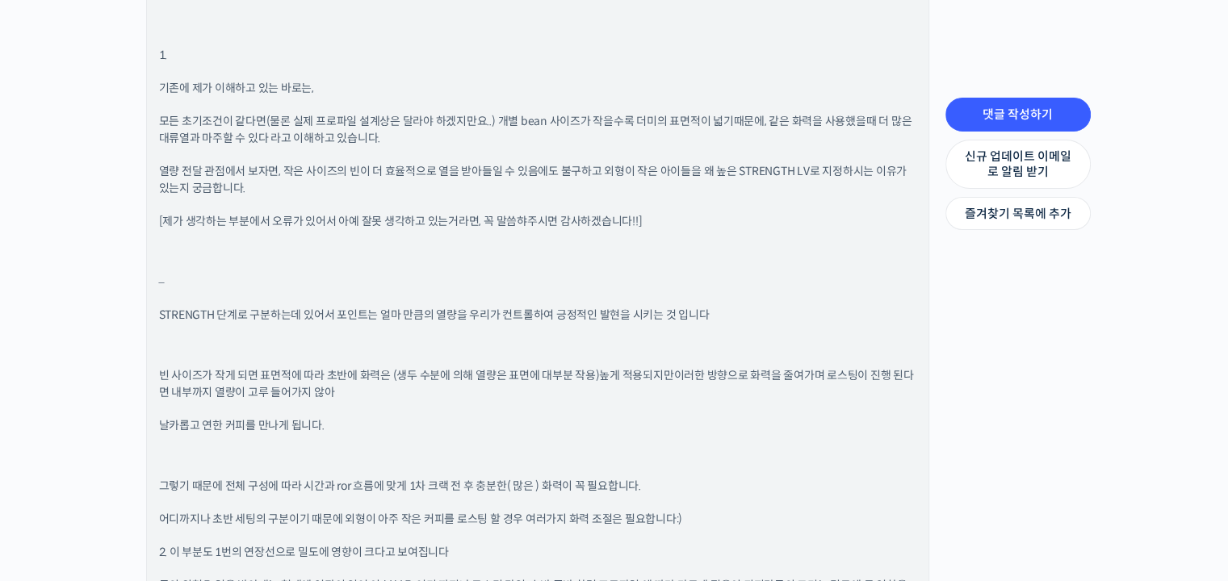
click at [358, 342] on div "마이니찌 님 안녕하세요 좋은 질문 남겨주셔서 감사합니다! 1. 기존에 제가 이해하고 있는 바로는, 모든 초기조건이 같다면(물론 실제 프로파일 …" at bounding box center [537, 433] width 757 height 894
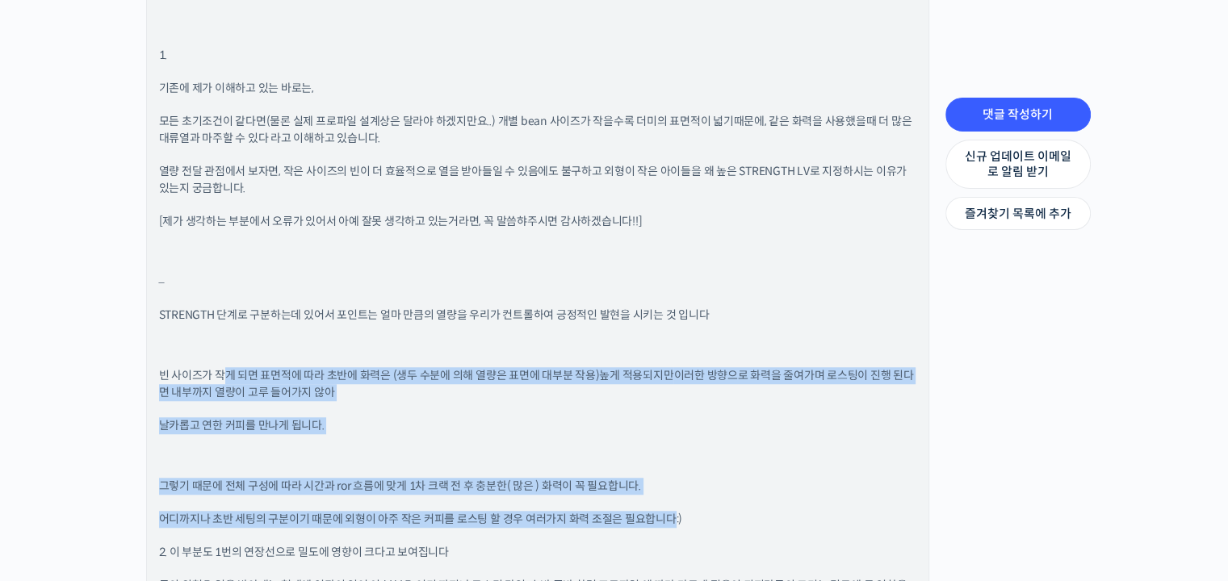
drag, startPoint x: 224, startPoint y: 360, endPoint x: 669, endPoint y: 487, distance: 461.9
click at [669, 487] on div "마이니찌 님 안녕하세요 좋은 질문 남겨주셔서 감사합니다! 1. 기존에 제가 이해하고 있는 바로는, 모든 초기조건이 같다면(물론 실제 프로파일 …" at bounding box center [537, 433] width 757 height 894
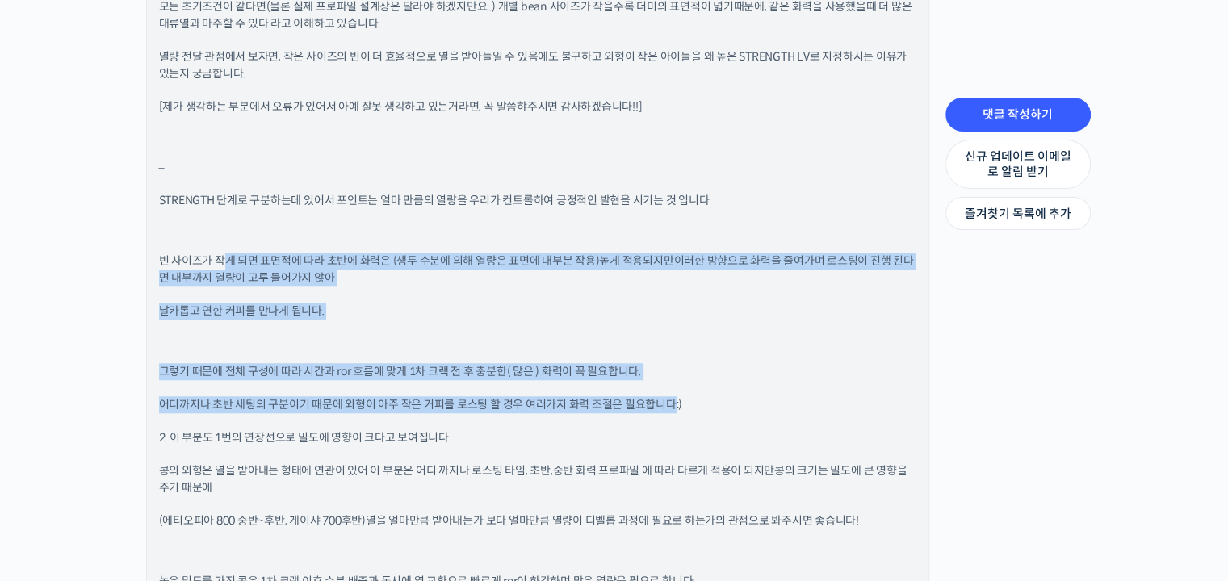
scroll to position [1534, 0]
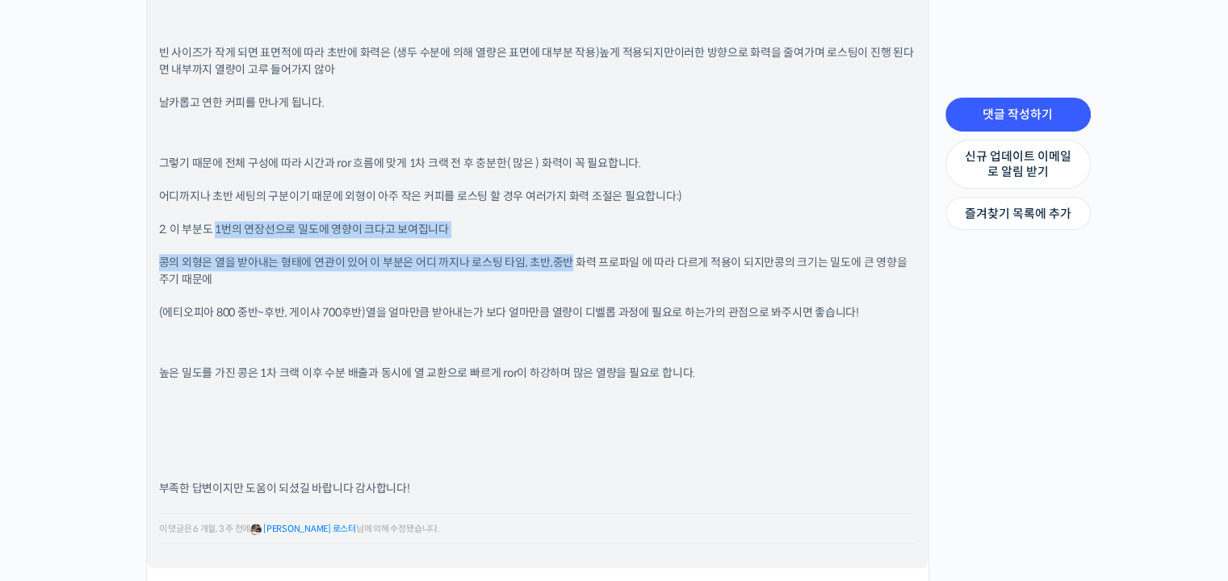
drag, startPoint x: 215, startPoint y: 219, endPoint x: 527, endPoint y: 252, distance: 314.3
click at [527, 252] on div "마이니찌 님 안녕하세요 좋은 질문 남겨주셔서 감사합니다! 1. 기존에 제가 이해하고 있는 바로는, 모든 초기조건이 같다면(물론 실제 프로파일 …" at bounding box center [537, 110] width 757 height 894
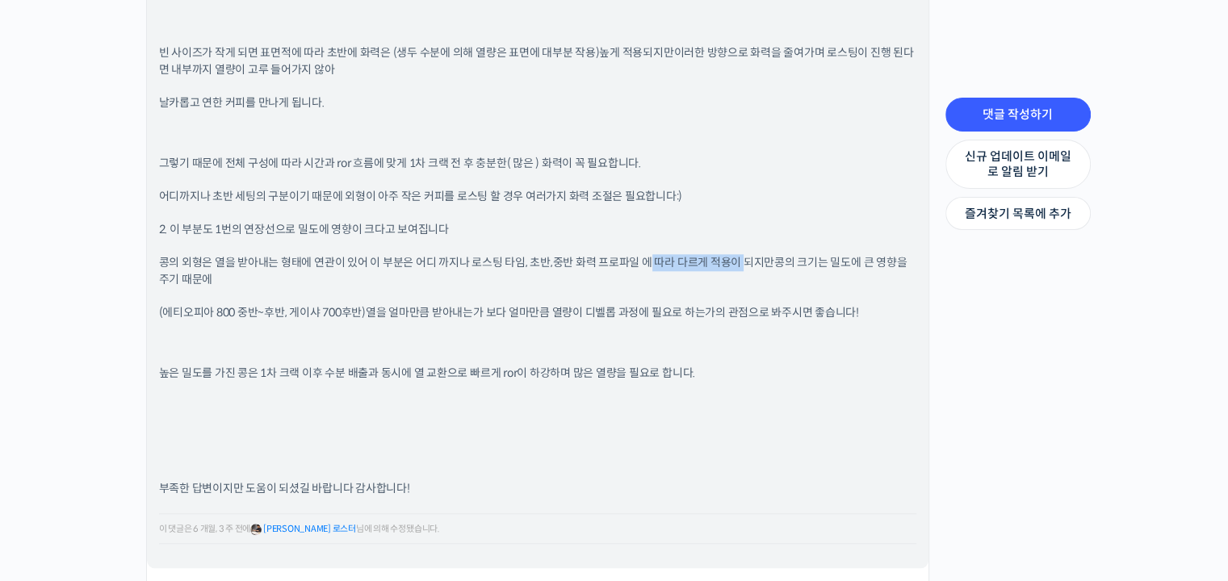
drag, startPoint x: 627, startPoint y: 248, endPoint x: 703, endPoint y: 258, distance: 76.5
click at [703, 258] on p "콩의 외형은 열을 받아내는 형태에 연관이 있어 이 부분은 어디 까지나 로스팅 타임, 초반,중반 화력 프로파일 에 따라 다르게 적용이 되지만 콩…" at bounding box center [537, 271] width 757 height 34
click at [459, 305] on span "열을 얼마만큼 받아내는가 보다 얼마만큼 열량이 디벨롭 과정에 필요로 하는가의 관점으로 봐주시면 좋습니다!" at bounding box center [612, 312] width 493 height 15
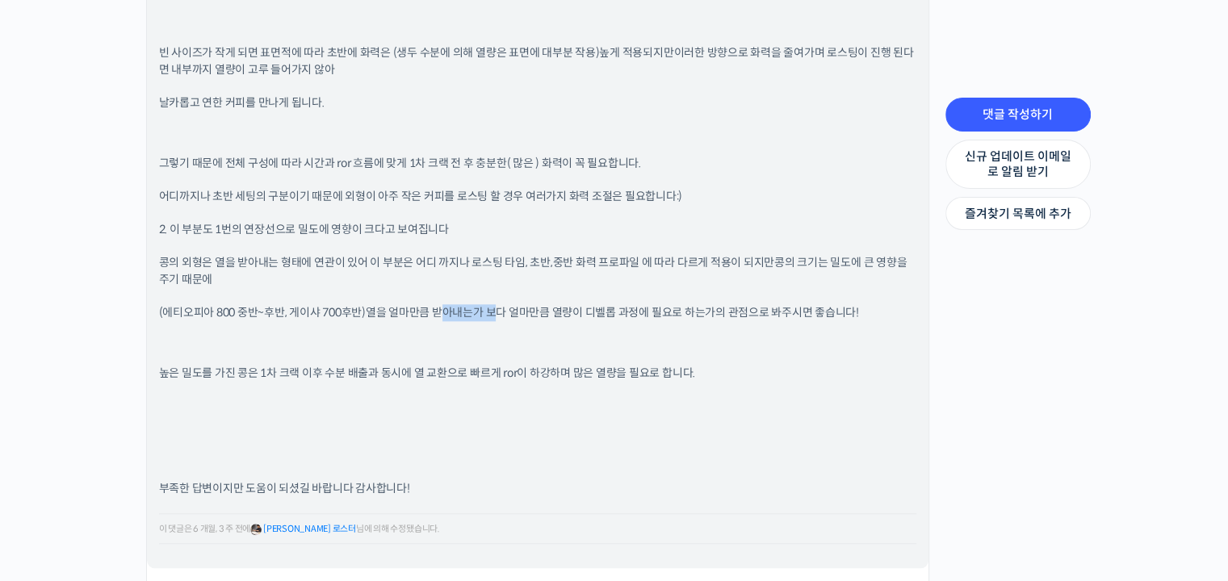
click at [459, 305] on span "열을 얼마만큼 받아내는가 보다 얼마만큼 열량이 디벨롭 과정에 필요로 하는가의 관점으로 봐주시면 좋습니다!" at bounding box center [612, 312] width 493 height 15
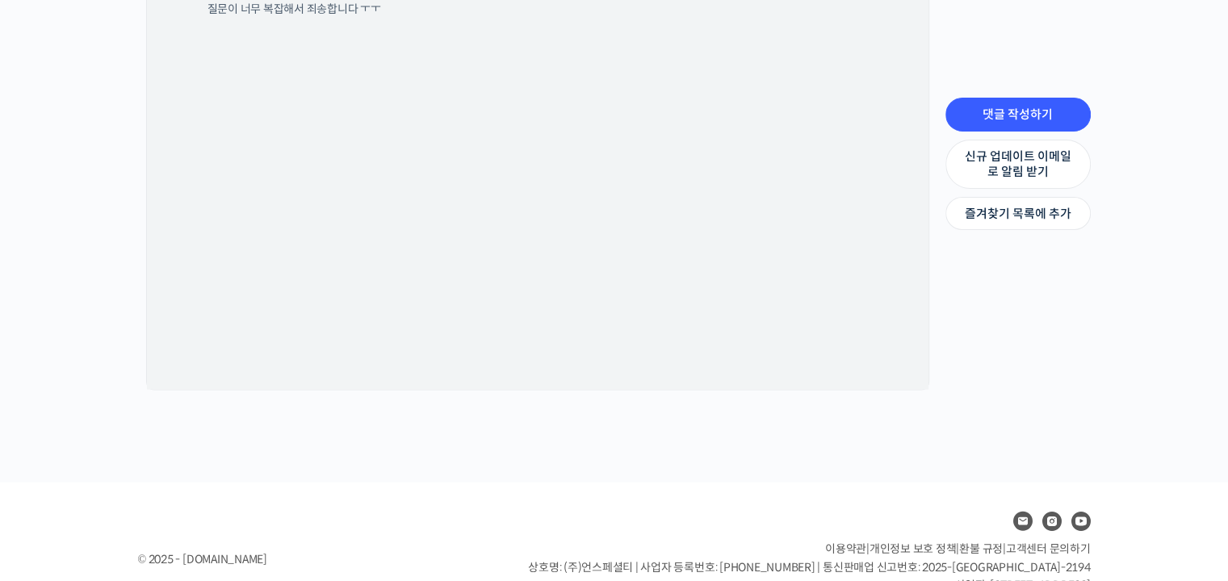
scroll to position [3307, 0]
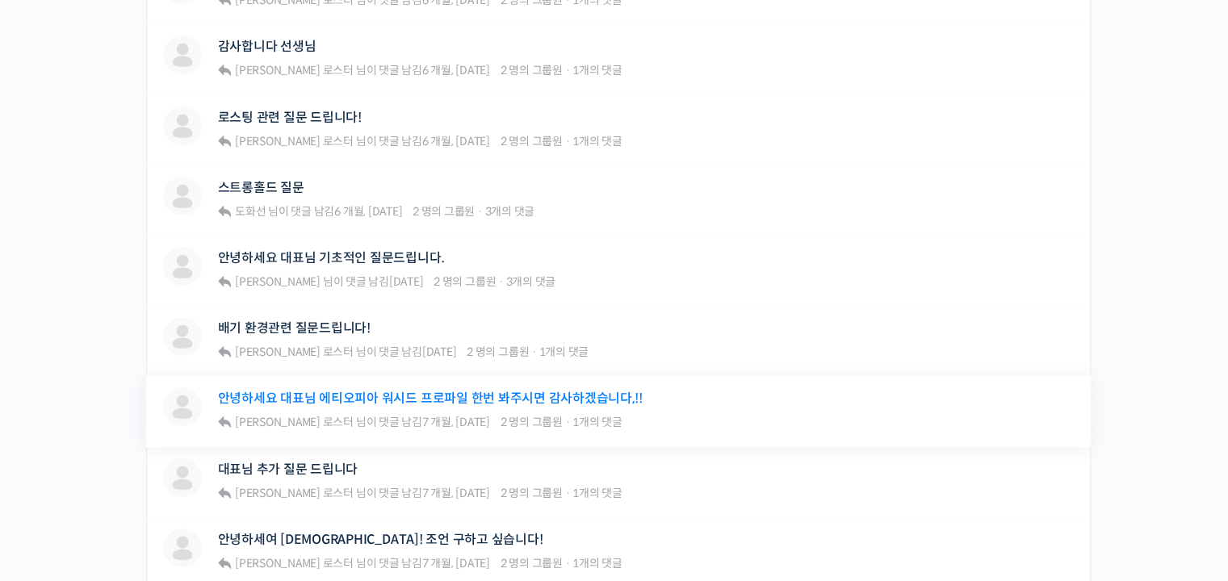
click at [568, 391] on link "안녕하세요 대표님 에티오피아 워시드 프로파일 한번 봐주시면 감사하겠습니다,!!" at bounding box center [430, 398] width 425 height 15
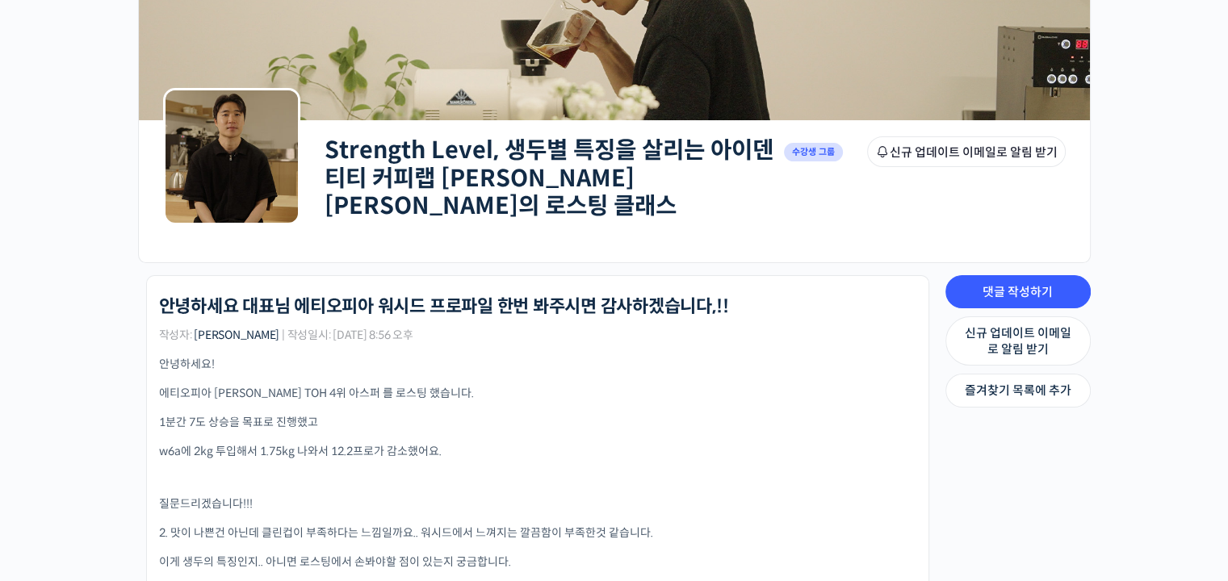
scroll to position [162, 0]
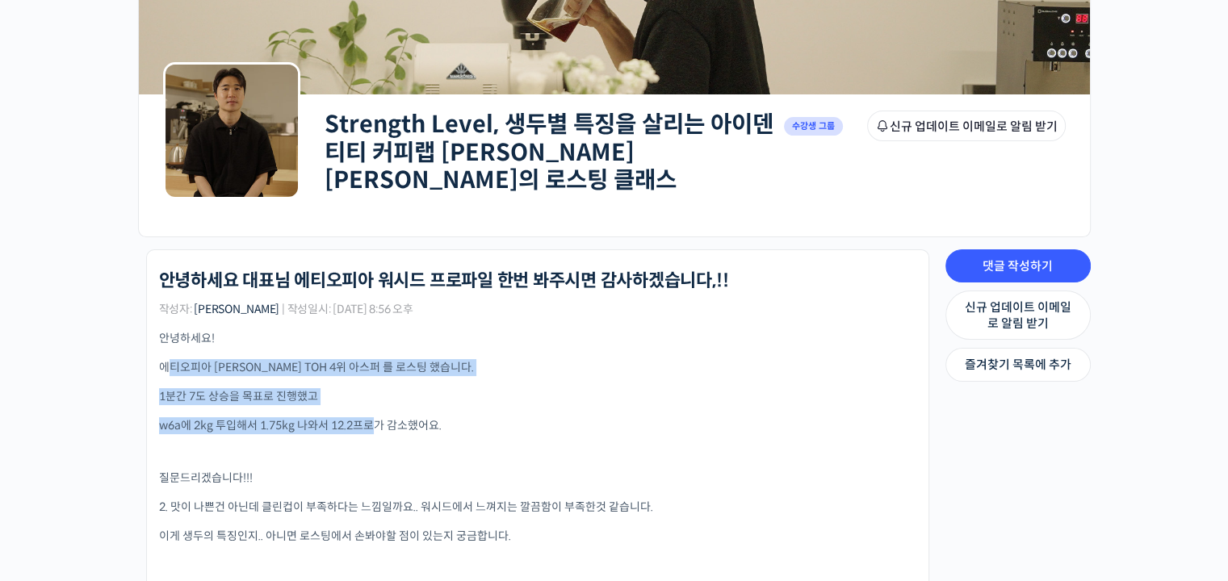
drag, startPoint x: 173, startPoint y: 353, endPoint x: 380, endPoint y: 422, distance: 217.8
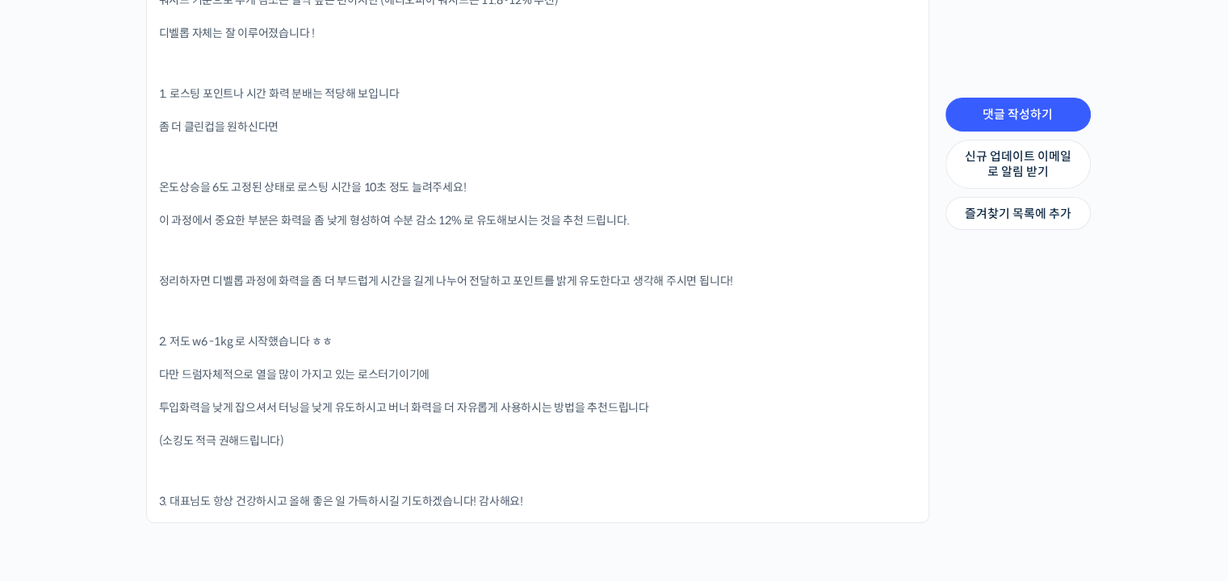
scroll to position [1534, 0]
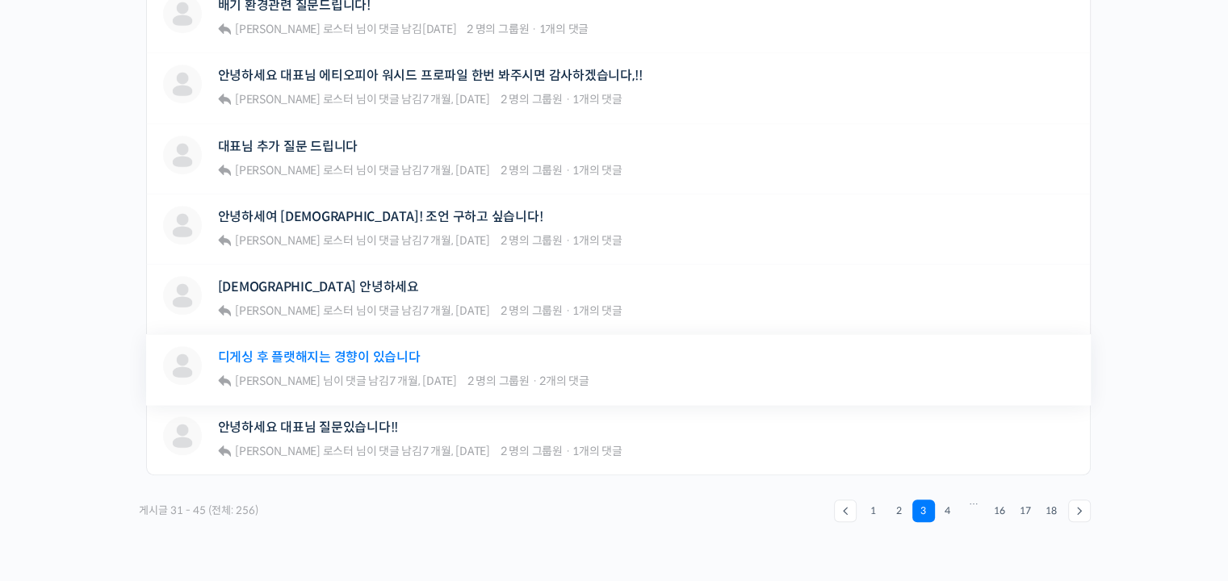
click at [375, 350] on link "디게싱 후 플랫해지는 경향이 있습니다" at bounding box center [319, 357] width 203 height 15
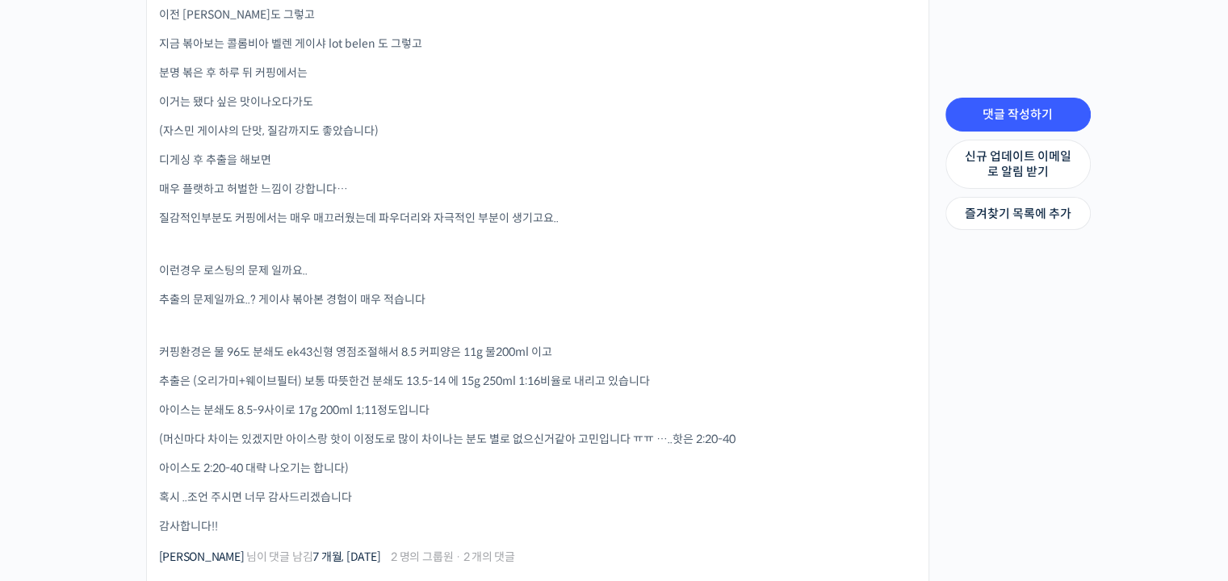
scroll to position [646, 0]
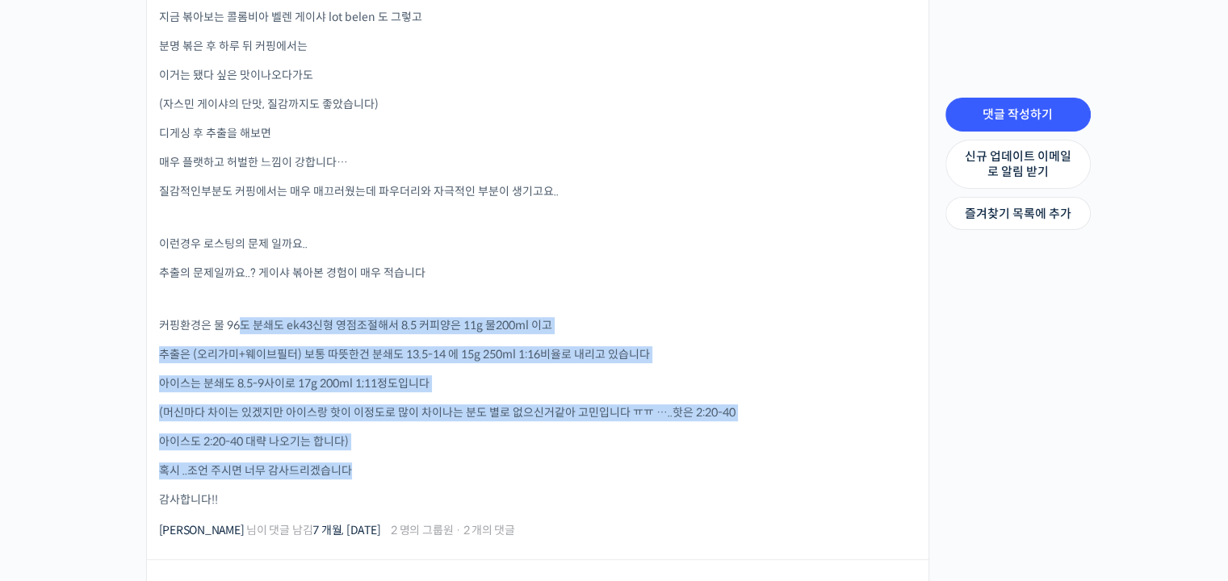
drag, startPoint x: 237, startPoint y: 309, endPoint x: 725, endPoint y: 449, distance: 507.4
click at [725, 449] on div "안녕하세요!! 한가지 질문 드리고 싶어요… 콜롬비아 게이샤 워시드 경험이 많지는 않은데 이전 알티에리 게이샤 워시드도 그렇고 지금 볶아보는 콜…" at bounding box center [537, 177] width 757 height 663
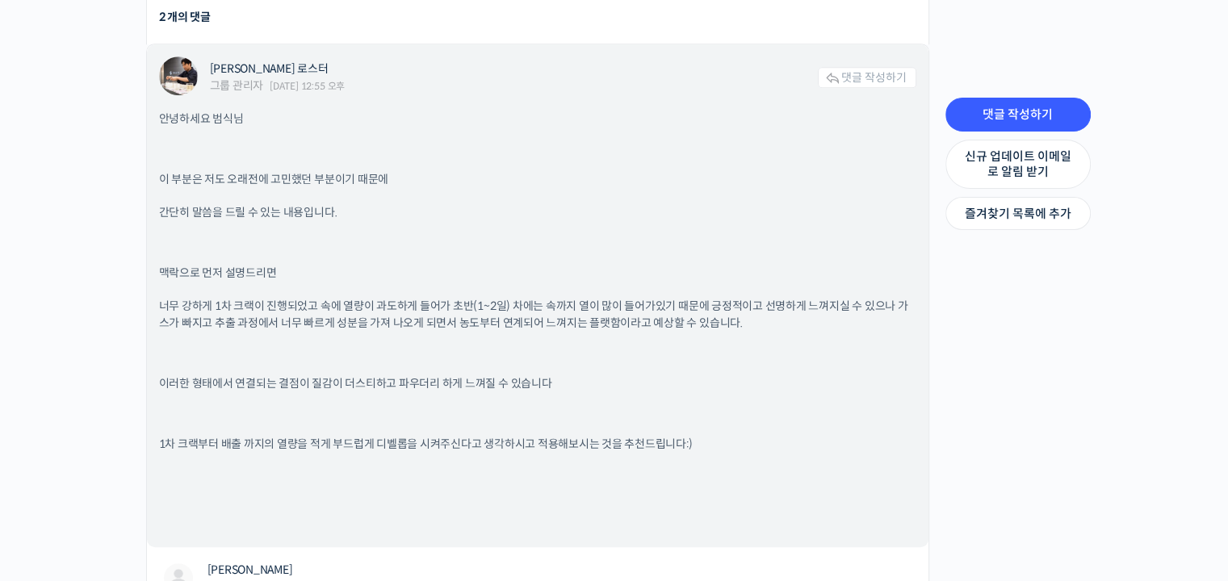
scroll to position [1211, 0]
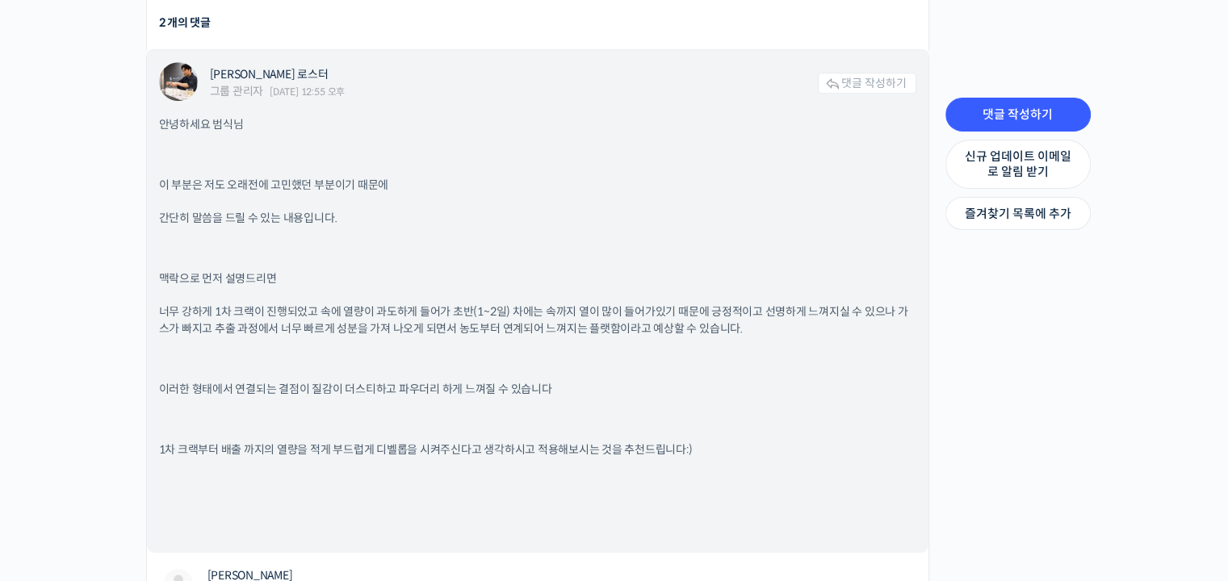
click at [423, 186] on div "안녕하세요 범식님 이 부분은 저도 오래전에 고민했던 부분이기 때문에 간단히 말씀을 드릴 수 있는 내용입니다. 맥락으로 먼저 설명드리면 너무 강…" at bounding box center [537, 328] width 757 height 425
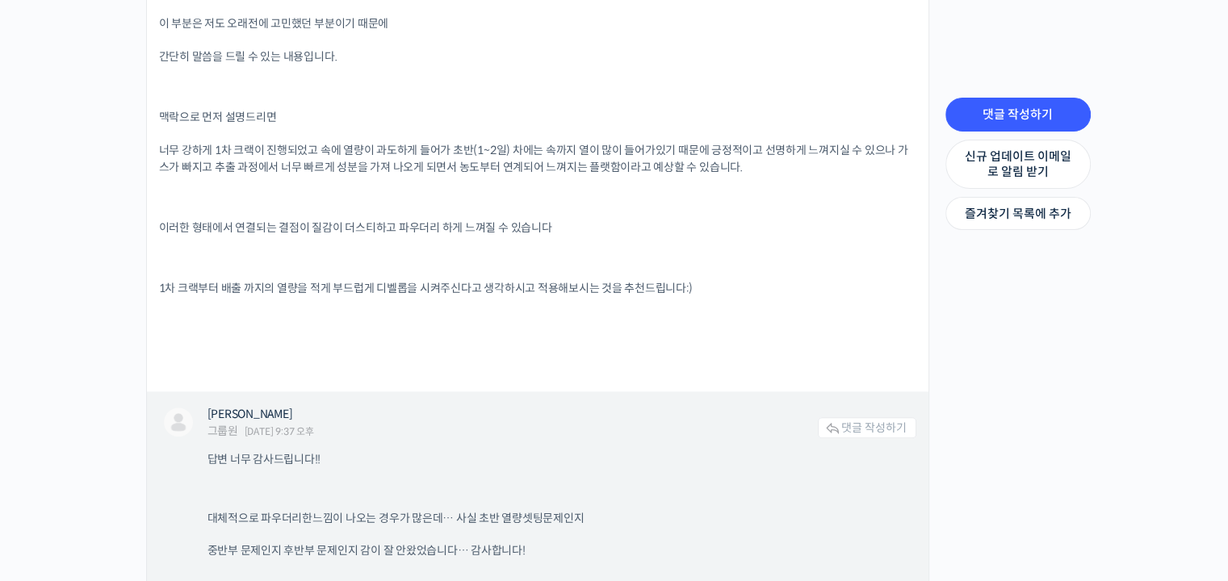
scroll to position [1696, 0]
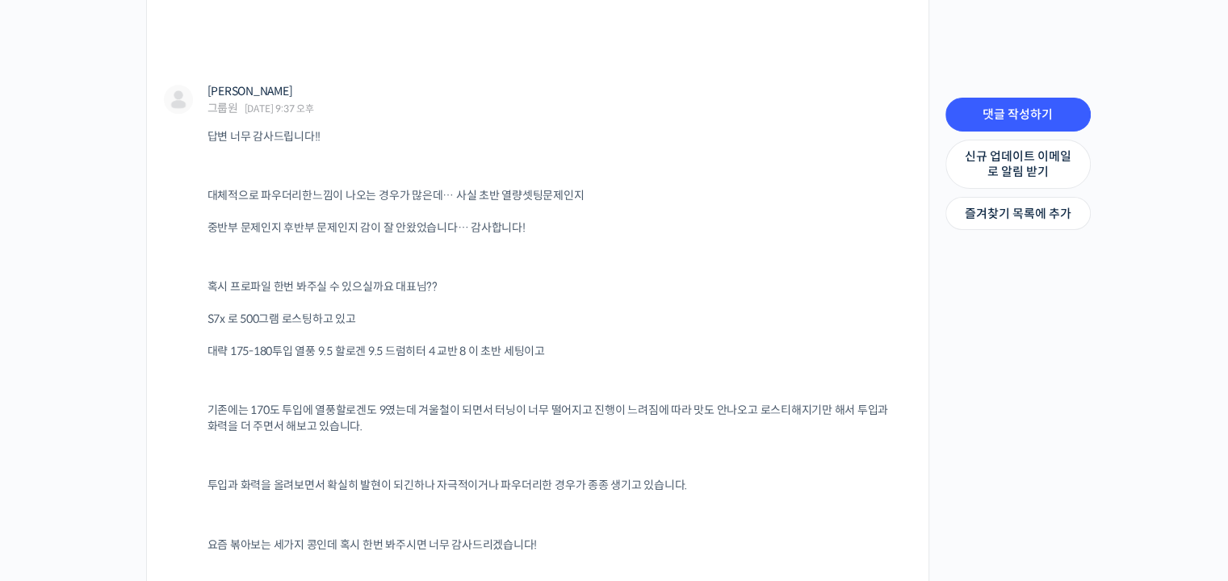
click at [10, 432] on div "Strength Level, 생두별 특징을 살리는 아이덴티티 커피랩 윤원균 대표의 로스팅 클래스 Private 수강생 그룹 그룹원 신규 업데이…" at bounding box center [614, 383] width 1228 height 4035
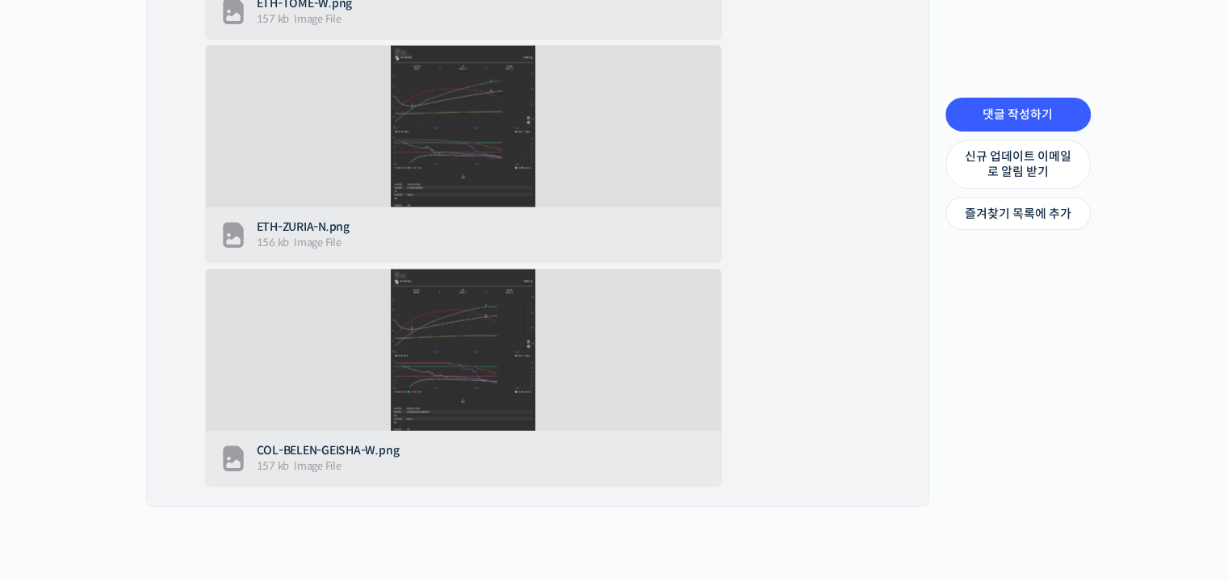
scroll to position [3659, 0]
